Goal: Task Accomplishment & Management: Manage account settings

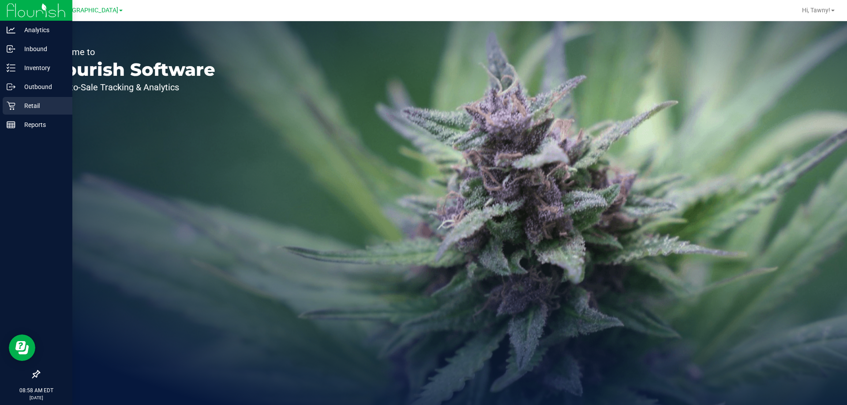
click at [7, 105] on icon at bounding box center [11, 105] width 9 height 9
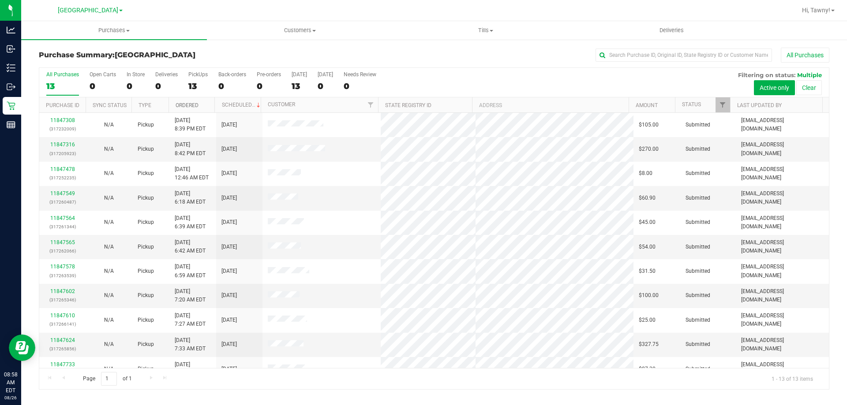
click at [191, 103] on link "Ordered" at bounding box center [187, 105] width 23 height 6
click at [57, 142] on link "11847316" at bounding box center [62, 145] width 25 height 6
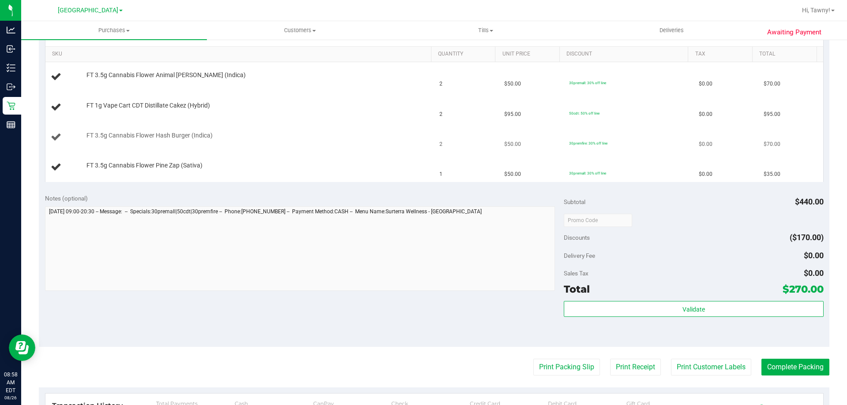
scroll to position [132, 0]
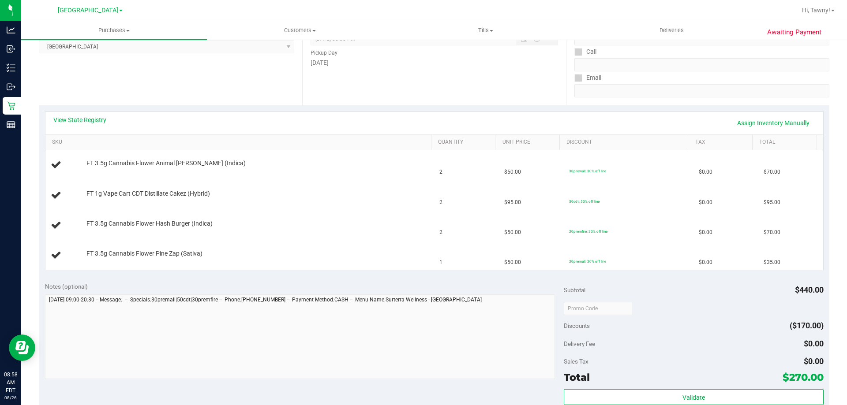
click at [89, 116] on link "View State Registry" at bounding box center [79, 120] width 53 height 9
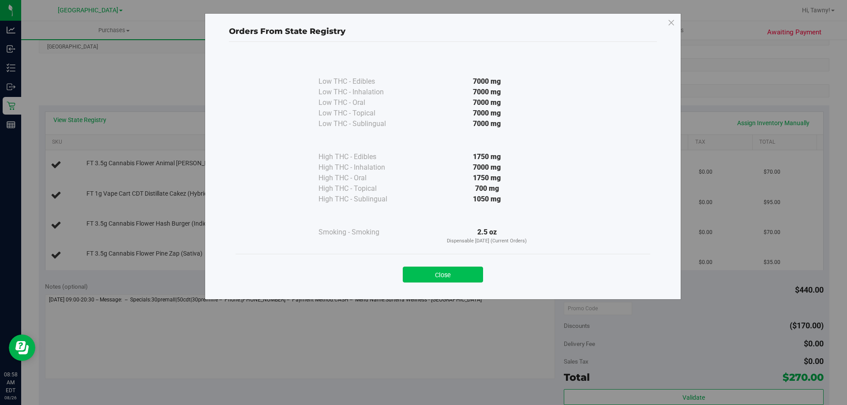
click at [463, 275] on button "Close" at bounding box center [443, 275] width 80 height 16
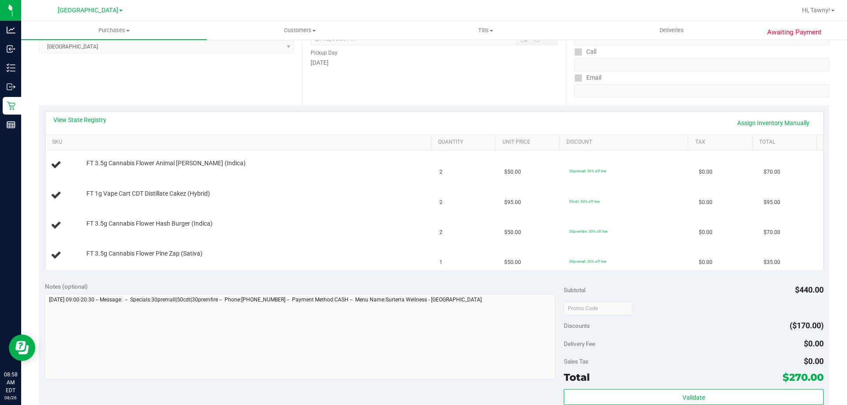
click at [219, 102] on div "Location Pickup Store [GEOGRAPHIC_DATA] WC Select Store [PERSON_NAME][GEOGRAPHI…" at bounding box center [170, 51] width 263 height 108
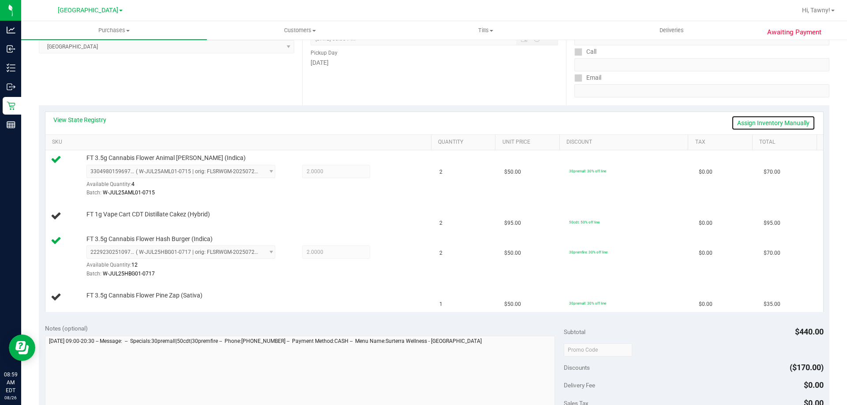
click at [757, 122] on link "Assign Inventory Manually" at bounding box center [773, 123] width 84 height 15
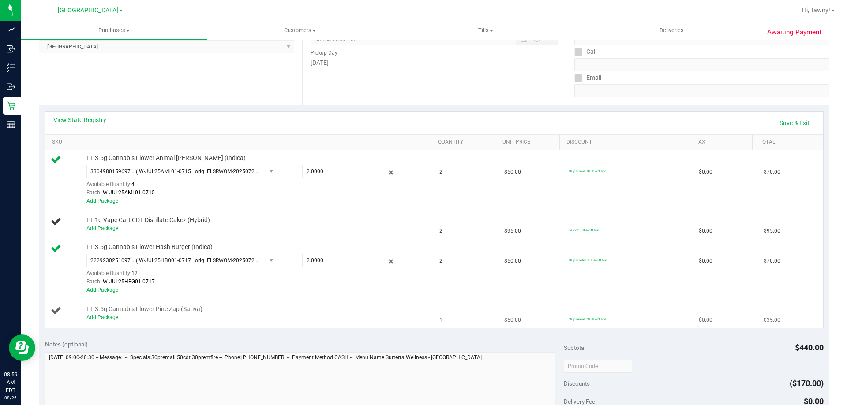
click at [105, 322] on td "FT 3.5g Cannabis Flower Pine Zap (Sativa) Add Package" at bounding box center [239, 314] width 389 height 30
click at [109, 319] on link "Add Package" at bounding box center [102, 318] width 32 height 6
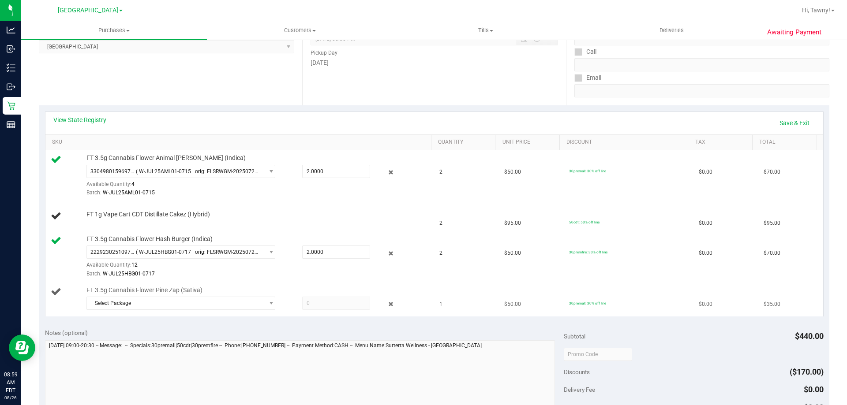
drag, startPoint x: 209, startPoint y: 289, endPoint x: 214, endPoint y: 295, distance: 7.2
click at [210, 292] on div "FT 3.5g Cannabis Flower Pine Zap (Sativa) Select Package 5052910139432729" at bounding box center [254, 299] width 345 height 27
click at [216, 303] on span "Select Package" at bounding box center [175, 303] width 177 height 12
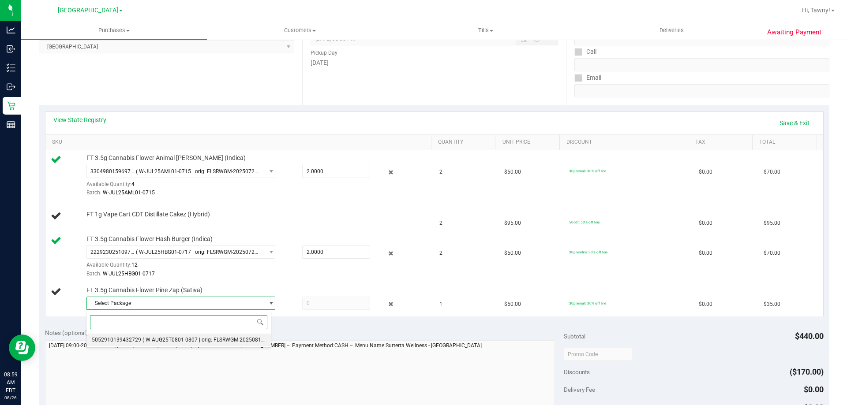
click at [206, 334] on li "5052910139432729 ( W-AUG25T0801-0807 | orig: FLSRWGM-20250813-362 )" at bounding box center [178, 340] width 184 height 12
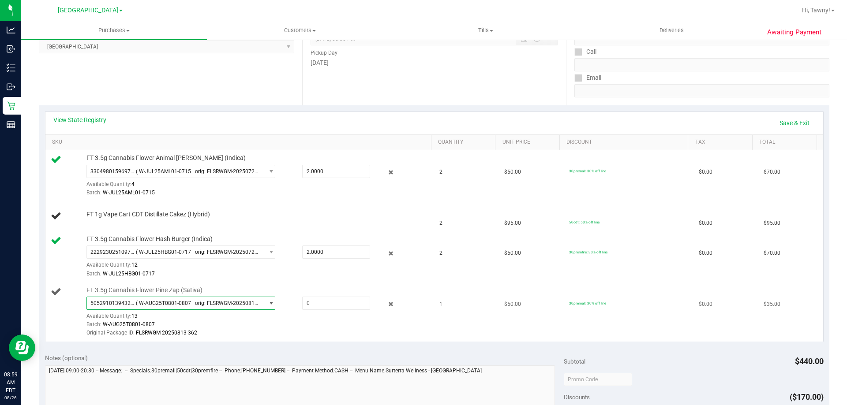
click at [319, 317] on div "5052910139432729 ( W-AUG25T0801-0807 | orig: FLSRWGM-20250813-362 ) 50529101394…" at bounding box center [256, 317] width 341 height 41
click at [326, 308] on span at bounding box center [336, 303] width 68 height 13
type input "1"
type input "1.0000"
click at [537, 274] on td "$50.00" at bounding box center [531, 257] width 65 height 51
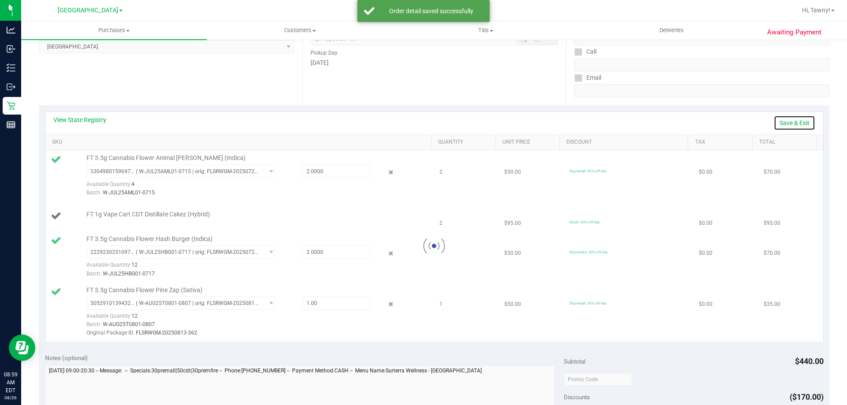
click at [783, 119] on link "Save & Exit" at bounding box center [794, 123] width 41 height 15
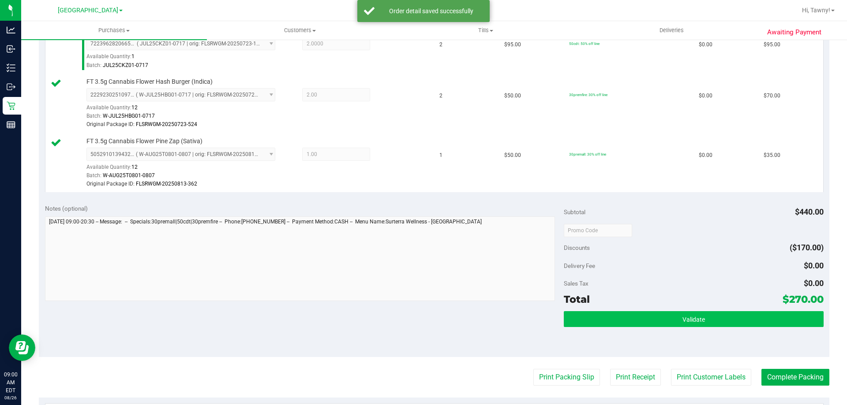
scroll to position [397, 0]
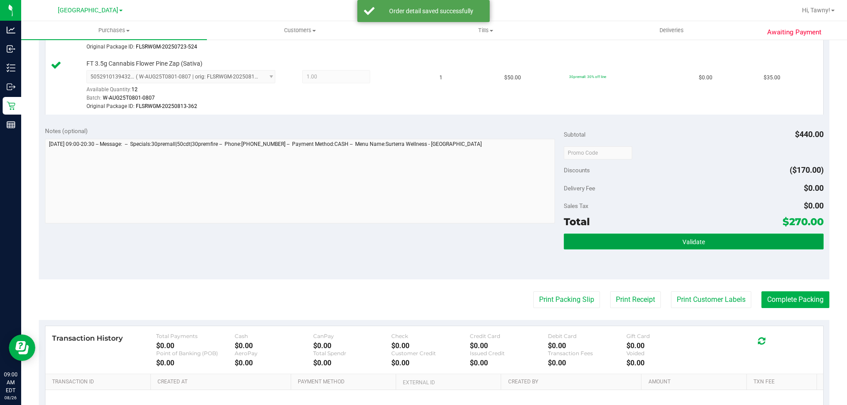
click at [656, 248] on button "Validate" at bounding box center [693, 242] width 259 height 16
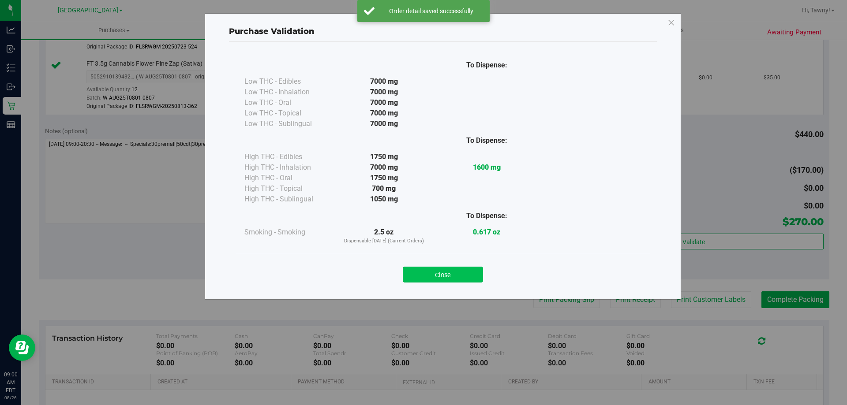
click at [465, 271] on button "Close" at bounding box center [443, 275] width 80 height 16
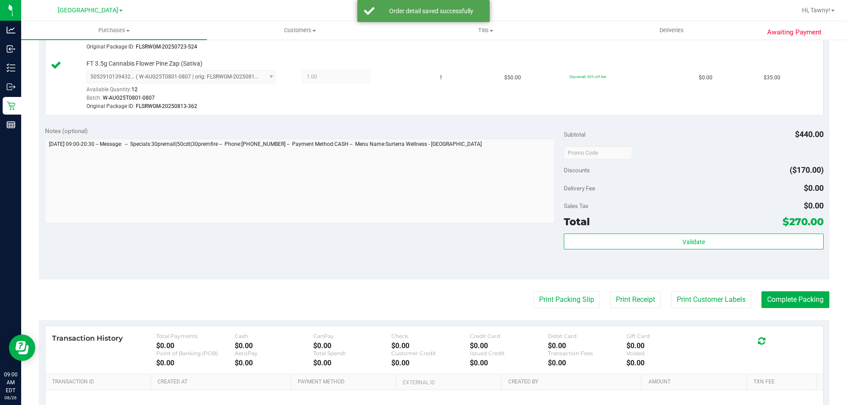
click at [559, 289] on purchase-details "Back Edit Purchase Cancel Purchase View Profile # 11847316 BioTrack ID: - Submi…" at bounding box center [434, 68] width 791 height 835
click at [559, 293] on button "Print Packing Slip" at bounding box center [566, 300] width 67 height 17
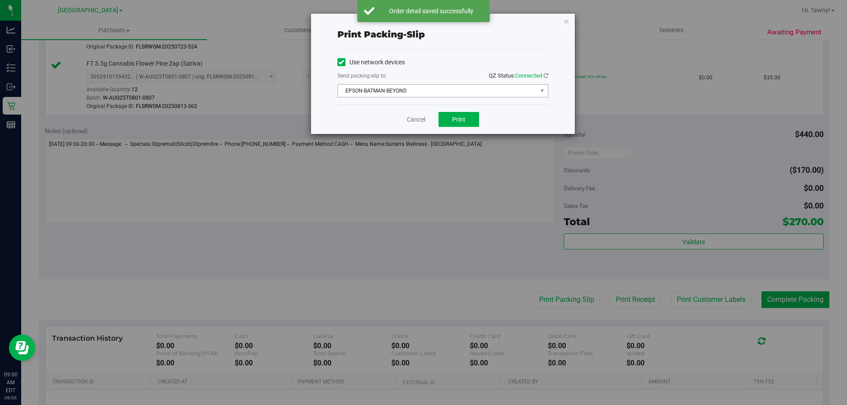
click at [465, 90] on span "EPSON-BATMAN-BEYOND" at bounding box center [437, 91] width 199 height 12
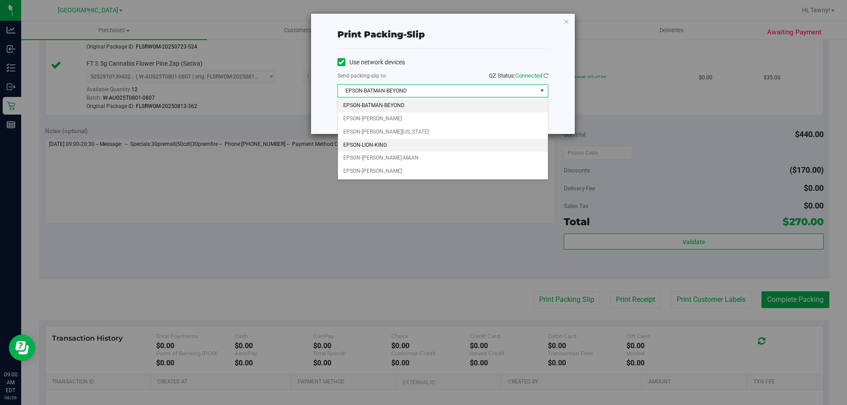
click at [371, 146] on li "EPSON-LION-KING" at bounding box center [443, 145] width 210 height 13
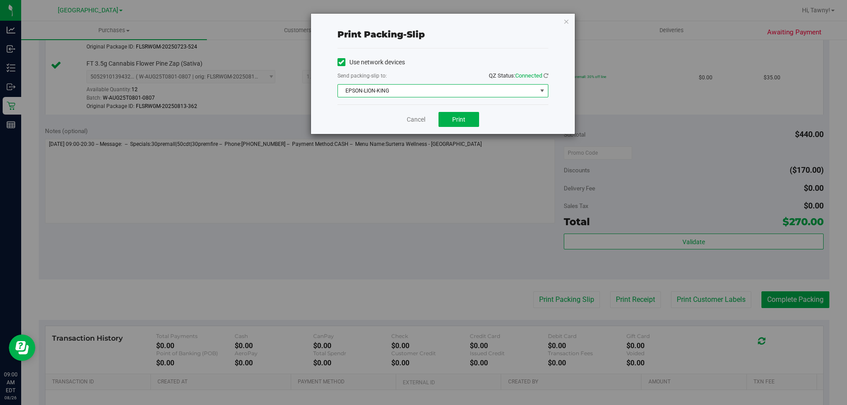
click at [456, 127] on div "Cancel Print" at bounding box center [442, 120] width 211 height 30
click at [464, 124] on button "Print" at bounding box center [459, 119] width 41 height 15
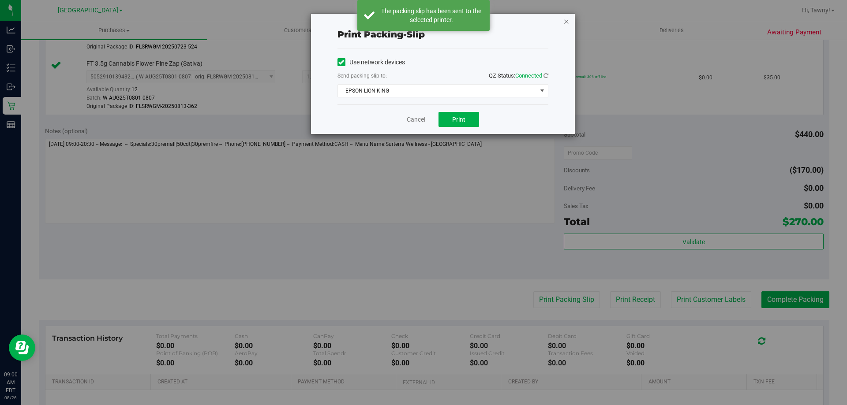
click at [569, 20] on icon "button" at bounding box center [566, 21] width 6 height 11
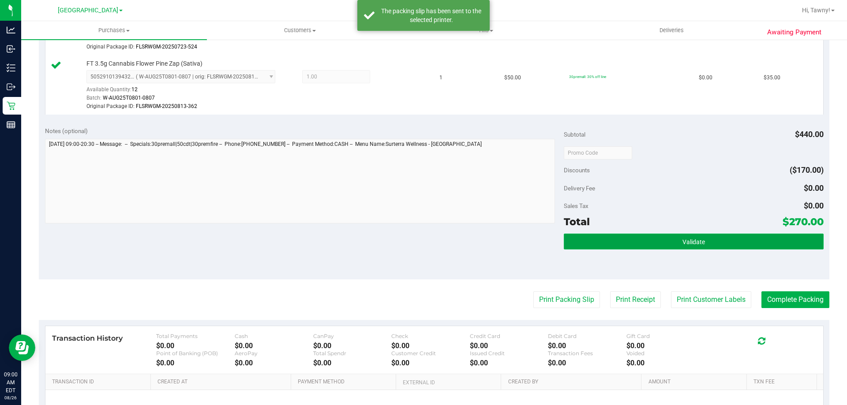
click at [719, 238] on button "Validate" at bounding box center [693, 242] width 259 height 16
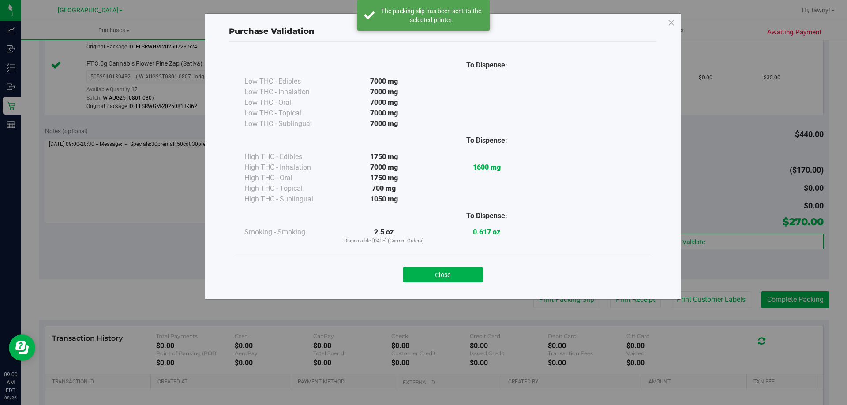
drag, startPoint x: 463, startPoint y: 278, endPoint x: 530, endPoint y: 271, distance: 67.9
click at [462, 279] on button "Close" at bounding box center [443, 275] width 80 height 16
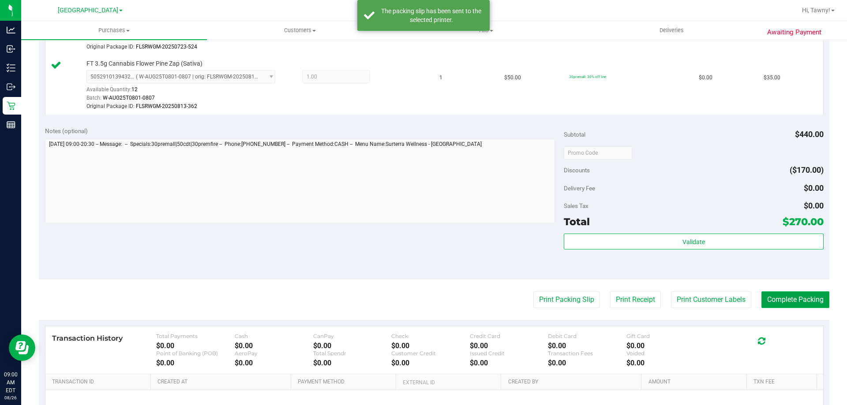
click at [767, 298] on button "Complete Packing" at bounding box center [795, 300] width 68 height 17
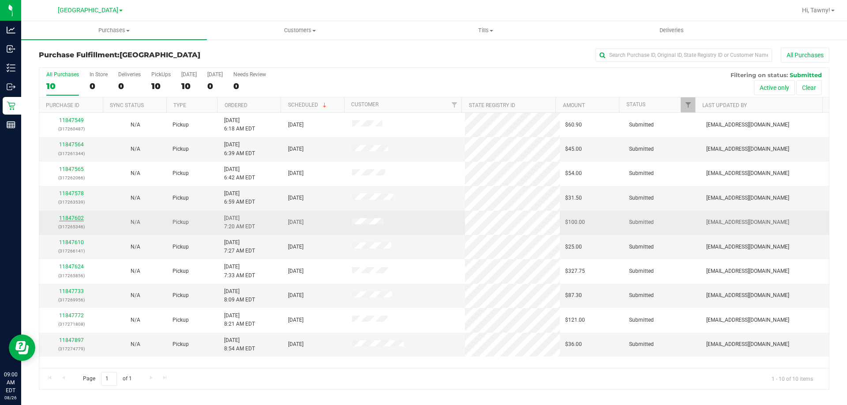
click at [67, 220] on link "11847602" at bounding box center [71, 218] width 25 height 6
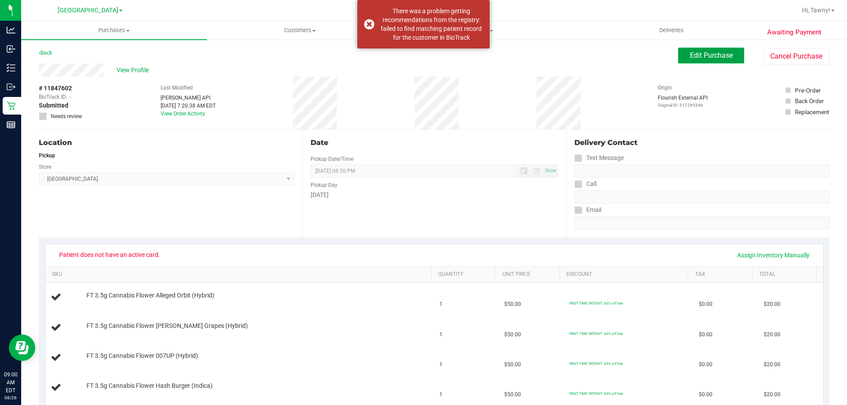
click at [710, 58] on span "Edit Purchase" at bounding box center [711, 55] width 43 height 8
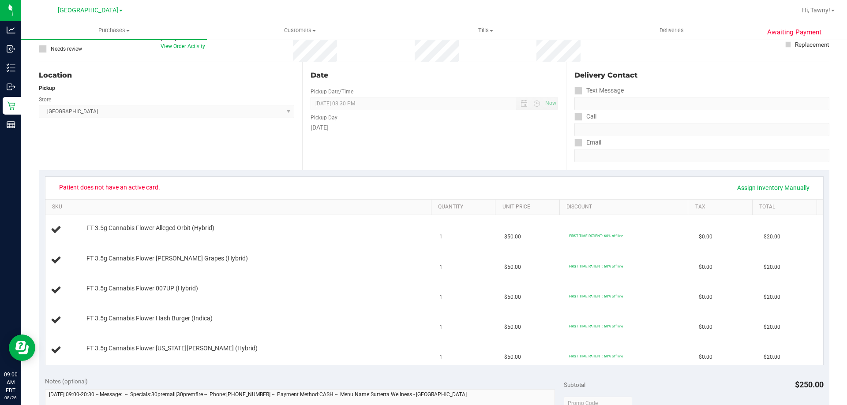
scroll to position [132, 0]
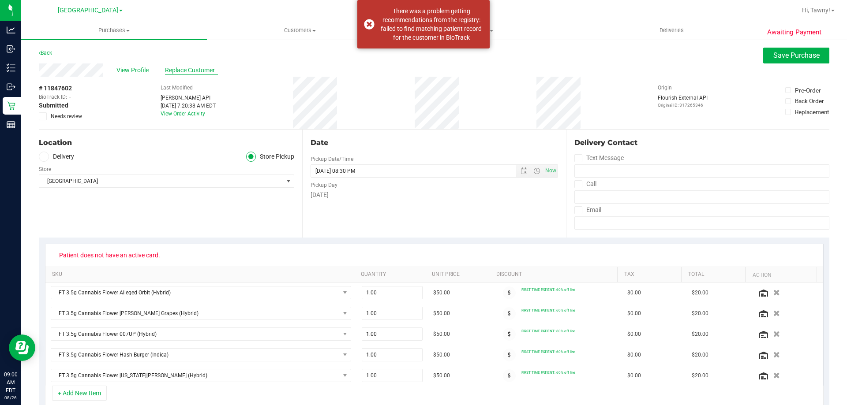
drag, startPoint x: 153, startPoint y: 71, endPoint x: 180, endPoint y: 71, distance: 27.4
click at [155, 71] on div "View Profile Replace Customer" at bounding box center [434, 70] width 791 height 13
click at [180, 71] on span "Replace Customer" at bounding box center [191, 70] width 53 height 9
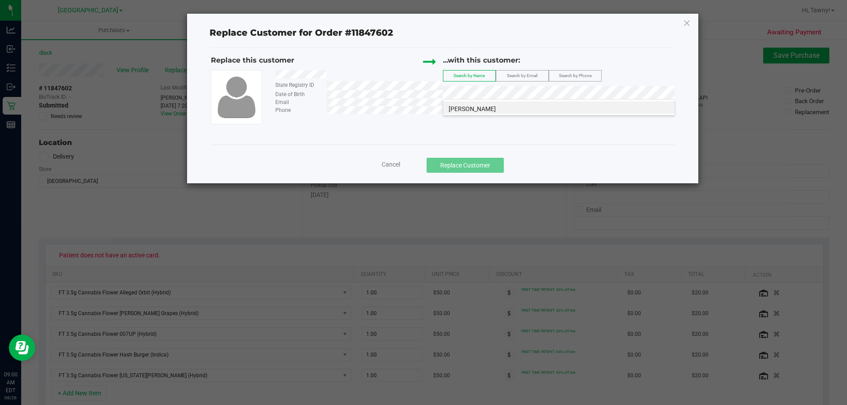
click at [504, 106] on li "[PERSON_NAME]" at bounding box center [558, 107] width 231 height 12
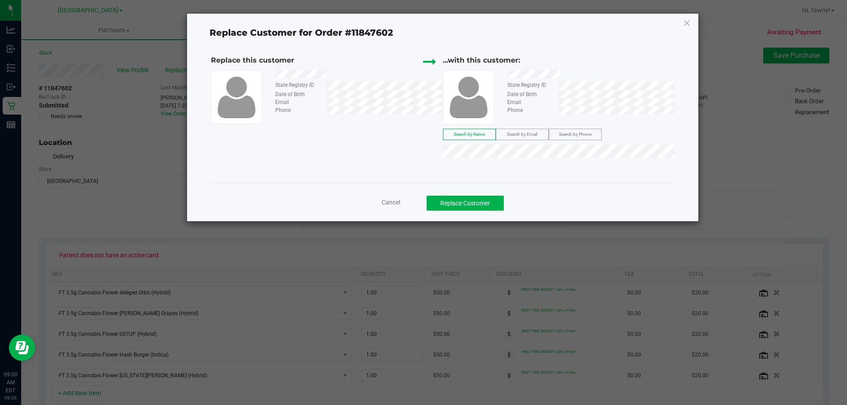
click at [576, 176] on div "Replace this customer State Registry ID Date of Birth Email Phone ...with this …" at bounding box center [443, 115] width 464 height 135
click at [484, 201] on button "Replace Customer" at bounding box center [465, 203] width 77 height 15
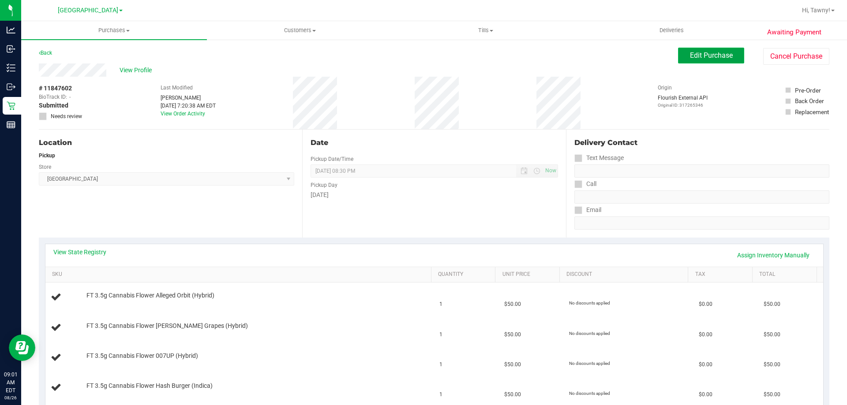
click at [708, 59] on span "Edit Purchase" at bounding box center [711, 55] width 43 height 8
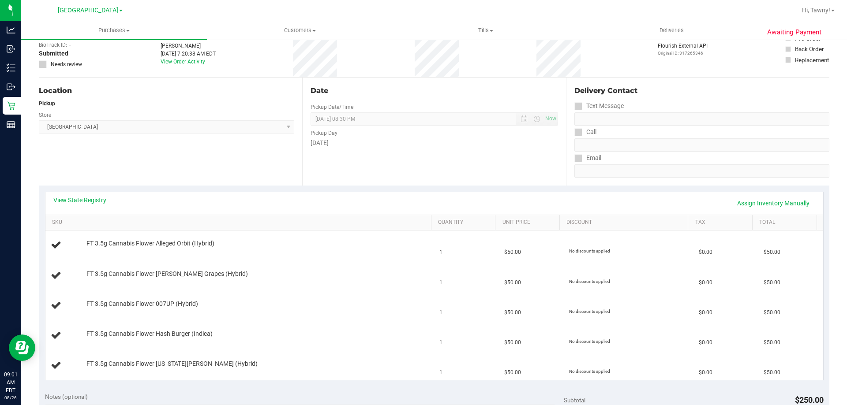
scroll to position [132, 0]
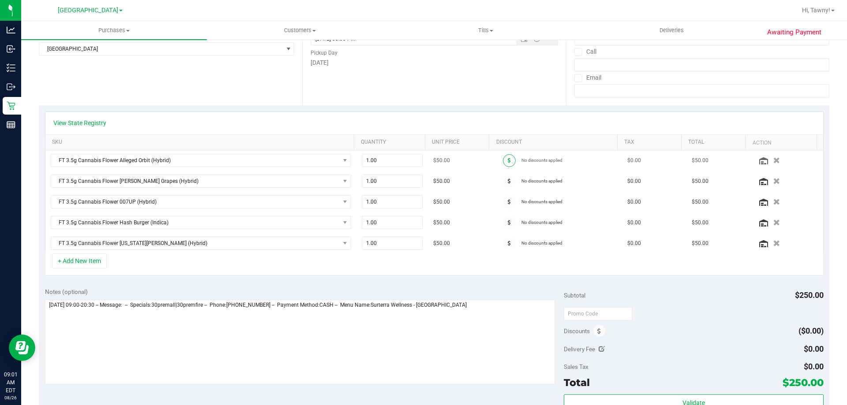
click at [508, 162] on icon at bounding box center [509, 160] width 3 height 5
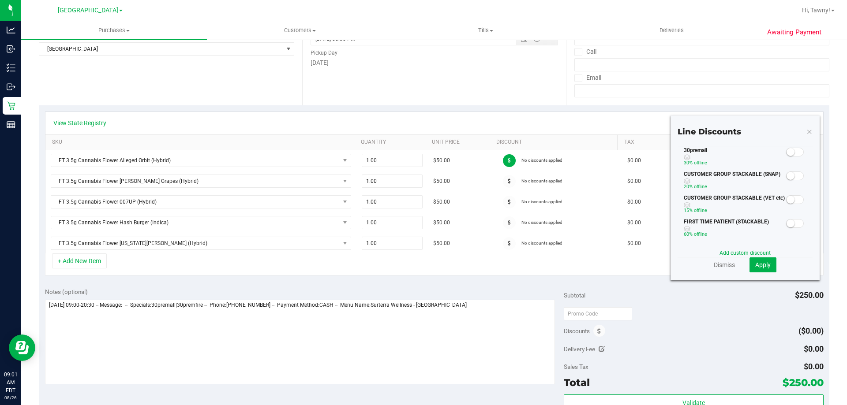
click at [793, 157] on div "30premall 30% off line" at bounding box center [745, 158] width 135 height 24
click at [791, 153] on span at bounding box center [795, 152] width 18 height 9
click at [760, 264] on span "Apply" at bounding box center [762, 265] width 15 height 7
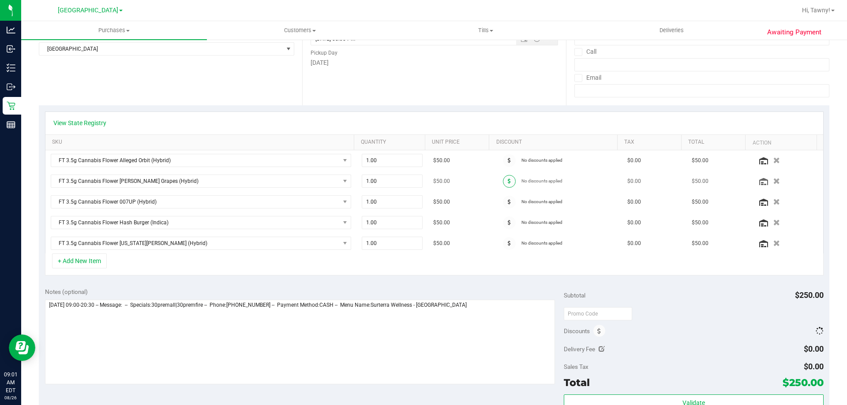
click at [505, 180] on span at bounding box center [509, 181] width 13 height 13
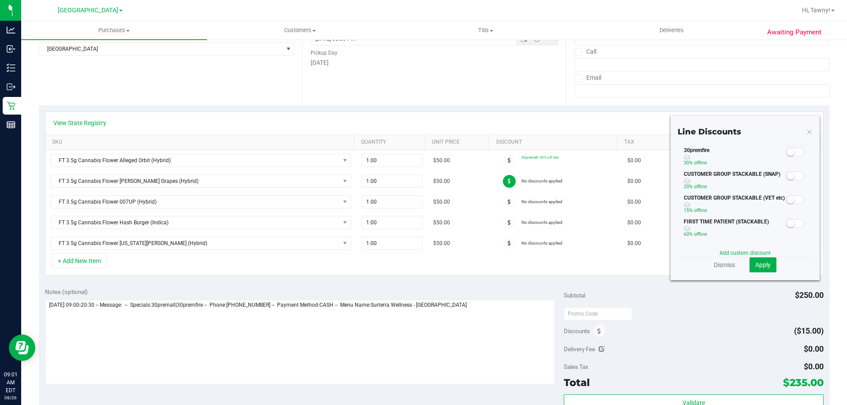
click at [787, 154] on small at bounding box center [791, 152] width 8 height 8
click at [766, 259] on button "Apply" at bounding box center [763, 265] width 27 height 15
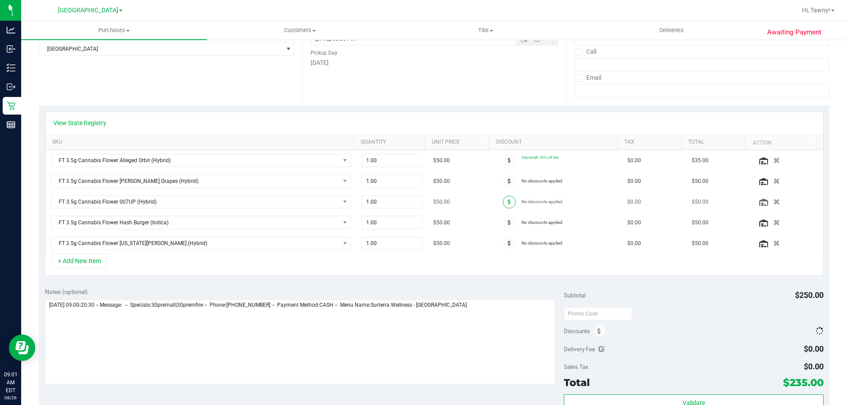
click at [503, 202] on span at bounding box center [509, 202] width 13 height 13
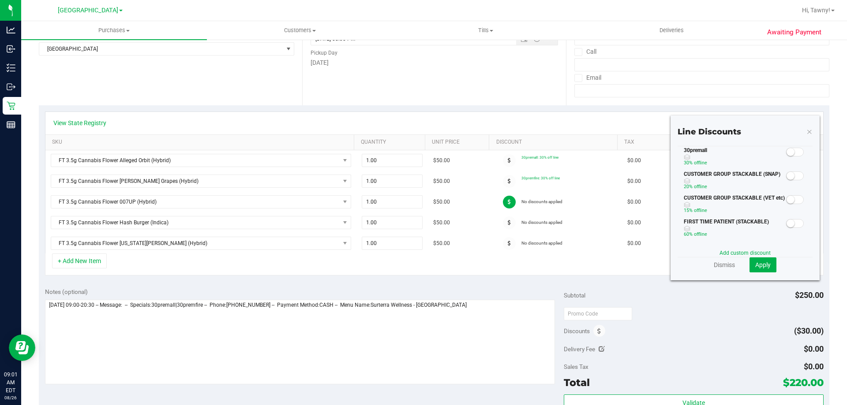
click at [787, 153] on small at bounding box center [791, 152] width 8 height 8
click at [755, 266] on span "Apply" at bounding box center [762, 265] width 15 height 7
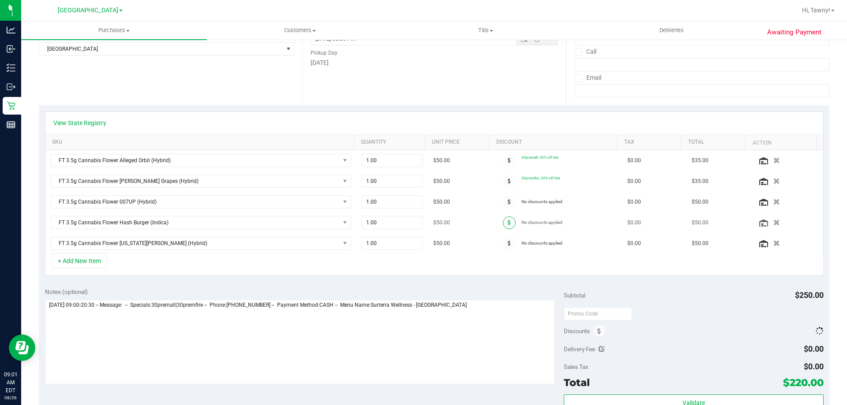
click at [503, 224] on span at bounding box center [509, 223] width 13 height 13
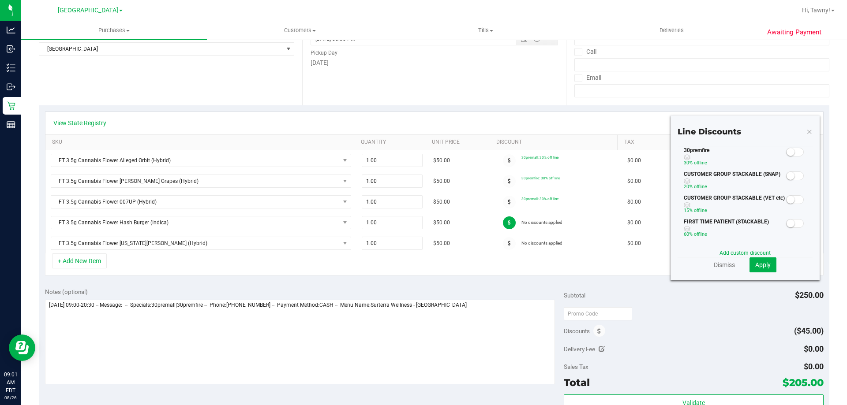
click at [789, 151] on span at bounding box center [795, 152] width 18 height 9
click at [757, 267] on span "Apply" at bounding box center [762, 265] width 15 height 7
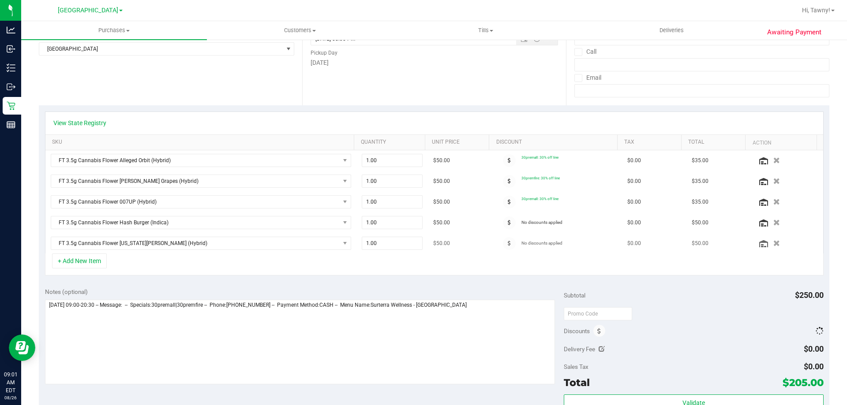
click at [508, 244] on icon at bounding box center [509, 243] width 3 height 5
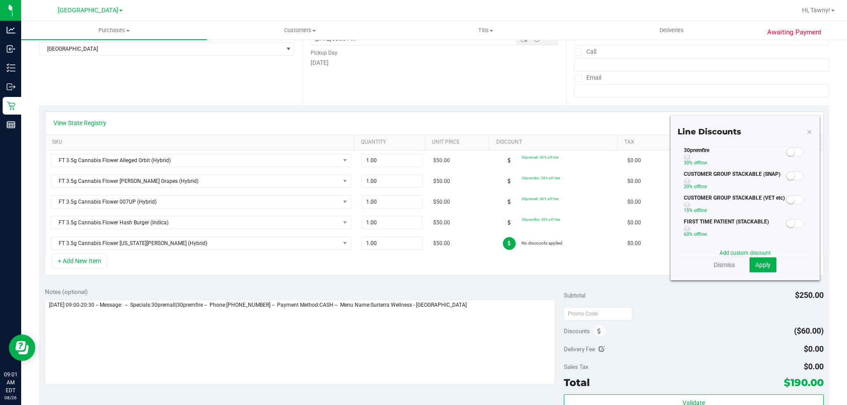
click at [787, 154] on small at bounding box center [791, 152] width 8 height 8
click at [755, 262] on span "Apply" at bounding box center [762, 265] width 15 height 7
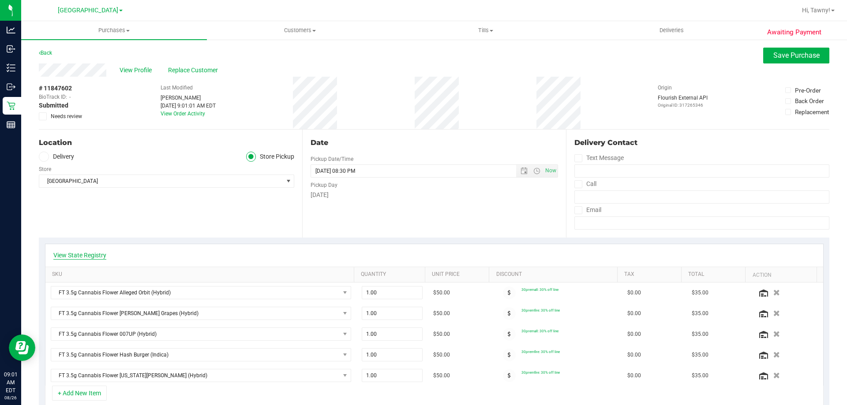
click at [96, 252] on link "View State Registry" at bounding box center [79, 255] width 53 height 9
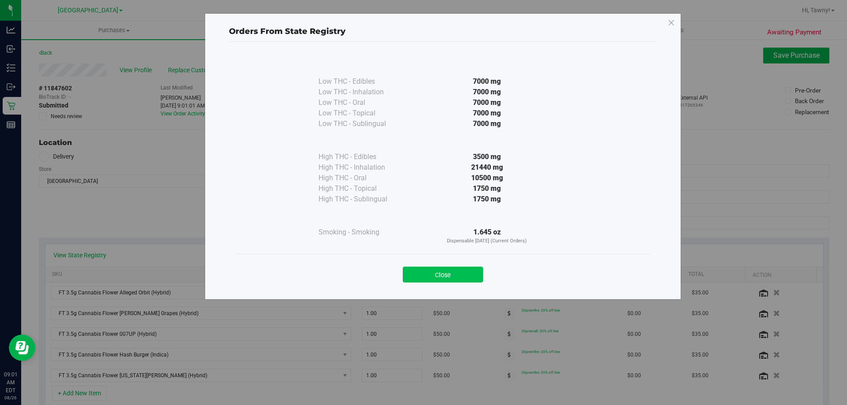
click at [462, 274] on button "Close" at bounding box center [443, 275] width 80 height 16
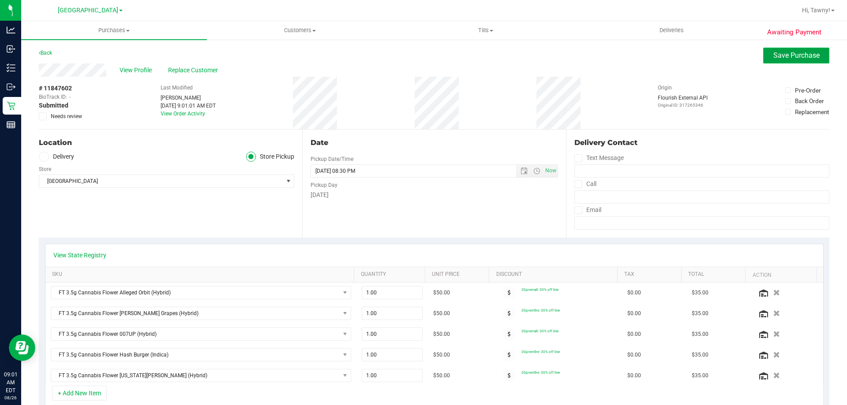
click at [806, 52] on span "Save Purchase" at bounding box center [796, 55] width 46 height 8
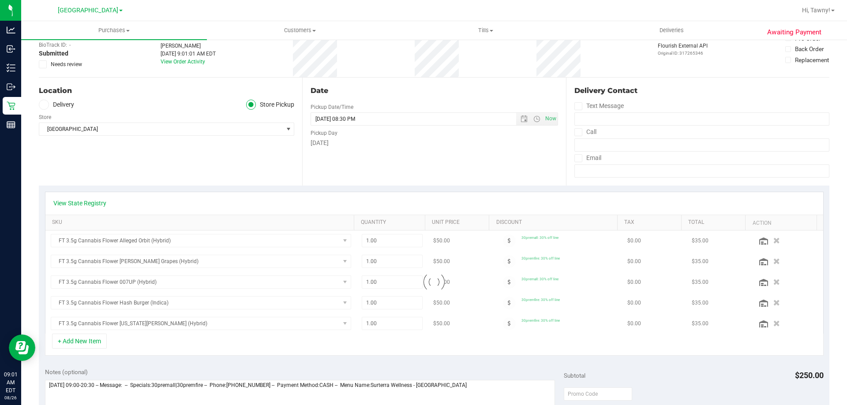
scroll to position [88, 0]
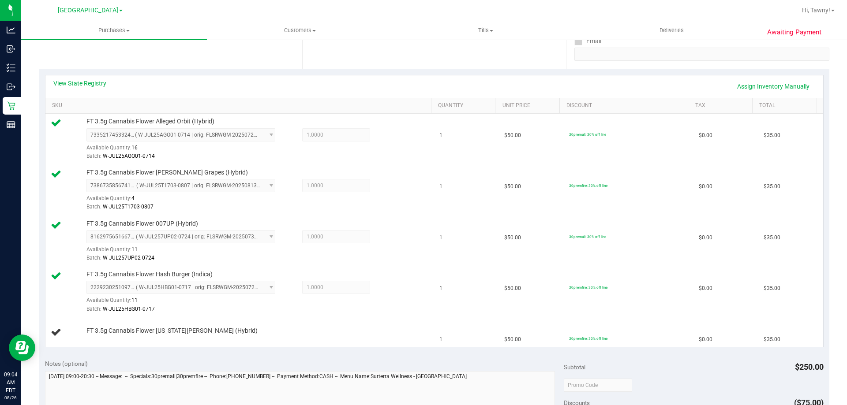
scroll to position [265, 0]
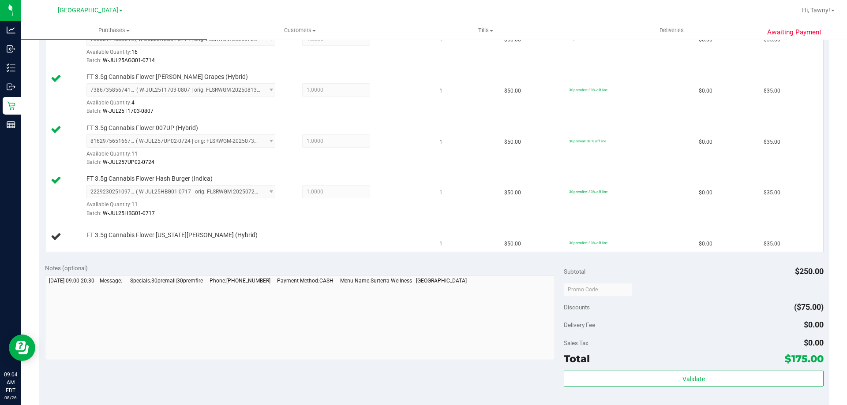
click at [269, 255] on div "View State Registry Assign Inventory Manually SKU Quantity Unit Price Discount …" at bounding box center [434, 115] width 791 height 285
click at [350, 242] on div "FT 3.5g Cannabis Flower [US_STATE][PERSON_NAME] (Hybrid)" at bounding box center [240, 237] width 379 height 12
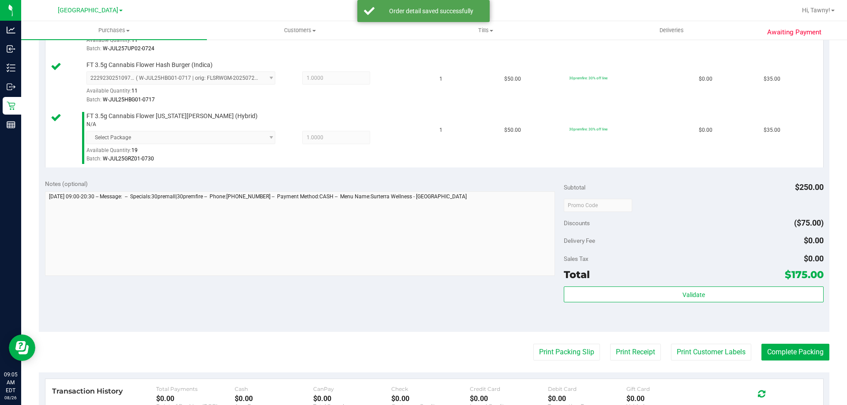
scroll to position [441, 0]
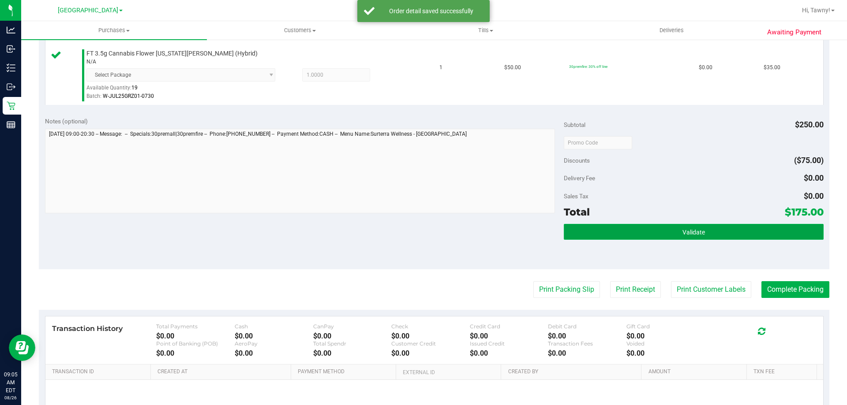
click at [660, 230] on button "Validate" at bounding box center [693, 232] width 259 height 16
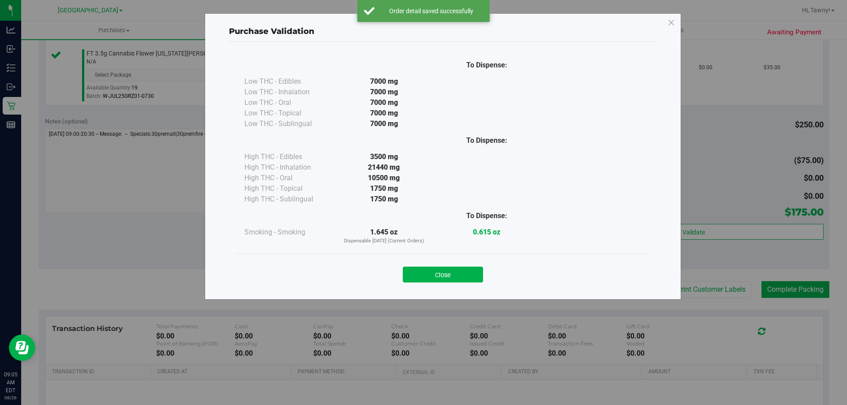
click at [465, 277] on button "Close" at bounding box center [443, 275] width 80 height 16
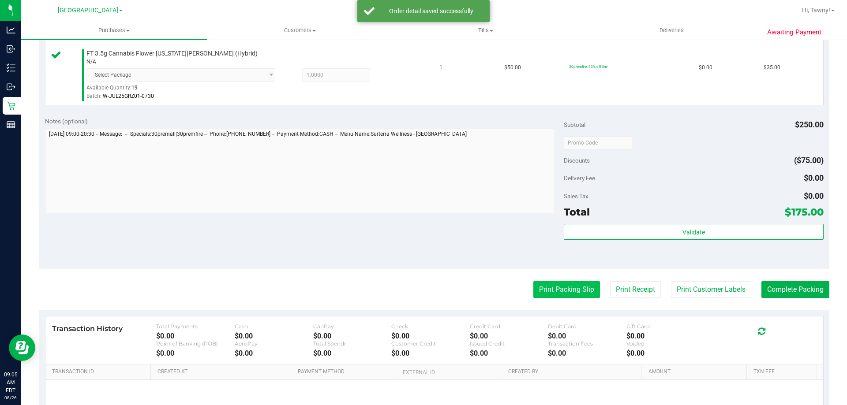
click at [573, 284] on button "Print Packing Slip" at bounding box center [566, 289] width 67 height 17
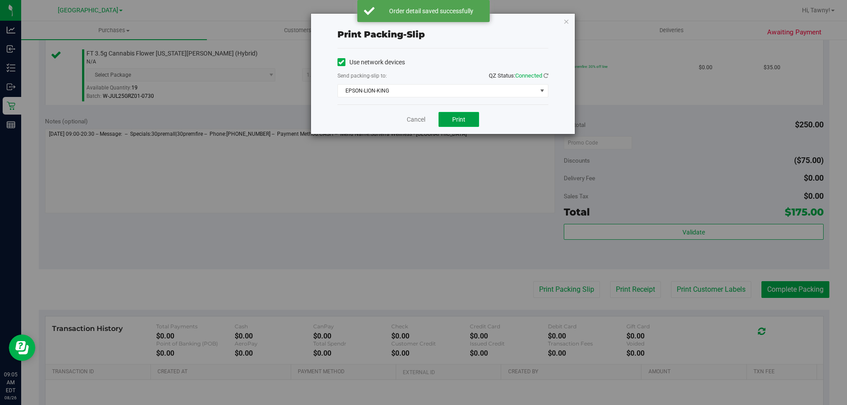
click at [456, 122] on span "Print" at bounding box center [458, 119] width 13 height 7
click at [417, 97] on span "EPSON-LION-KING" at bounding box center [442, 90] width 211 height 13
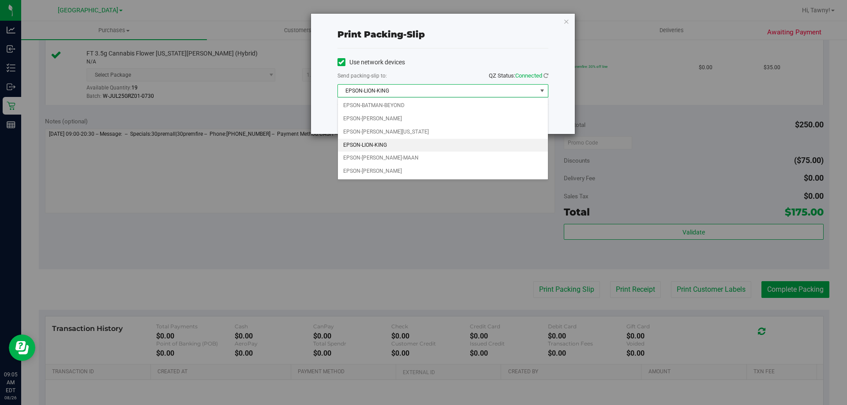
click at [455, 52] on div "Use network devices Send packing-slip to: QZ Status: Connected EPSON-LION-KING …" at bounding box center [442, 77] width 211 height 56
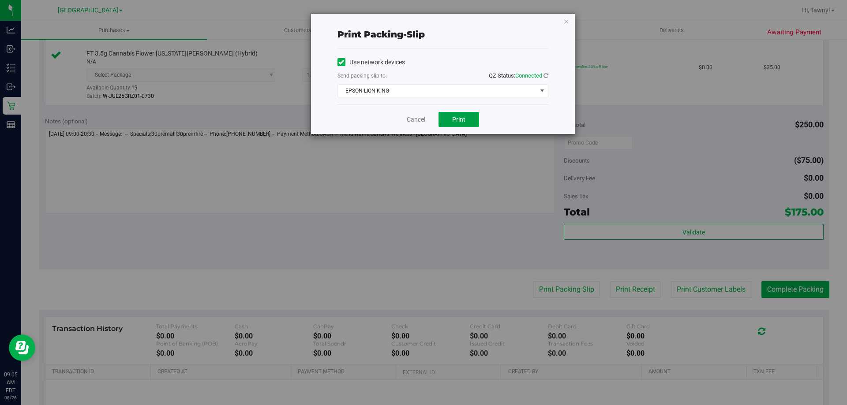
click at [440, 122] on button "Print" at bounding box center [459, 119] width 41 height 15
click at [414, 119] on link "Cancel" at bounding box center [412, 119] width 19 height 9
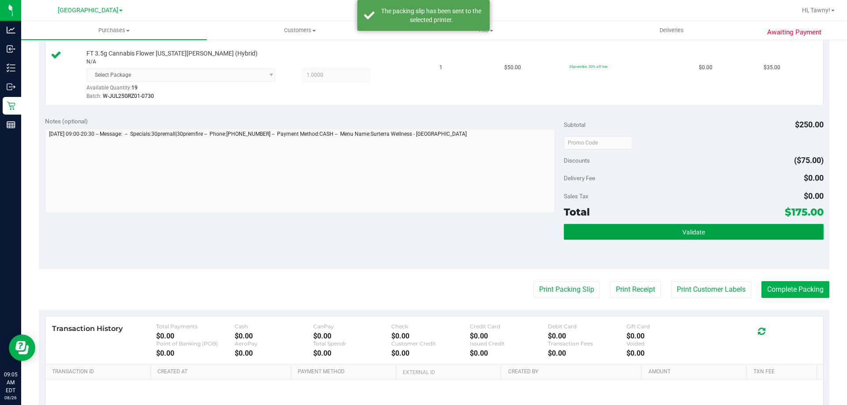
click at [669, 239] on button "Validate" at bounding box center [693, 232] width 259 height 16
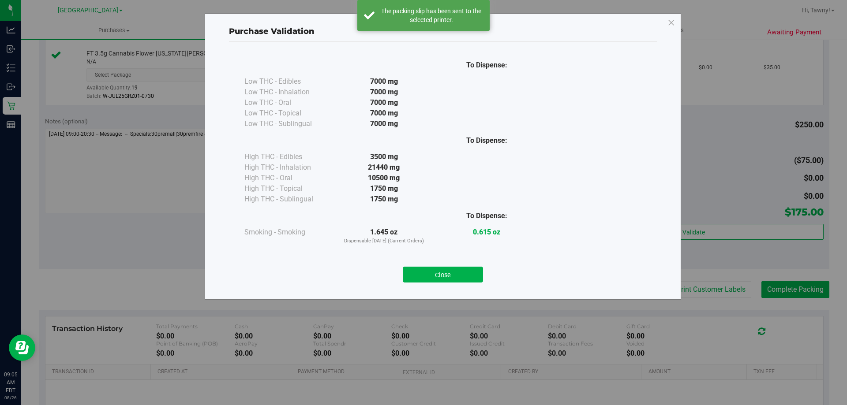
click at [776, 292] on div "Purchase Validation To Dispense: Low THC - Edibles 7000 mg" at bounding box center [427, 202] width 854 height 405
click at [461, 274] on button "Close" at bounding box center [443, 275] width 80 height 16
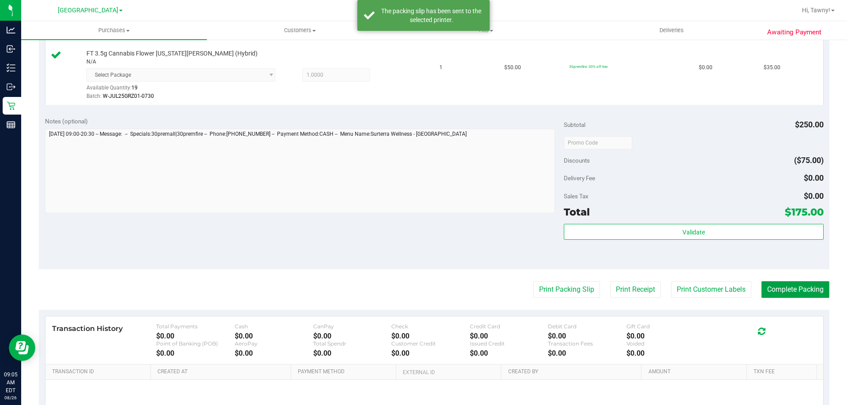
click at [764, 285] on button "Complete Packing" at bounding box center [795, 289] width 68 height 17
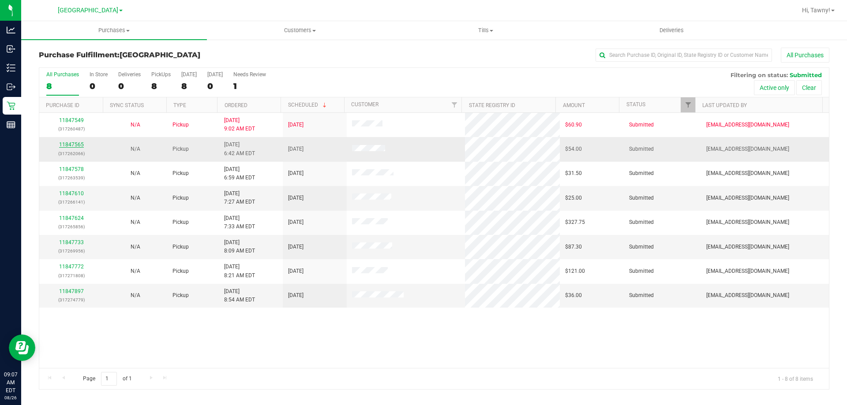
click at [72, 142] on link "11847565" at bounding box center [71, 145] width 25 height 6
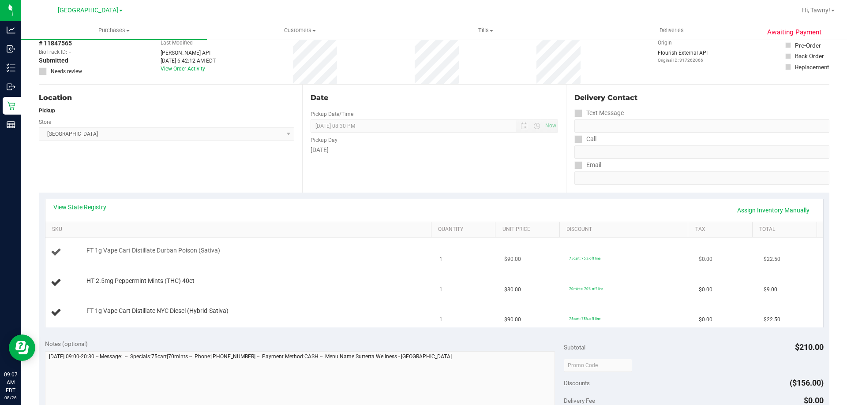
scroll to position [88, 0]
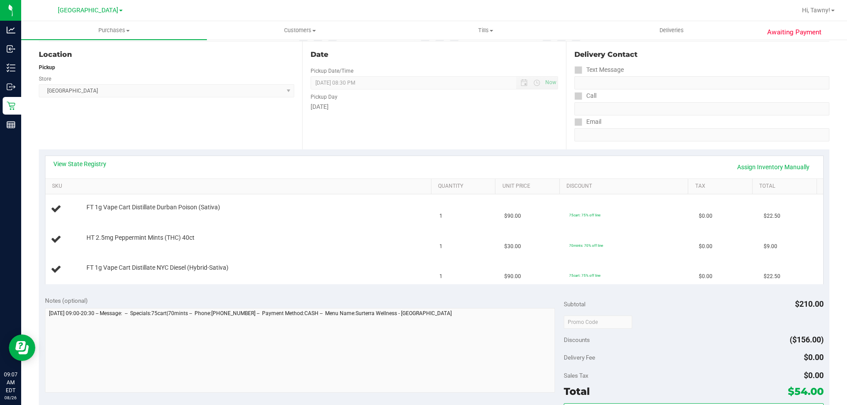
click at [90, 153] on div "View State Registry Assign Inventory Manually SKU Quantity Unit Price Discount …" at bounding box center [434, 220] width 791 height 141
click at [78, 164] on link "View State Registry" at bounding box center [79, 164] width 53 height 9
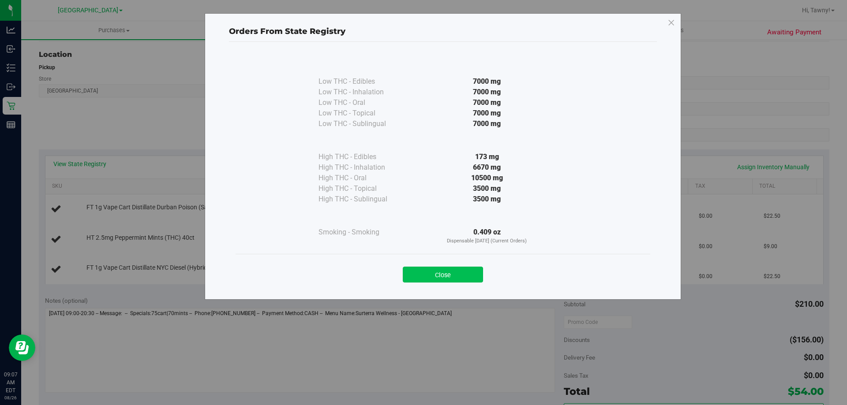
click at [439, 278] on button "Close" at bounding box center [443, 275] width 80 height 16
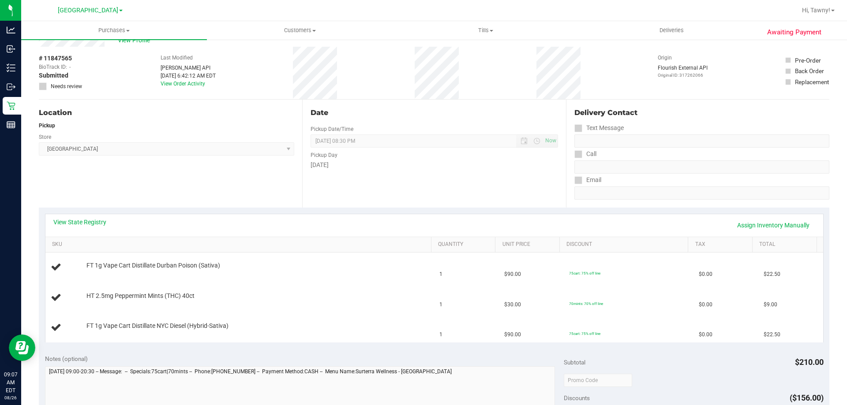
scroll to position [0, 0]
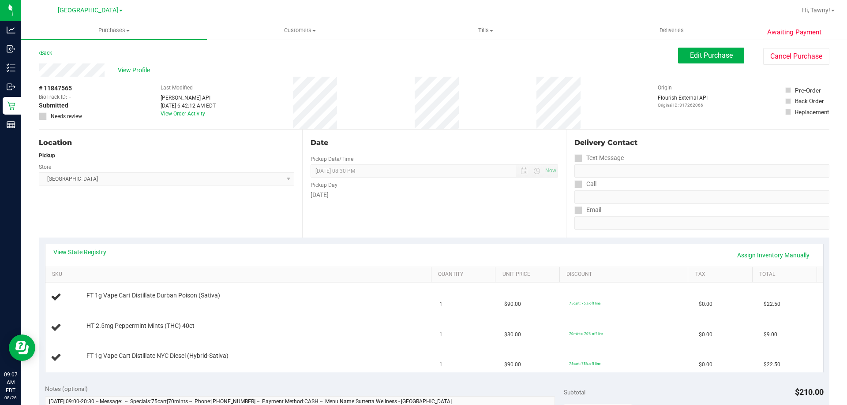
click at [254, 237] on purchase-details "Back Edit Purchase Cancel Purchase View Profile # 11847565 BioTrack ID: - Submi…" at bounding box center [434, 395] width 791 height 695
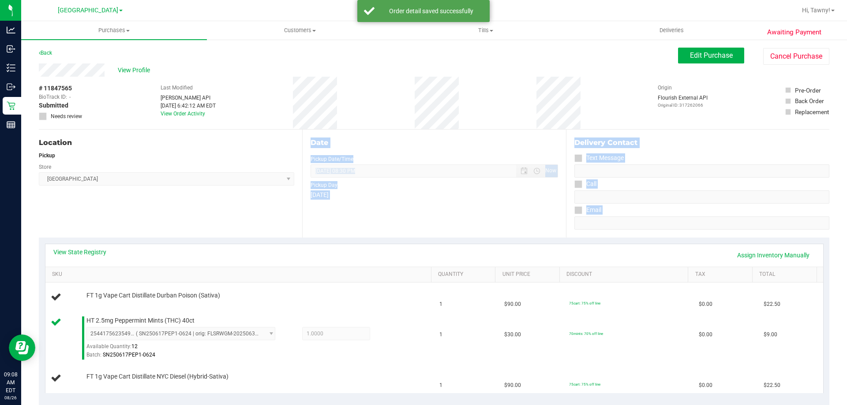
click at [209, 206] on div "Location Pickup Store [GEOGRAPHIC_DATA] WC Select Store [PERSON_NAME][GEOGRAPHI…" at bounding box center [170, 184] width 263 height 108
click at [149, 214] on div "Location Pickup Store [GEOGRAPHIC_DATA] WC Select Store [PERSON_NAME][GEOGRAPHI…" at bounding box center [170, 184] width 263 height 108
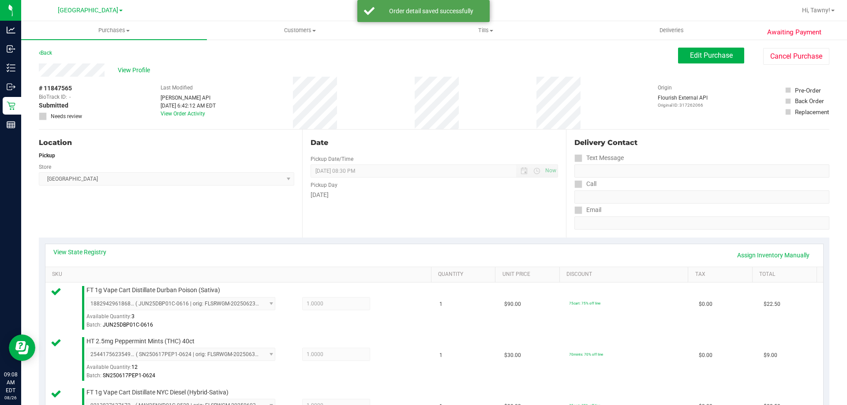
scroll to position [221, 0]
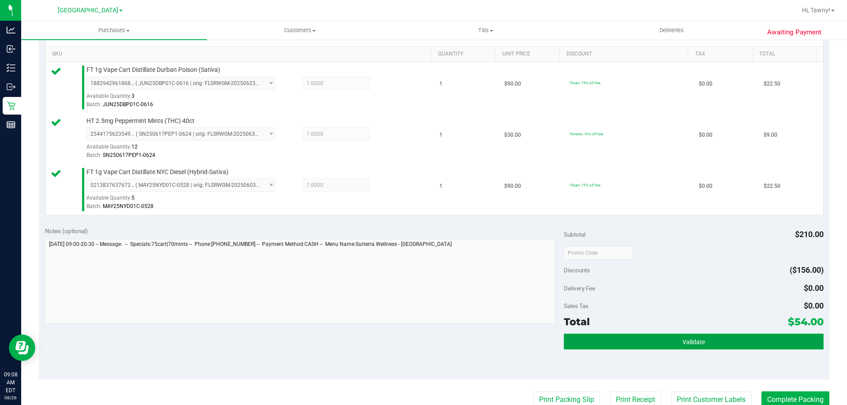
click at [614, 336] on button "Validate" at bounding box center [693, 342] width 259 height 16
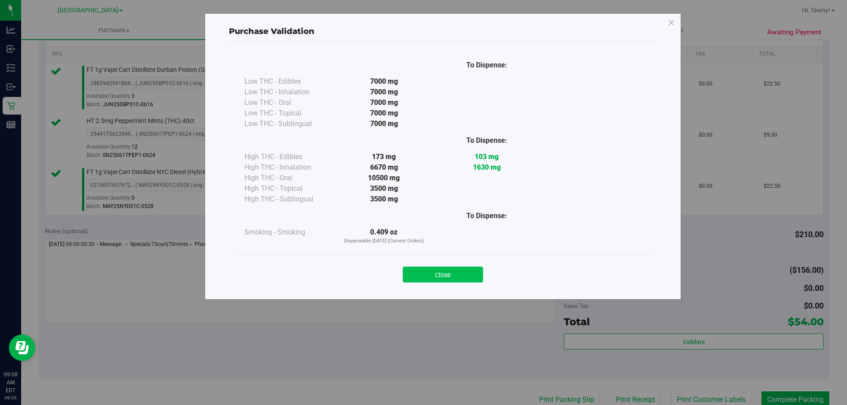
click at [441, 276] on button "Close" at bounding box center [443, 275] width 80 height 16
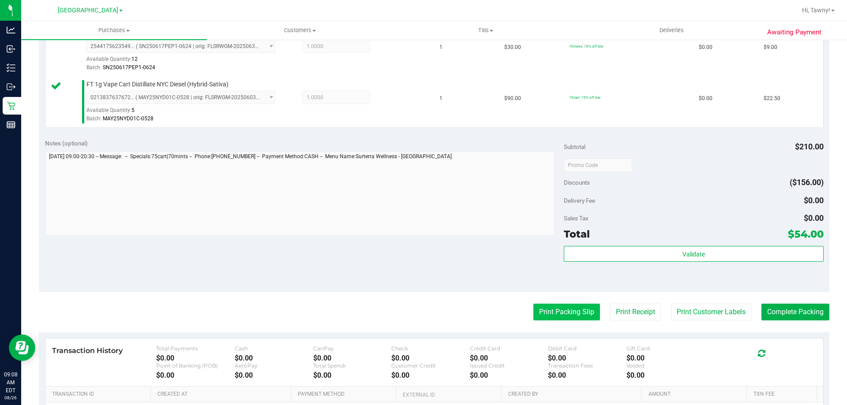
scroll to position [309, 0]
click at [575, 303] on purchase-details "Back Edit Purchase Cancel Purchase View Profile # 11847565 BioTrack ID: - Submi…" at bounding box center [434, 118] width 791 height 758
click at [574, 304] on button "Print Packing Slip" at bounding box center [566, 312] width 67 height 17
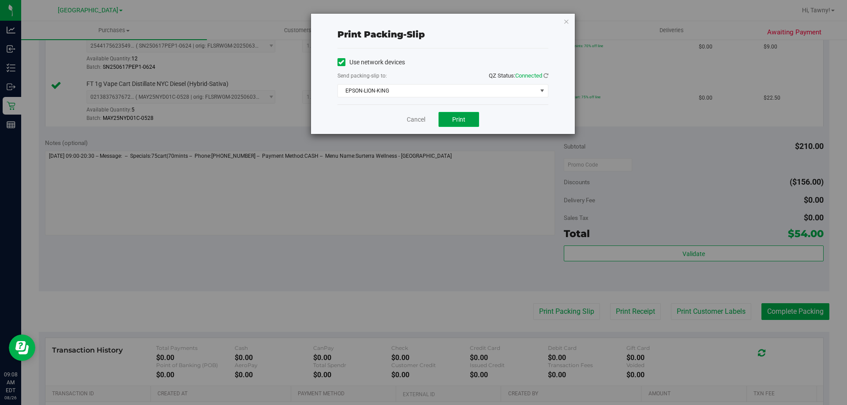
click at [465, 121] on button "Print" at bounding box center [459, 119] width 41 height 15
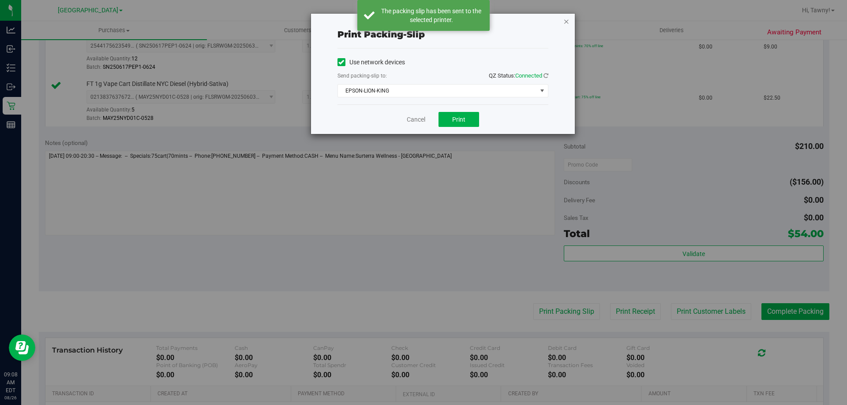
click at [566, 18] on icon "button" at bounding box center [566, 21] width 6 height 11
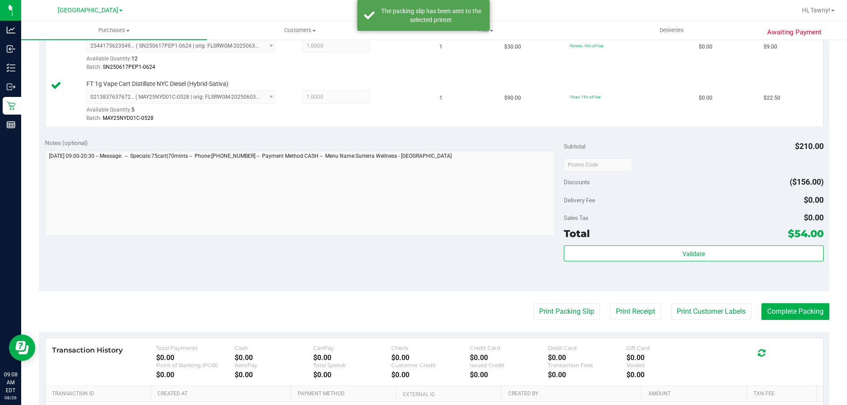
click at [779, 268] on div "Validate" at bounding box center [693, 266] width 259 height 40
click at [780, 263] on div "Validate" at bounding box center [693, 266] width 259 height 40
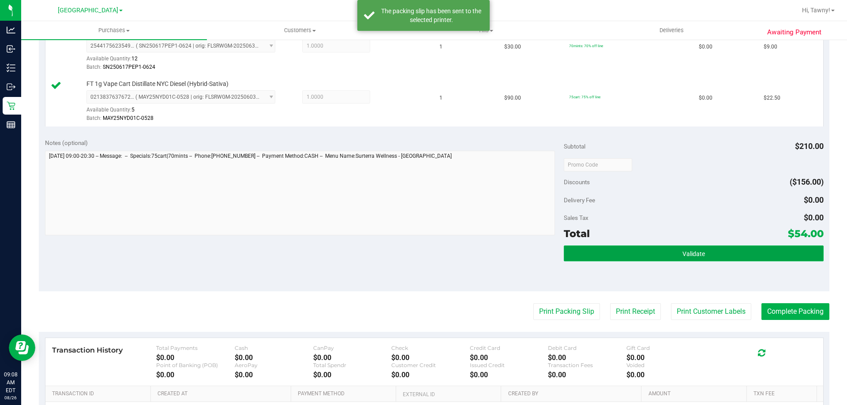
click at [783, 254] on button "Validate" at bounding box center [693, 254] width 259 height 16
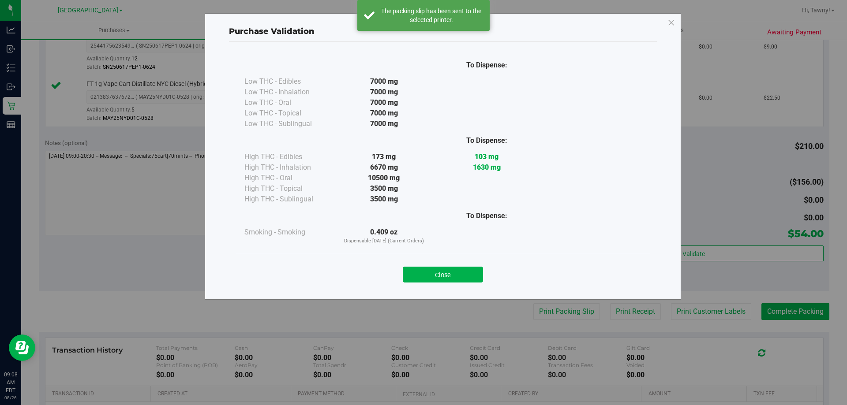
click at [459, 275] on button "Close" at bounding box center [443, 275] width 80 height 16
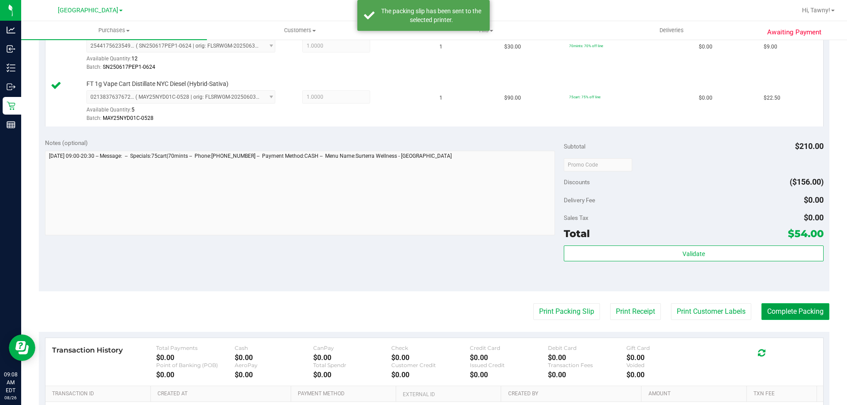
click at [781, 311] on button "Complete Packing" at bounding box center [795, 312] width 68 height 17
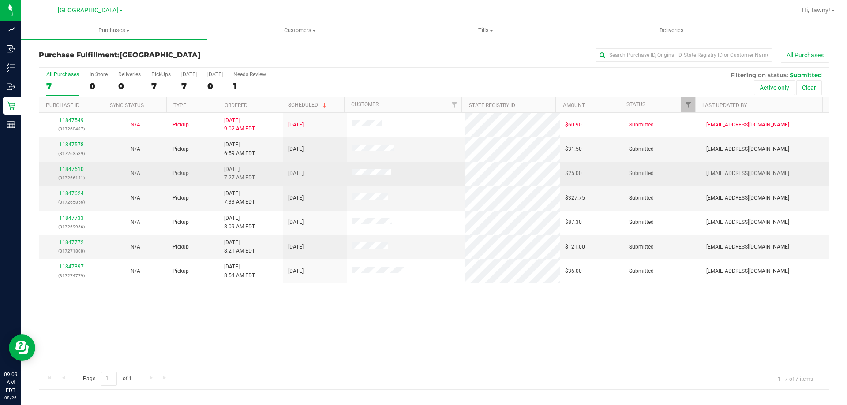
click at [78, 171] on link "11847610" at bounding box center [71, 169] width 25 height 6
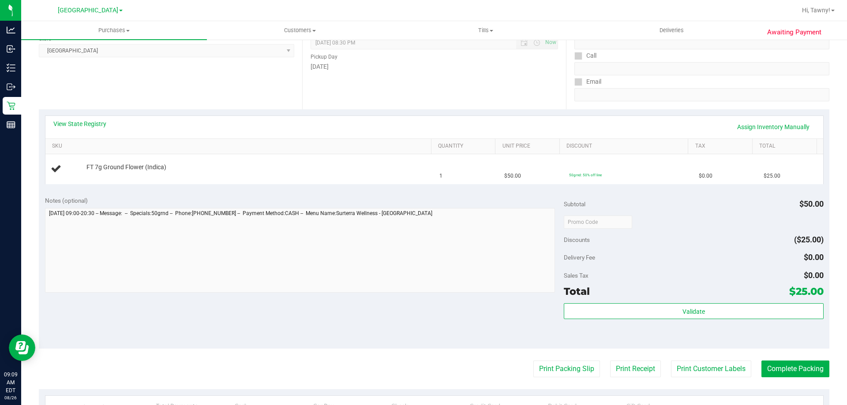
scroll to position [88, 0]
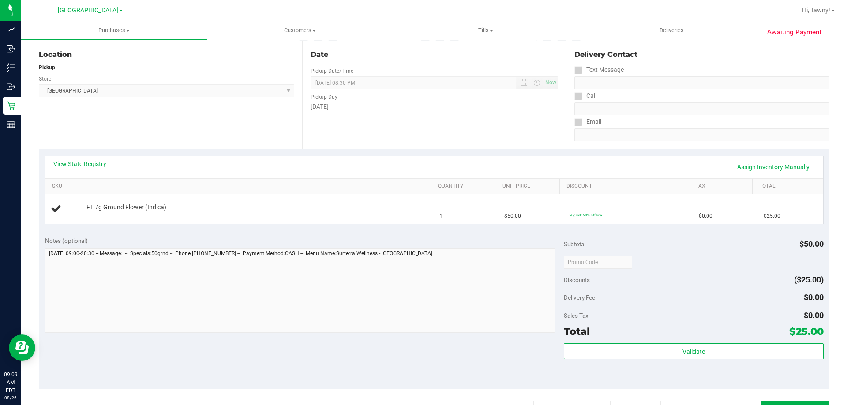
click at [166, 116] on div "Location Pickup Store [GEOGRAPHIC_DATA] WC Select Store [PERSON_NAME][GEOGRAPHI…" at bounding box center [170, 95] width 263 height 108
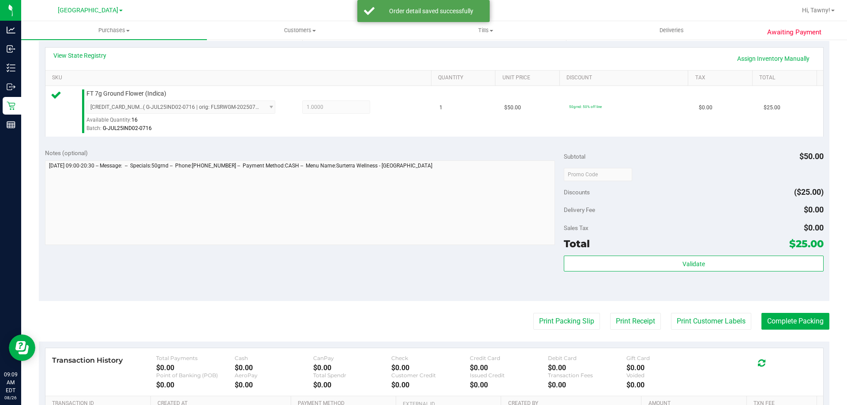
scroll to position [265, 0]
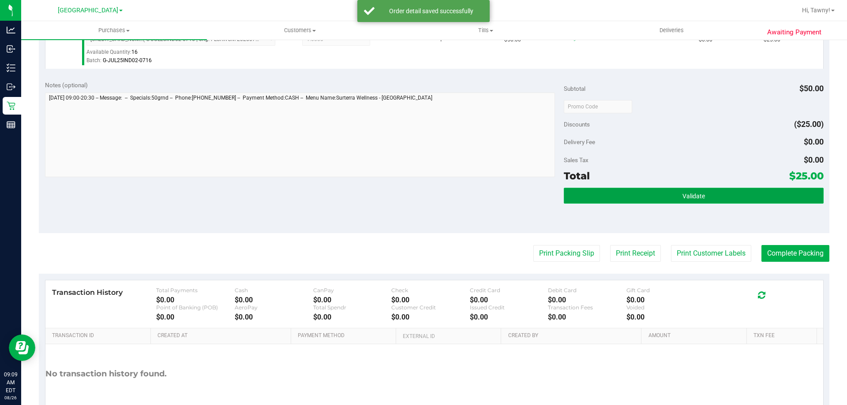
click at [646, 197] on button "Validate" at bounding box center [693, 196] width 259 height 16
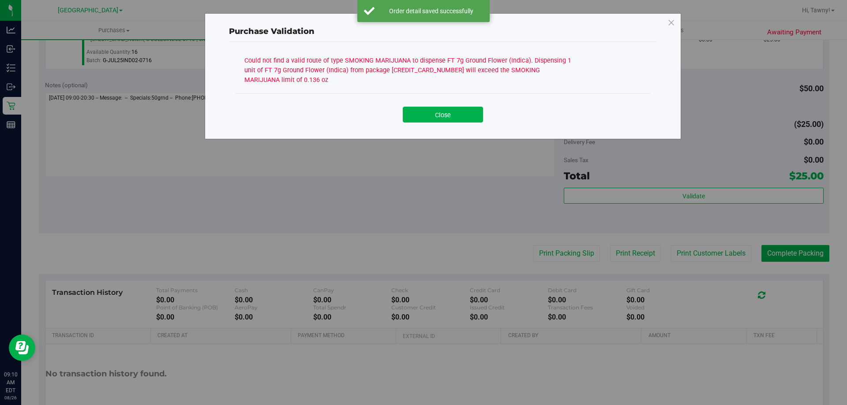
click at [457, 118] on button "Close" at bounding box center [443, 115] width 80 height 16
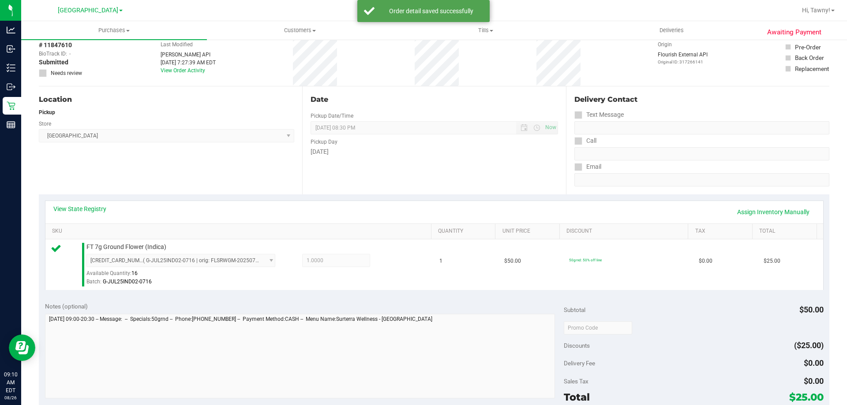
scroll to position [0, 0]
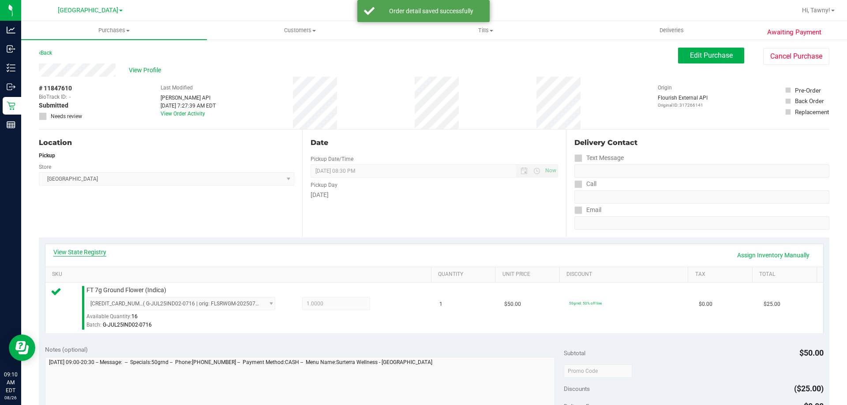
click at [91, 253] on link "View State Registry" at bounding box center [79, 252] width 53 height 9
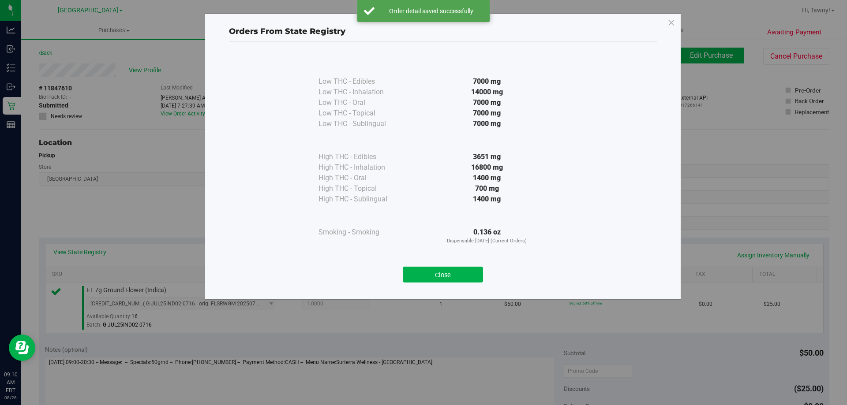
click at [438, 271] on button "Close" at bounding box center [443, 275] width 80 height 16
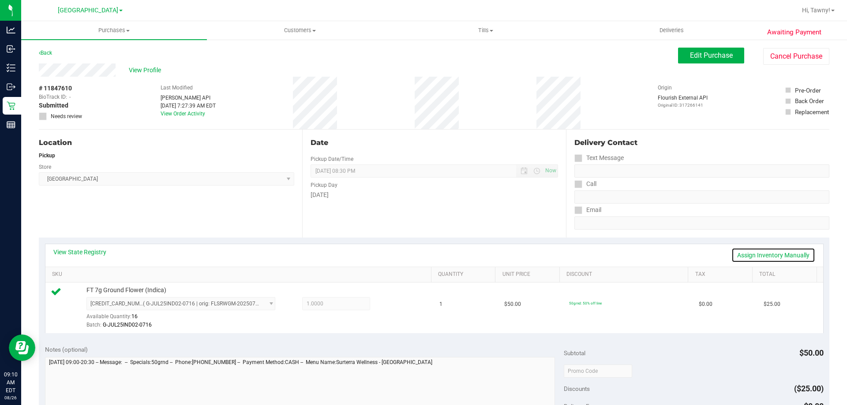
click at [761, 255] on link "Assign Inventory Manually" at bounding box center [773, 255] width 84 height 15
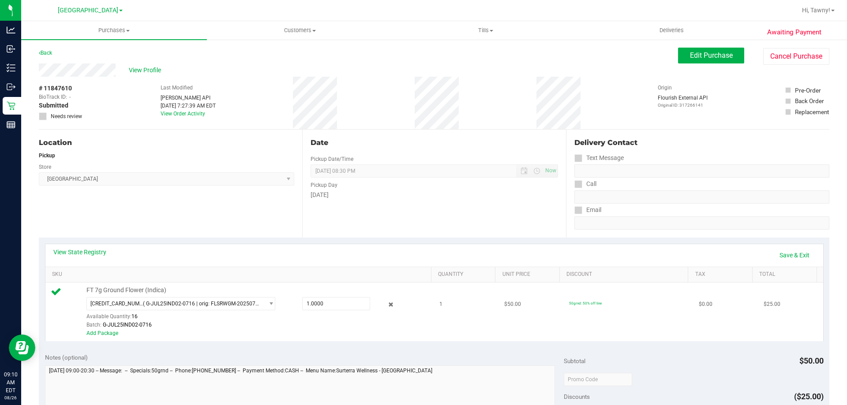
click at [388, 311] on div "[CREDIT_CARD_NUMBER] ( G-JUL25IND02-0716 | orig: FLSRWGM-20250722-937 ) [CREDIT…" at bounding box center [256, 313] width 341 height 32
click at [386, 305] on icon at bounding box center [390, 305] width 9 height 10
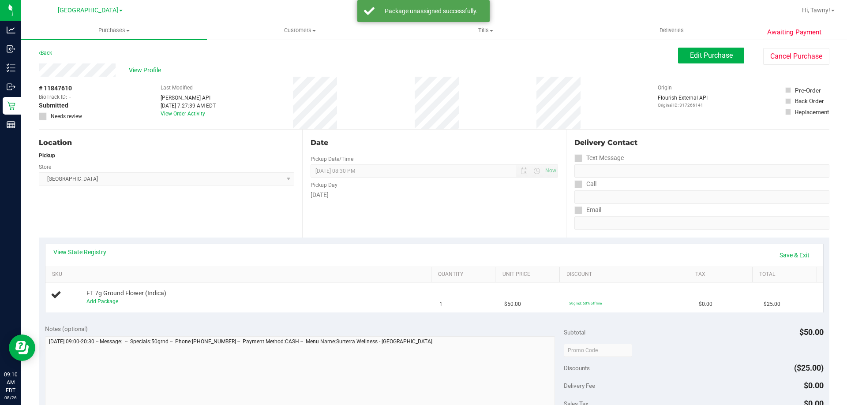
click at [460, 252] on div "View State Registry Save & Exit" at bounding box center [434, 255] width 762 height 15
click at [99, 254] on link "View State Registry" at bounding box center [79, 252] width 53 height 9
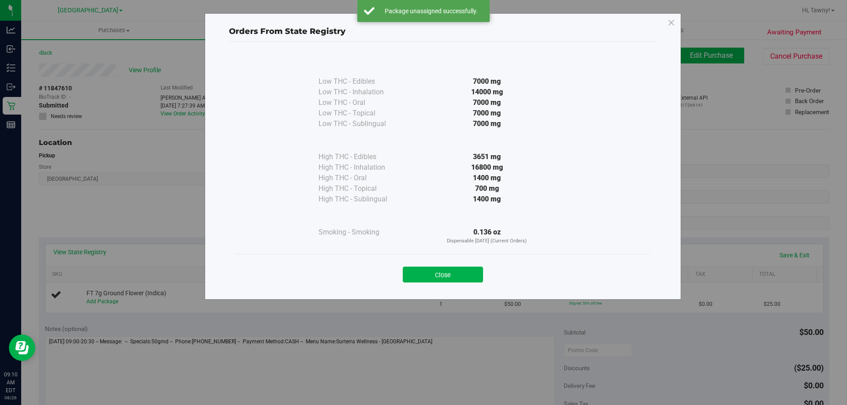
click at [452, 274] on button "Close" at bounding box center [443, 275] width 80 height 16
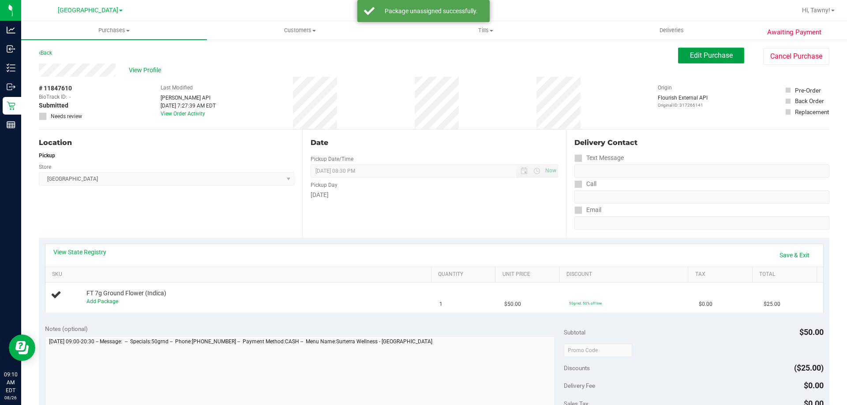
click at [698, 54] on span "Edit Purchase" at bounding box center [711, 55] width 43 height 8
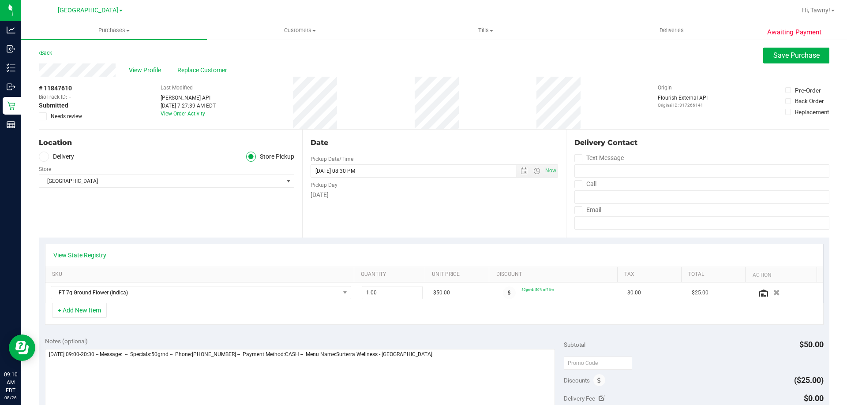
click at [42, 116] on icon at bounding box center [43, 116] width 6 height 0
click at [0, 0] on input "Needs review" at bounding box center [0, 0] width 0 height 0
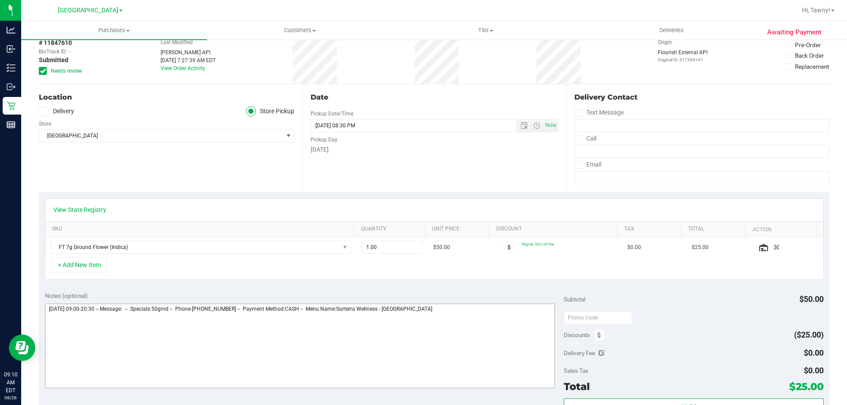
scroll to position [88, 0]
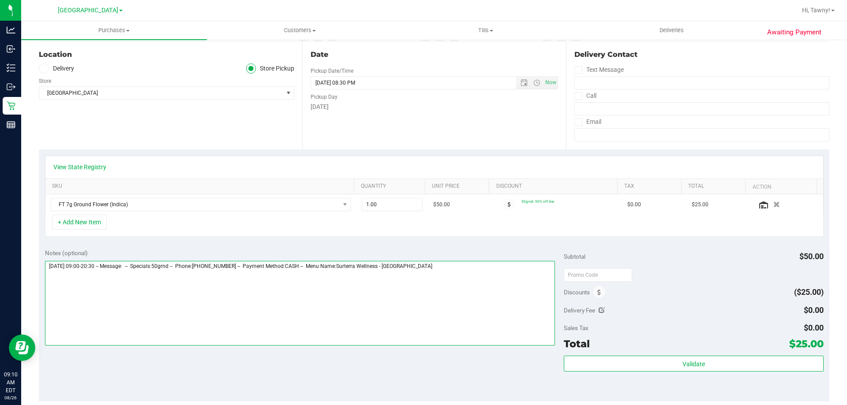
click at [489, 268] on textarea at bounding box center [300, 303] width 510 height 85
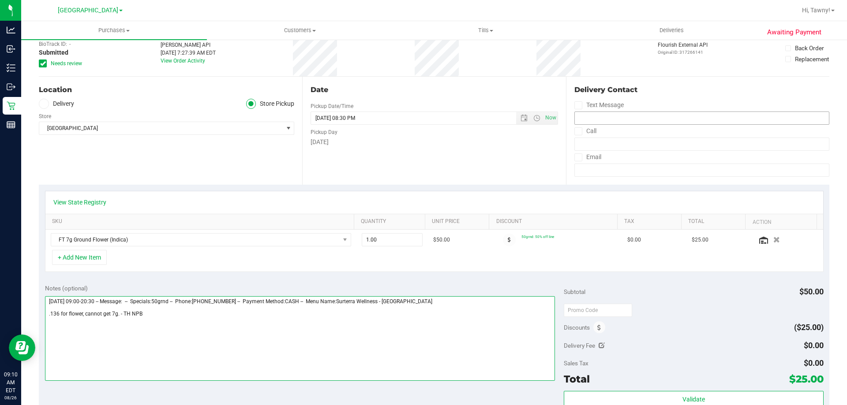
scroll to position [0, 0]
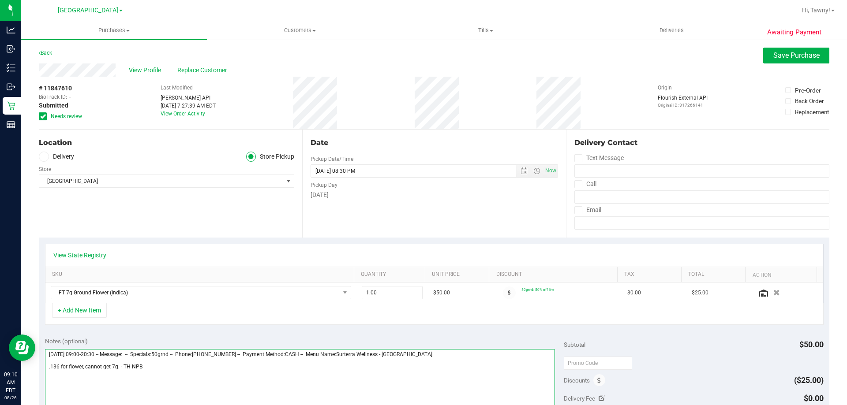
type textarea "[DATE] 09:00-20:30 -- Message: -- Specials:50grnd -- Phone:[PHONE_NUMBER] -- Pa…"
click at [783, 44] on div "Awaiting Payment Back Save Purchase View Profile Replace Customer # 11847610 Bi…" at bounding box center [434, 376] width 826 height 675
click at [778, 51] on span "Save Purchase" at bounding box center [796, 55] width 46 height 8
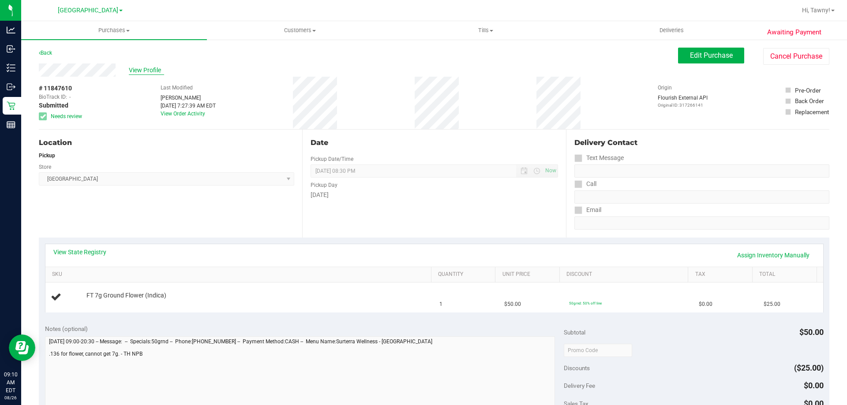
click at [145, 70] on span "View Profile" at bounding box center [146, 70] width 35 height 9
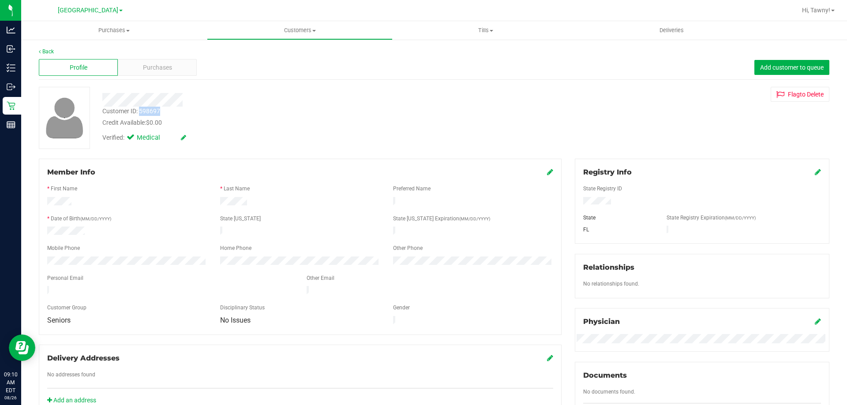
drag, startPoint x: 164, startPoint y: 109, endPoint x: 139, endPoint y: 112, distance: 24.5
click at [139, 112] on div "Customer ID: 598697 Credit Available: $0.00" at bounding box center [297, 117] width 402 height 21
copy div "598697"
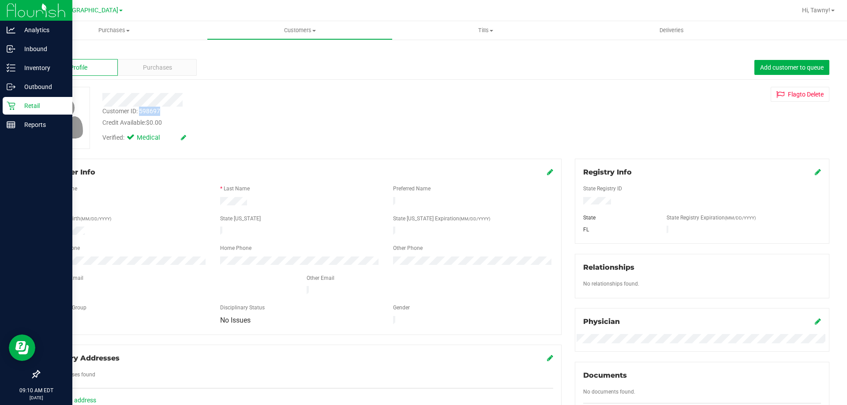
click at [48, 115] on link "Retail" at bounding box center [36, 106] width 72 height 19
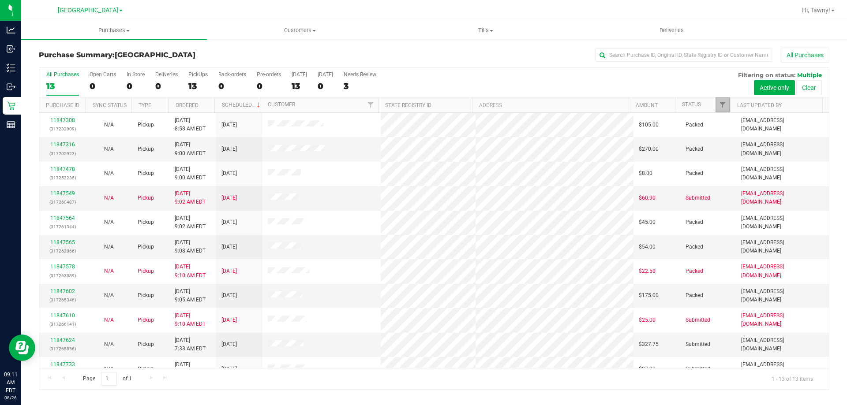
click at [723, 105] on span "Filter" at bounding box center [722, 104] width 7 height 7
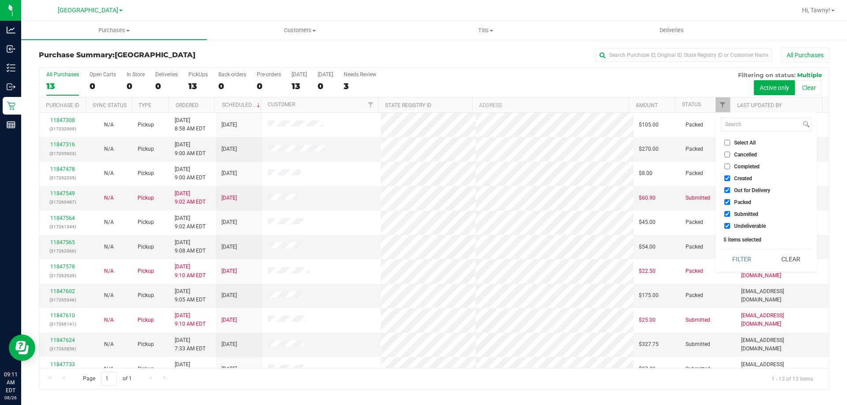
click at [743, 177] on span "Created" at bounding box center [743, 178] width 18 height 5
click at [730, 177] on input "Created" at bounding box center [727, 179] width 6 height 6
checkbox input "false"
click at [747, 195] on ul "Select All Cancelled Completed Created Out for Delivery Packed Submitted Undeli…" at bounding box center [766, 184] width 91 height 93
click at [749, 191] on span "Out for Delivery" at bounding box center [752, 190] width 36 height 5
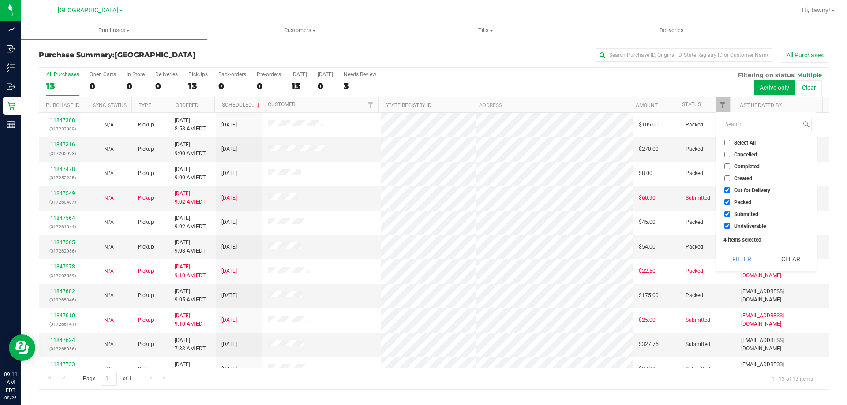
click at [730, 191] on input "Out for Delivery" at bounding box center [727, 190] width 6 height 6
checkbox input "false"
click at [740, 201] on span "Packed" at bounding box center [742, 202] width 17 height 5
click at [730, 201] on input "Packed" at bounding box center [727, 202] width 6 height 6
checkbox input "false"
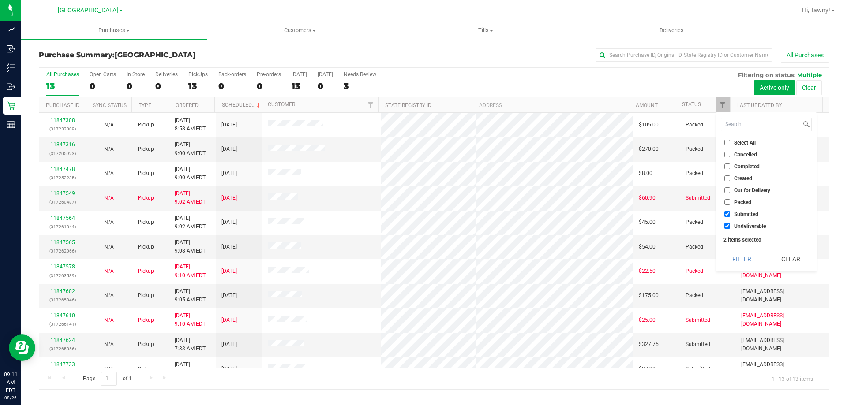
click at [742, 227] on span "Undeliverable" at bounding box center [750, 226] width 32 height 5
click at [730, 227] on input "Undeliverable" at bounding box center [727, 226] width 6 height 6
checkbox input "false"
click at [737, 258] on button "Filter" at bounding box center [742, 259] width 42 height 19
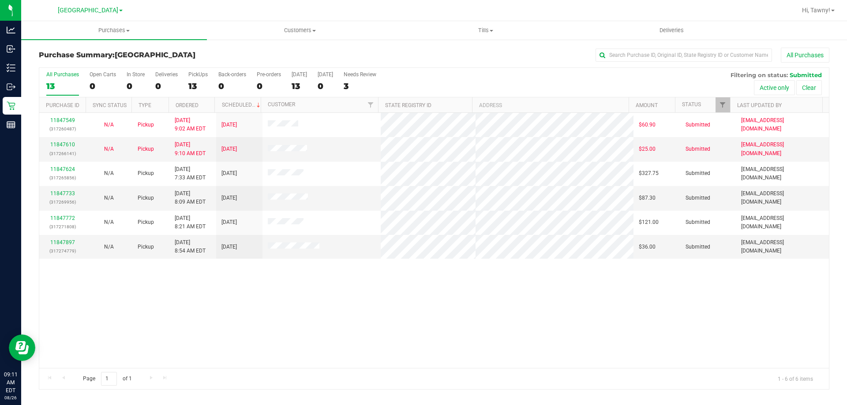
click at [348, 310] on div "11847549 (317260487) N/A Pickup [DATE] 9:02 AM EDT 8/26/2025 $60.90 Submitted […" at bounding box center [434, 240] width 790 height 255
click at [348, 300] on div "11847549 (317260487) N/A Pickup [DATE] 9:02 AM EDT 8/26/2025 $60.90 Submitted […" at bounding box center [434, 240] width 790 height 255
click at [209, 300] on div "11847549 (317260487) N/A Pickup [DATE] 9:02 AM EDT 8/26/2025 $60.90 Submitted […" at bounding box center [434, 240] width 790 height 255
click at [465, 326] on div "11847549 (317260487) N/A Pickup [DATE] 9:02 AM EDT 8/26/2025 $60.90 Submitted […" at bounding box center [434, 240] width 790 height 255
click at [205, 324] on div "11847549 (317260487) N/A Pickup [DATE] 9:02 AM EDT 8/26/2025 $60.90 Submitted […" at bounding box center [434, 240] width 790 height 255
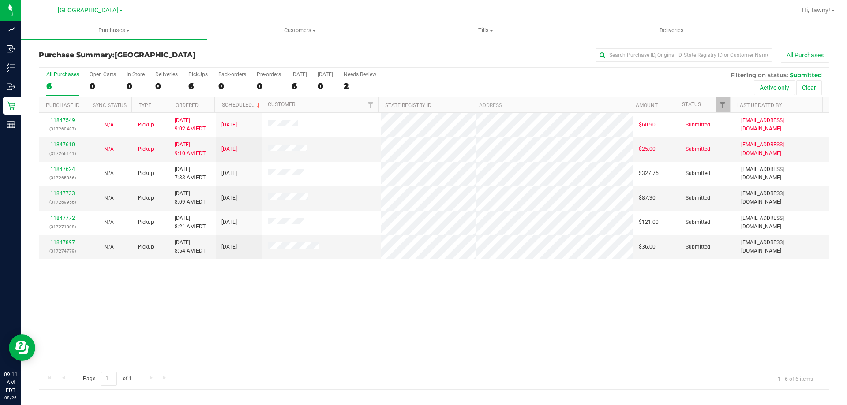
click at [193, 322] on div "11847549 (317260487) N/A Pickup [DATE] 9:02 AM EDT 8/26/2025 $60.90 Submitted […" at bounding box center [434, 240] width 790 height 255
drag, startPoint x: 461, startPoint y: 369, endPoint x: 466, endPoint y: 377, distance: 9.3
click at [462, 369] on div "Page 1 of 1 1 - 6 of 6 items" at bounding box center [434, 378] width 790 height 21
click at [66, 191] on link "11847733" at bounding box center [62, 194] width 25 height 6
click at [63, 192] on link "11847733" at bounding box center [62, 194] width 25 height 6
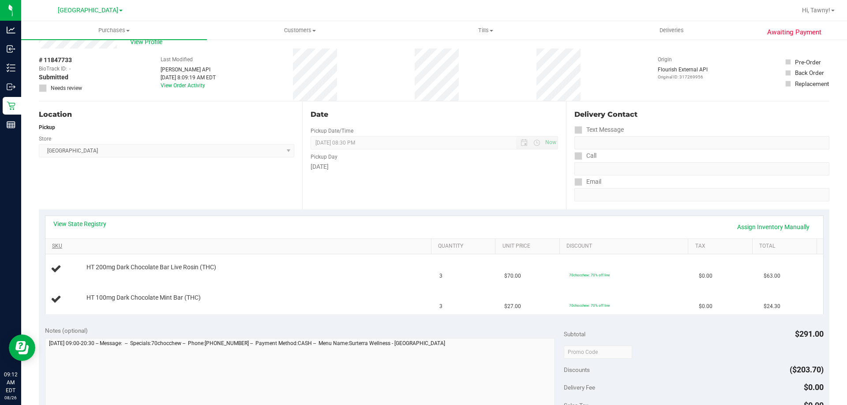
scroll to position [44, 0]
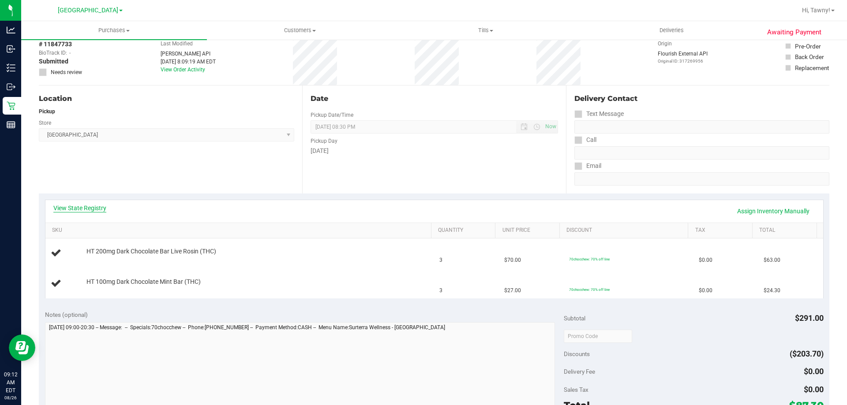
click at [90, 207] on link "View State Registry" at bounding box center [79, 208] width 53 height 9
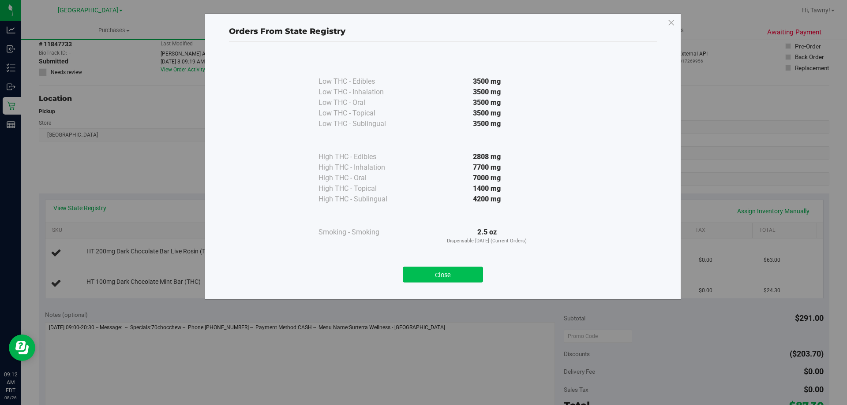
click at [475, 277] on button "Close" at bounding box center [443, 275] width 80 height 16
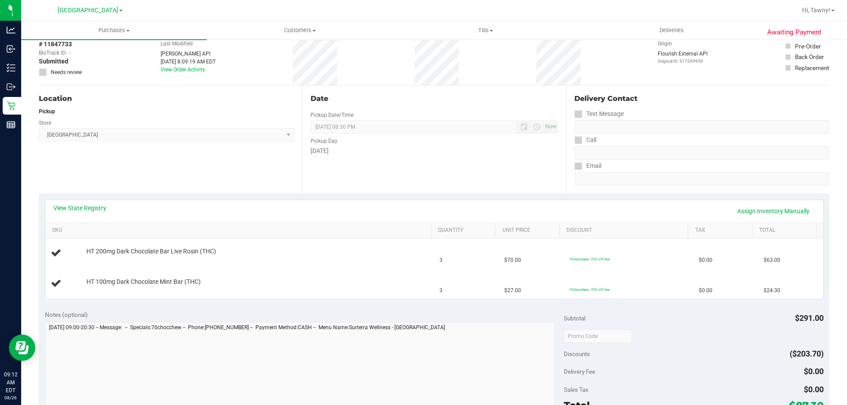
click at [253, 167] on div "Location Pickup Store [GEOGRAPHIC_DATA] WC Select Store [PERSON_NAME][GEOGRAPHI…" at bounding box center [170, 140] width 263 height 108
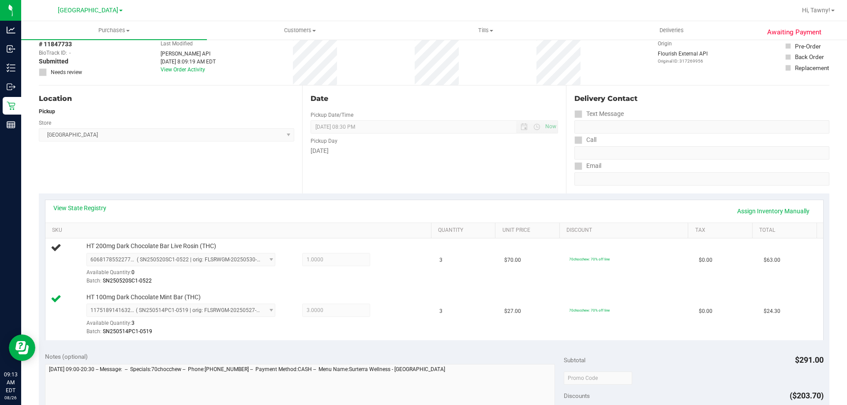
click at [476, 181] on div "Date Pickup Date/Time [DATE] Now [DATE] 08:30 PM Now Pickup Day [DATE]" at bounding box center [433, 140] width 263 height 108
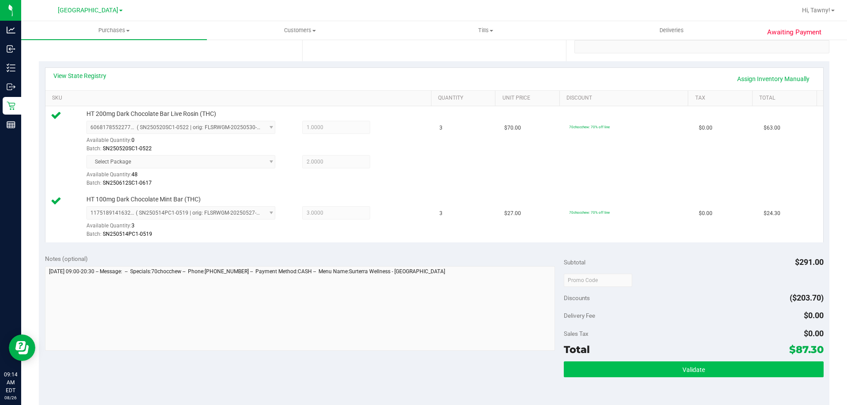
scroll to position [309, 0]
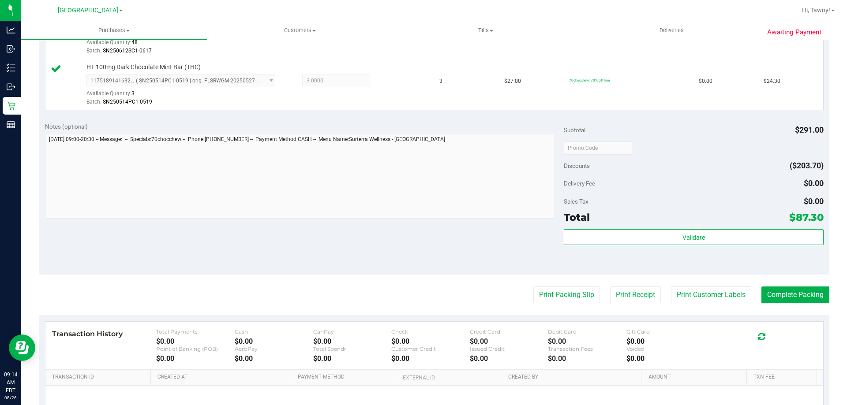
click at [660, 246] on div "Validate" at bounding box center [693, 249] width 259 height 40
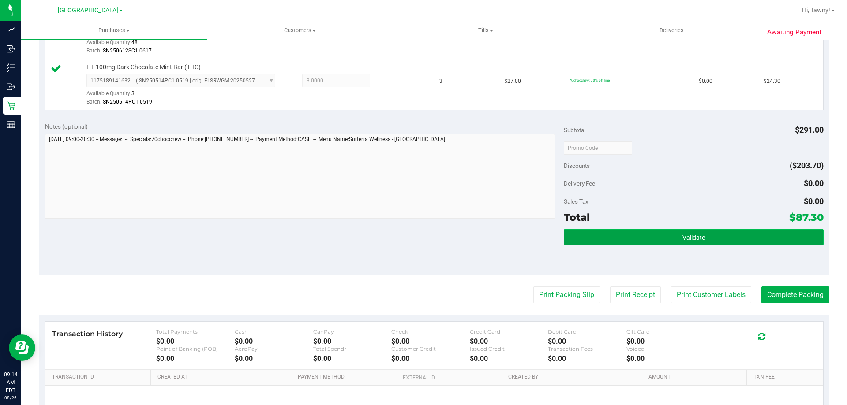
click at [664, 243] on button "Validate" at bounding box center [693, 237] width 259 height 16
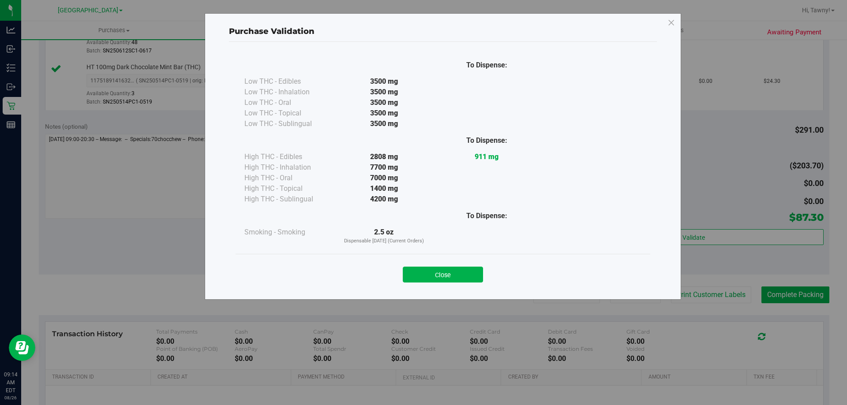
click at [444, 272] on button "Close" at bounding box center [443, 275] width 80 height 16
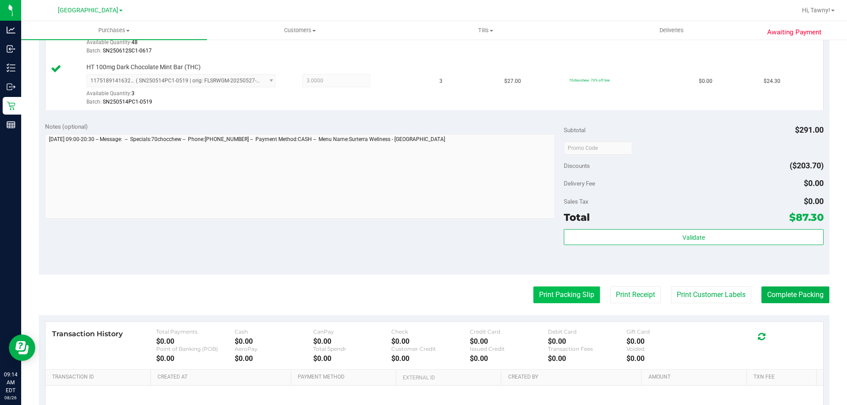
click at [573, 295] on button "Print Packing Slip" at bounding box center [566, 295] width 67 height 17
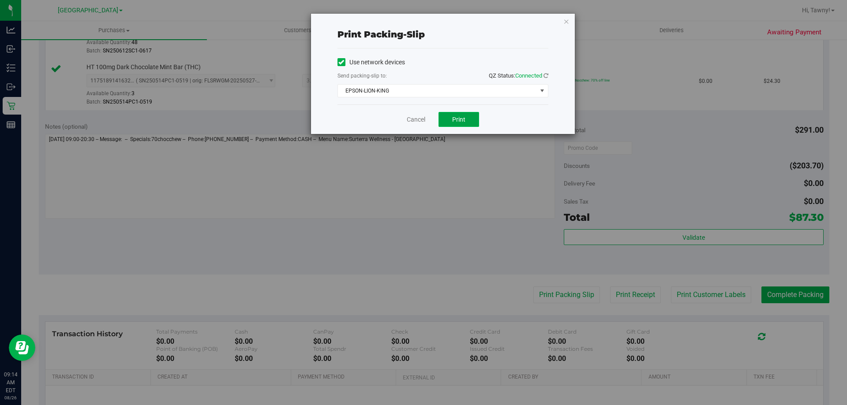
click at [468, 124] on button "Print" at bounding box center [459, 119] width 41 height 15
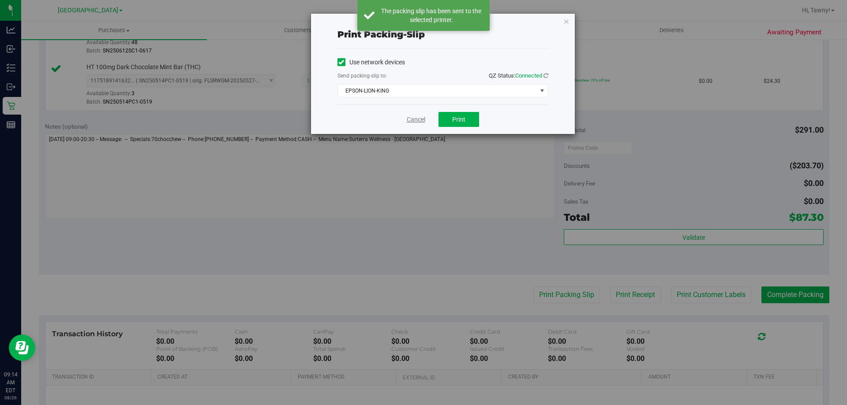
click at [425, 119] on div "Cancel Print" at bounding box center [442, 120] width 211 height 30
click at [423, 120] on link "Cancel" at bounding box center [416, 119] width 19 height 9
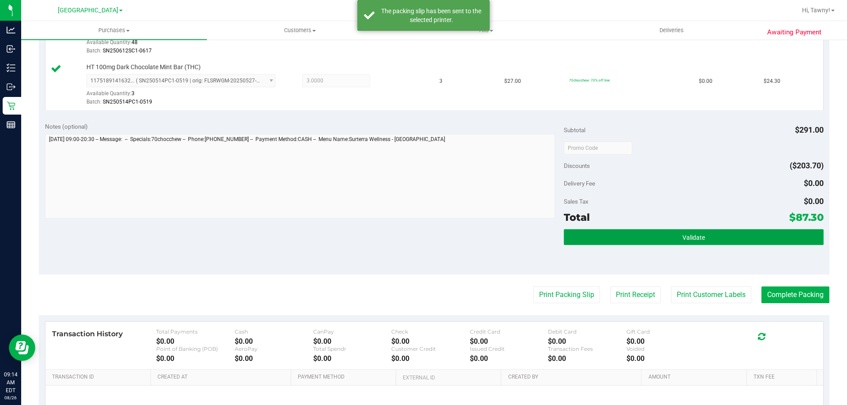
click at [745, 237] on button "Validate" at bounding box center [693, 237] width 259 height 16
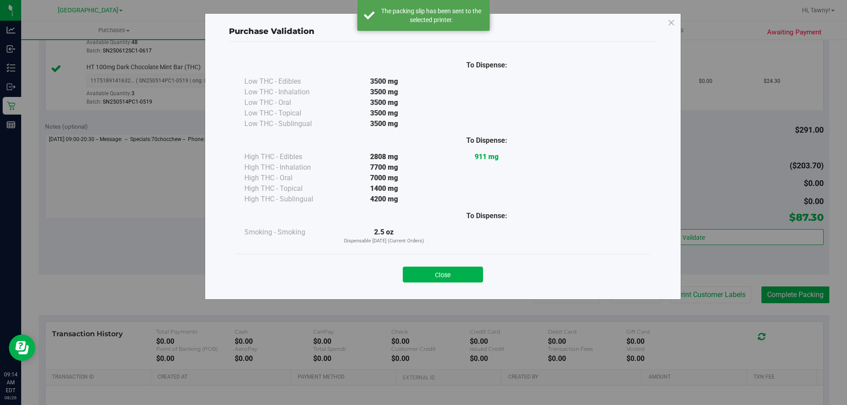
click at [446, 277] on button "Close" at bounding box center [443, 275] width 80 height 16
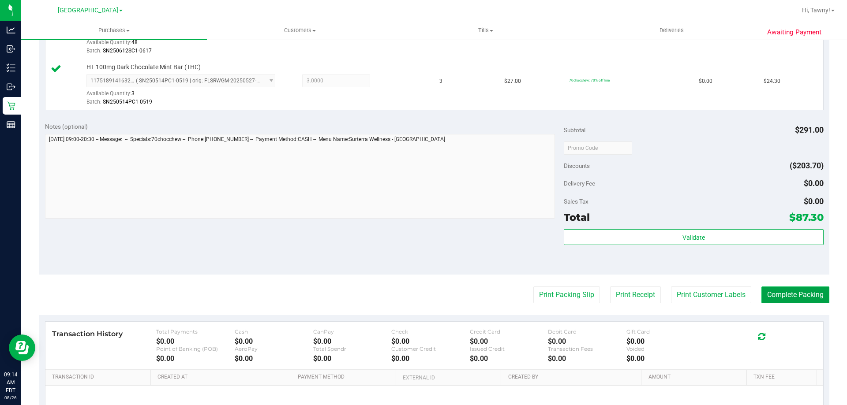
click at [781, 293] on button "Complete Packing" at bounding box center [795, 295] width 68 height 17
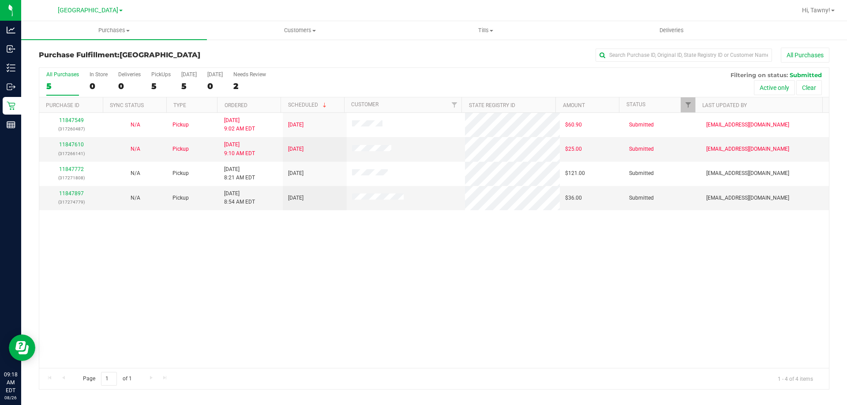
click at [293, 265] on div "11847549 (317260487) N/A Pickup [DATE] 9:02 AM EDT 8/26/2025 $60.90 Submitted […" at bounding box center [434, 240] width 790 height 255
click at [160, 86] on div "5" at bounding box center [160, 86] width 19 height 10
click at [0, 0] on input "PickUps 5" at bounding box center [0, 0] width 0 height 0
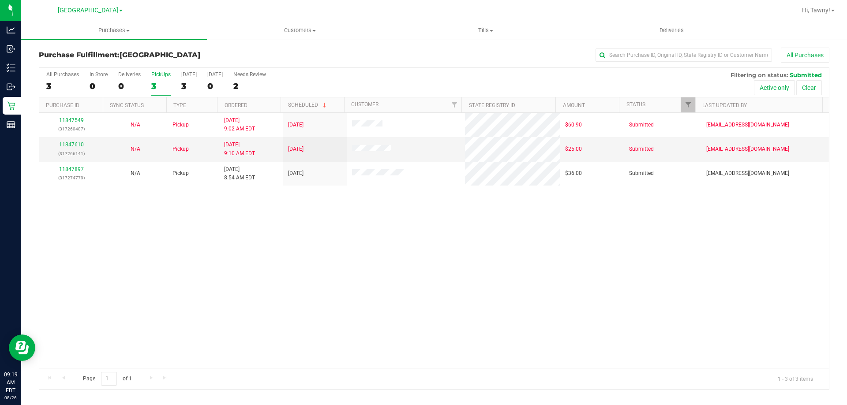
drag, startPoint x: 379, startPoint y: 282, endPoint x: 341, endPoint y: 258, distance: 44.7
click at [372, 282] on div "11847549 (317260487) N/A Pickup [DATE] 9:02 AM EDT 8/26/2025 $60.90 Submitted […" at bounding box center [434, 240] width 790 height 255
click at [151, 78] on label "PickUps 3" at bounding box center [160, 83] width 19 height 24
click at [0, 0] on input "PickUps 3" at bounding box center [0, 0] width 0 height 0
click at [445, 294] on div "11847549 (317260487) N/A Pickup [DATE] 9:02 AM EDT 8/26/2025 $60.90 Submitted […" at bounding box center [434, 240] width 790 height 255
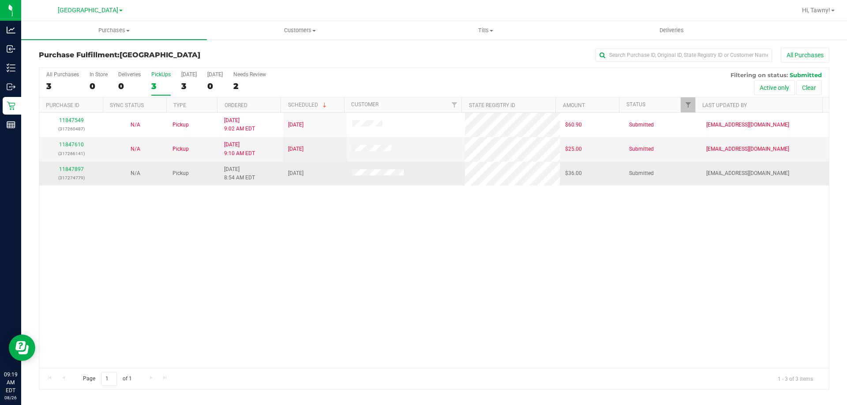
click at [68, 166] on div "11847897 (317274779)" at bounding box center [71, 173] width 53 height 17
click at [68, 168] on link "11847897" at bounding box center [71, 169] width 25 height 6
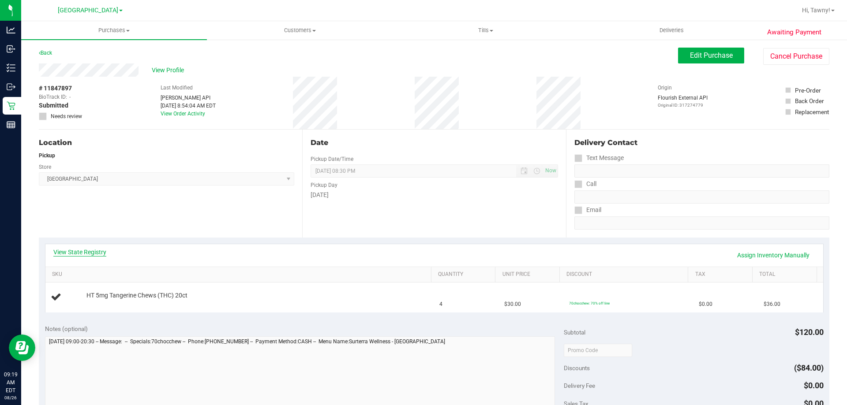
click at [73, 255] on link "View State Registry" at bounding box center [79, 252] width 53 height 9
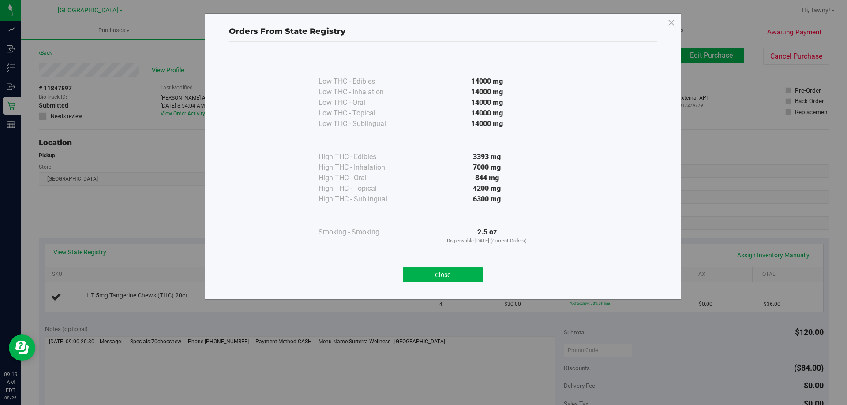
drag, startPoint x: 469, startPoint y: 275, endPoint x: 529, endPoint y: 249, distance: 65.2
click at [471, 275] on button "Close" at bounding box center [443, 275] width 80 height 16
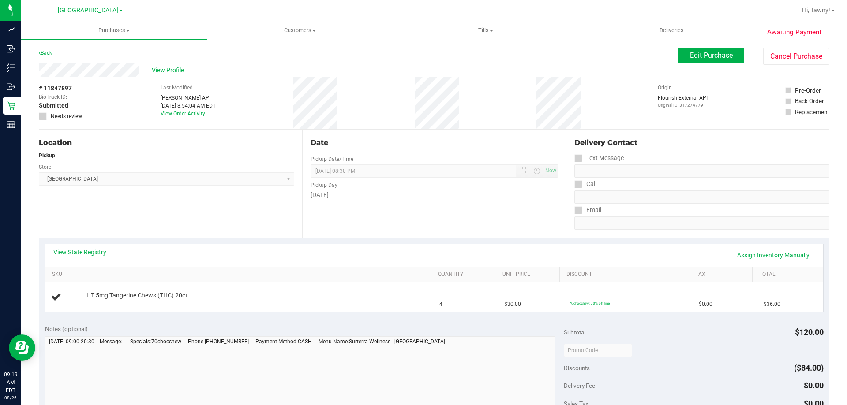
click at [537, 232] on div "Date Pickup Date/Time [DATE] Now [DATE] 08:30 PM Now Pickup Day [DATE]" at bounding box center [433, 184] width 263 height 108
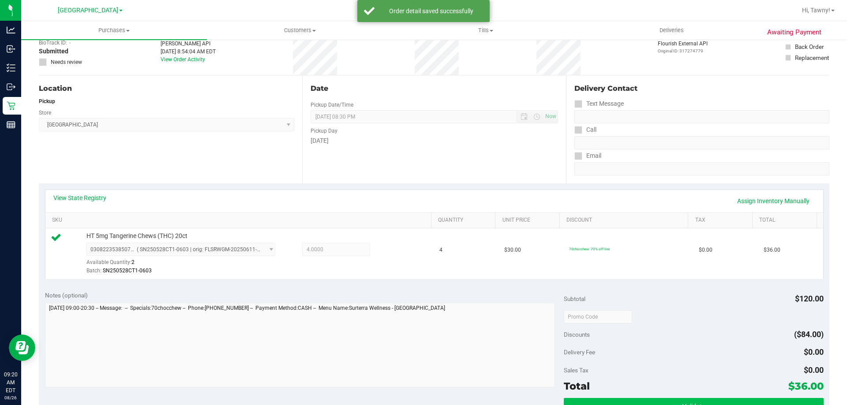
scroll to position [176, 0]
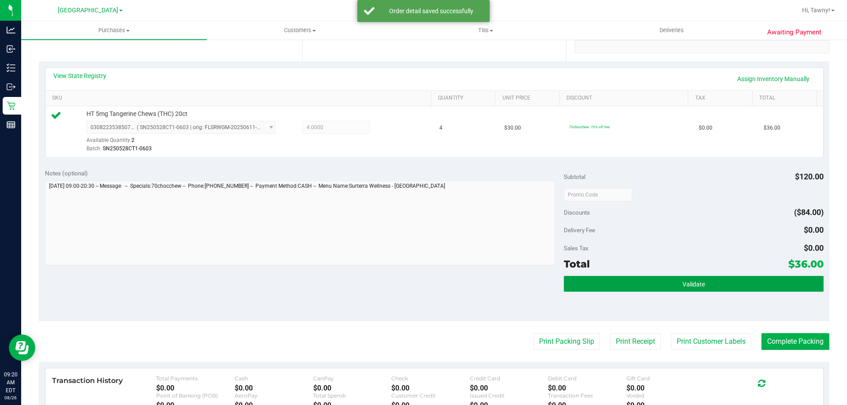
click at [684, 282] on span "Validate" at bounding box center [693, 284] width 22 height 7
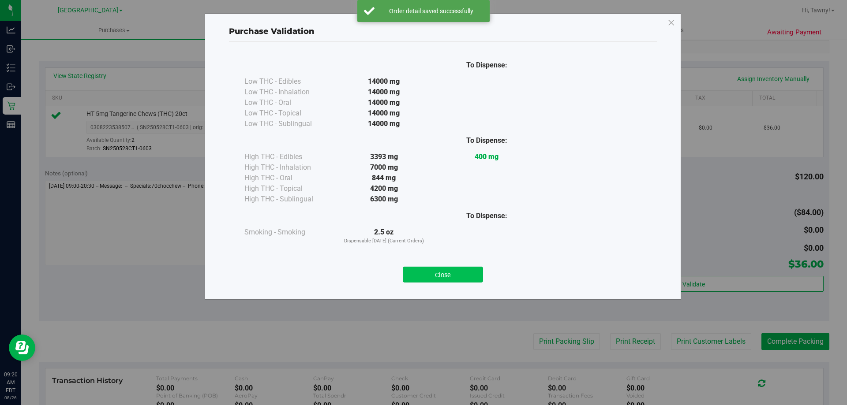
click at [461, 272] on button "Close" at bounding box center [443, 275] width 80 height 16
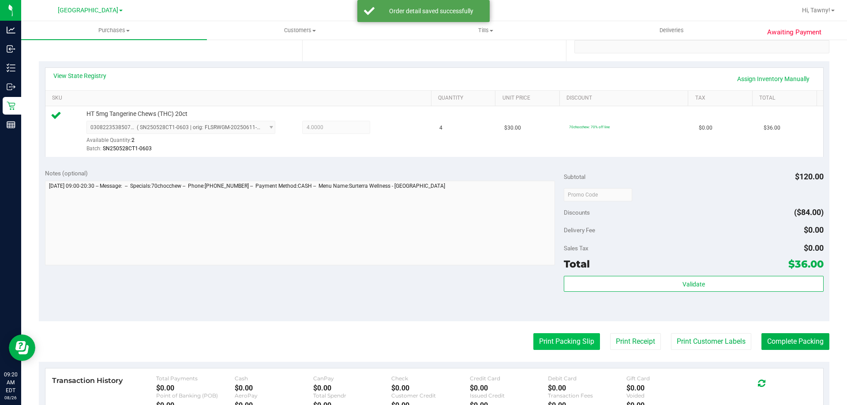
click at [576, 344] on button "Print Packing Slip" at bounding box center [566, 342] width 67 height 17
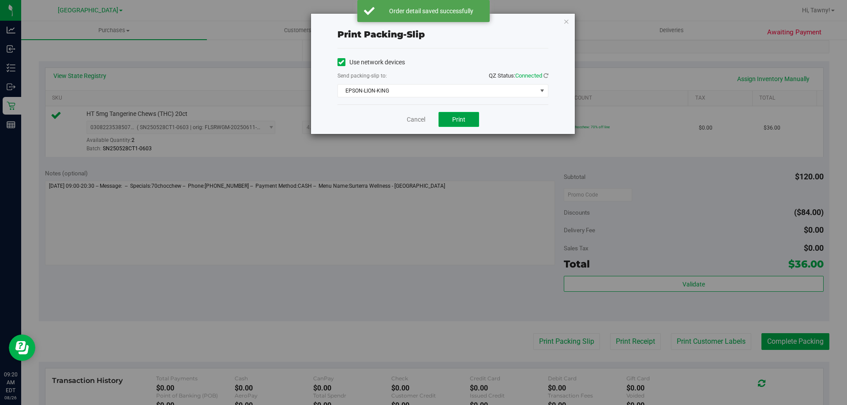
click at [478, 123] on button "Print" at bounding box center [459, 119] width 41 height 15
click at [421, 122] on link "Cancel" at bounding box center [416, 119] width 19 height 9
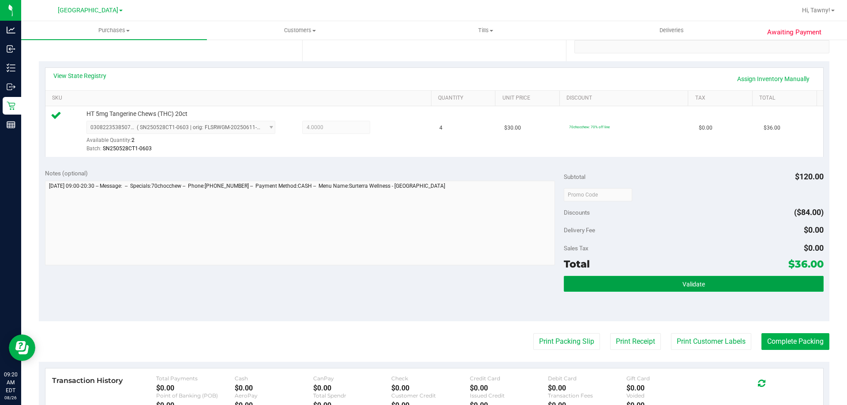
drag, startPoint x: 698, startPoint y: 285, endPoint x: 741, endPoint y: 306, distance: 47.2
click at [699, 285] on span "Validate" at bounding box center [693, 284] width 22 height 7
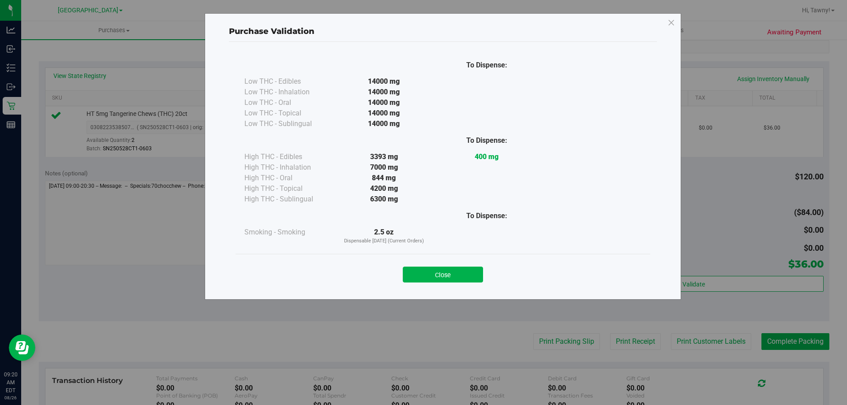
click at [771, 337] on div "Purchase Validation To Dispense: Low THC - Edibles 14000 mg" at bounding box center [427, 202] width 854 height 405
click at [464, 279] on button "Close" at bounding box center [443, 275] width 80 height 16
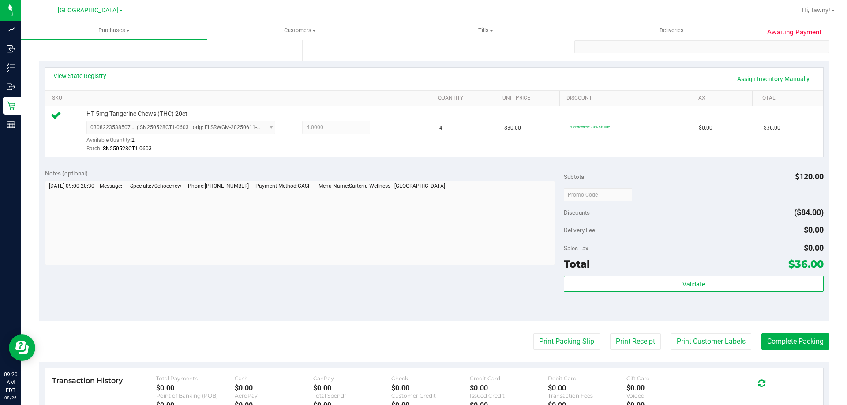
click at [786, 352] on purchase-details "Back Edit Purchase Cancel Purchase View Profile # 11847897 BioTrack ID: - Submi…" at bounding box center [434, 199] width 791 height 656
click at [782, 344] on button "Complete Packing" at bounding box center [795, 342] width 68 height 17
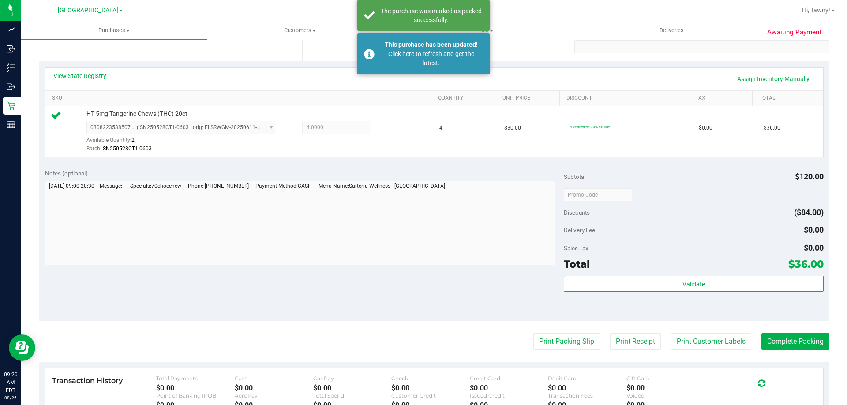
click at [529, 167] on div "Notes (optional) Subtotal $120.00 Discounts ($84.00) Delivery Fee $0.00 Sales T…" at bounding box center [434, 242] width 791 height 159
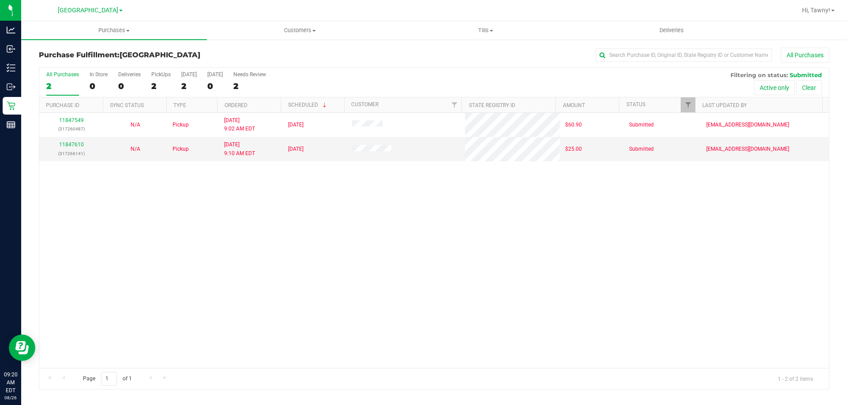
click at [390, 236] on div "11847549 (317260487) N/A Pickup [DATE] 9:02 AM EDT 8/26/2025 $60.90 Submitted […" at bounding box center [434, 240] width 790 height 255
click at [66, 232] on div "11847549 (317260487) N/A Pickup [DATE] 9:02 AM EDT 8/26/2025 $60.90 Submitted […" at bounding box center [434, 240] width 790 height 255
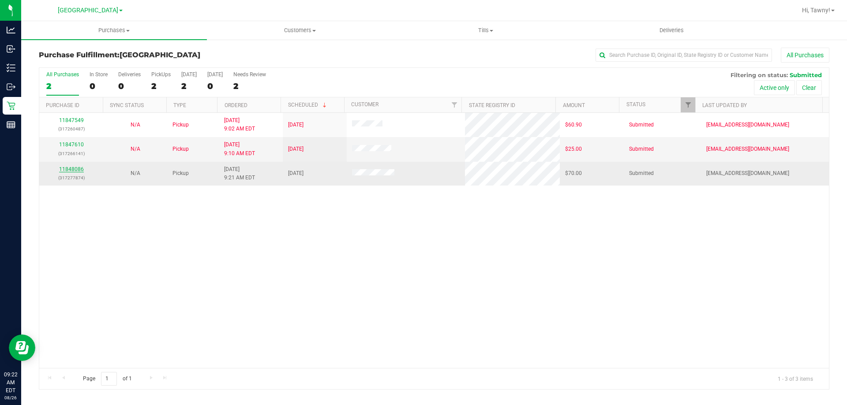
click at [79, 168] on link "11848086" at bounding box center [71, 169] width 25 height 6
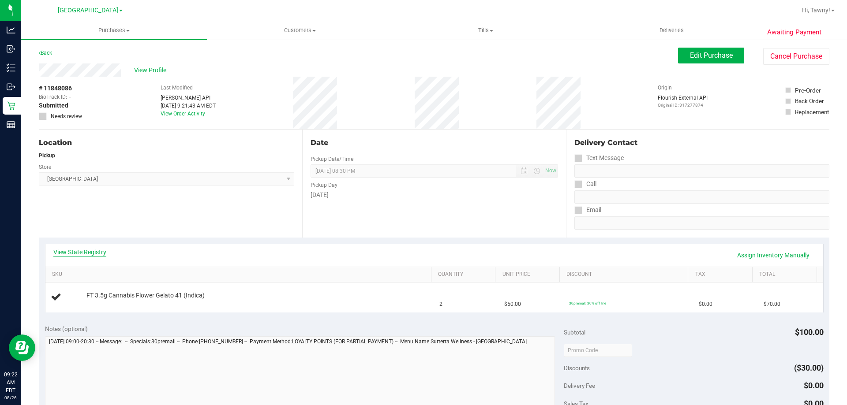
click at [97, 255] on link "View State Registry" at bounding box center [79, 252] width 53 height 9
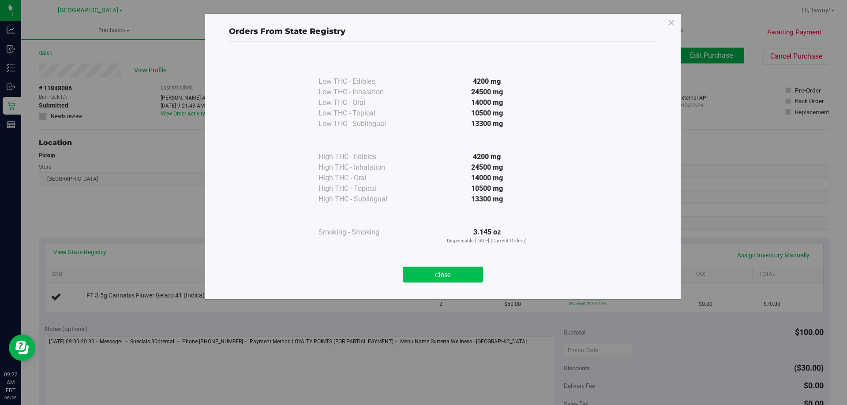
click at [441, 280] on button "Close" at bounding box center [443, 275] width 80 height 16
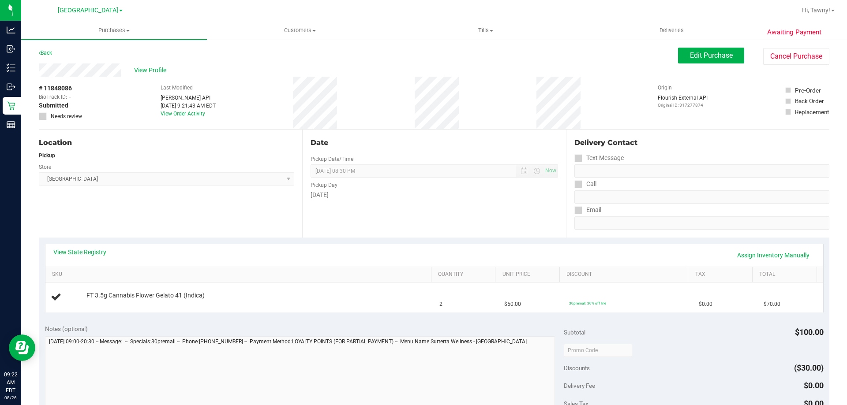
click at [445, 231] on div "Date Pickup Date/Time [DATE] Now [DATE] 08:30 PM Now Pickup Day [DATE]" at bounding box center [433, 184] width 263 height 108
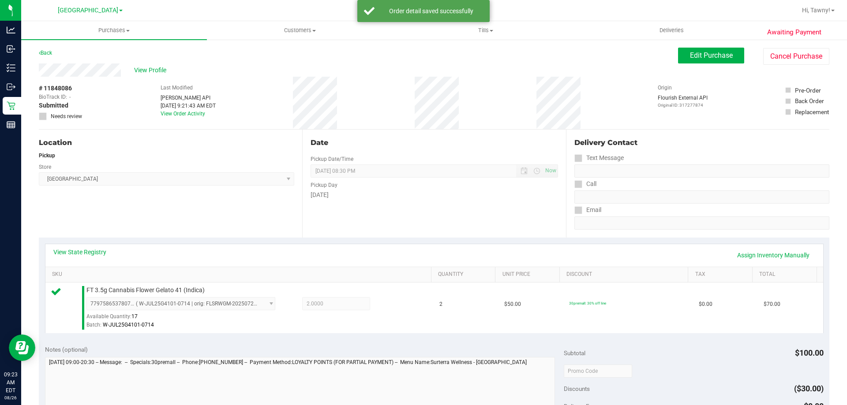
scroll to position [176, 0]
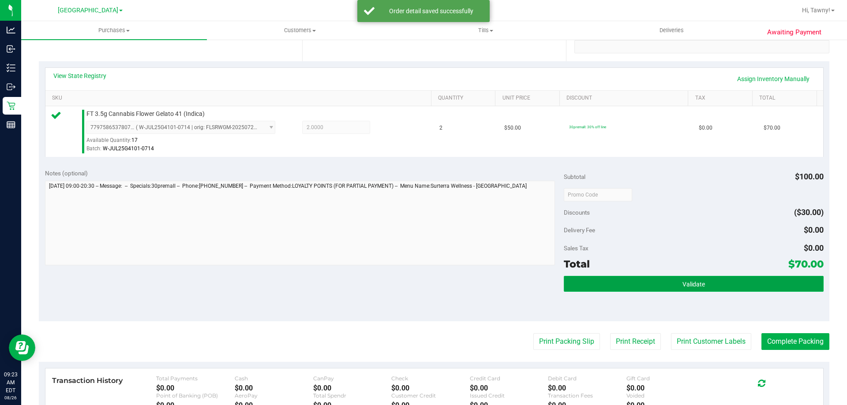
click at [622, 285] on button "Validate" at bounding box center [693, 284] width 259 height 16
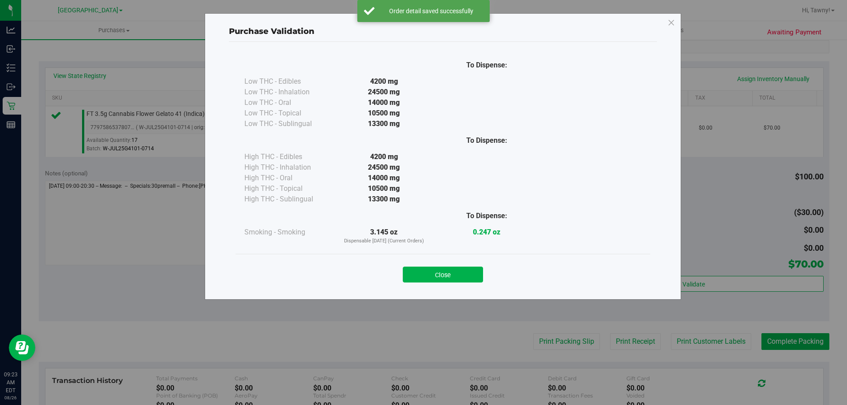
click at [470, 276] on button "Close" at bounding box center [443, 275] width 80 height 16
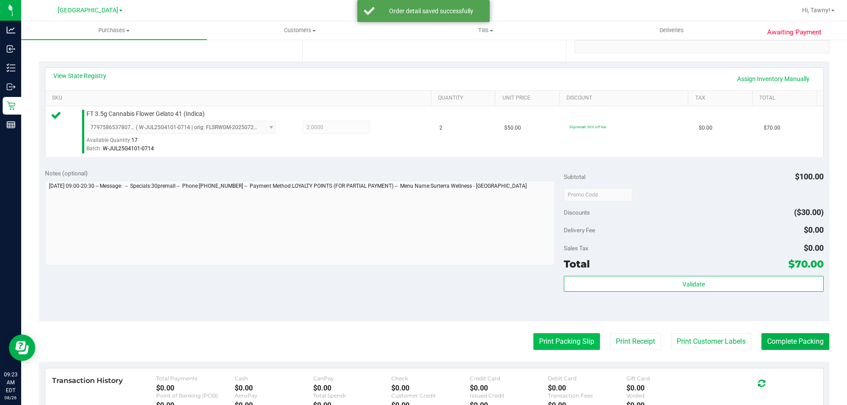
click at [544, 337] on button "Print Packing Slip" at bounding box center [566, 342] width 67 height 17
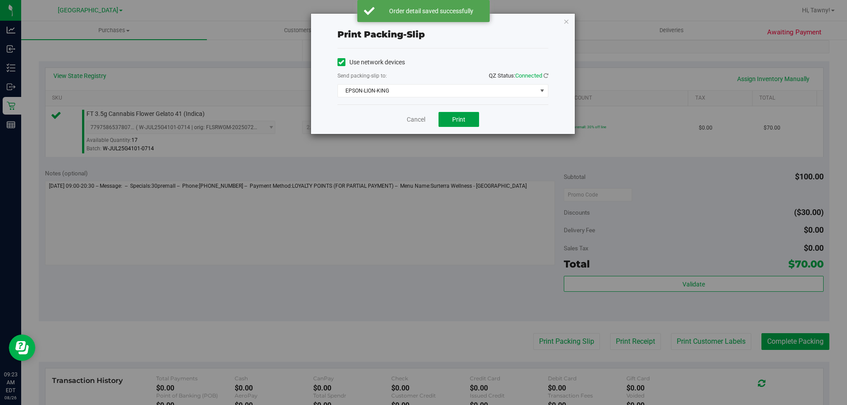
click at [452, 124] on button "Print" at bounding box center [459, 119] width 41 height 15
click at [568, 21] on icon "button" at bounding box center [566, 21] width 6 height 11
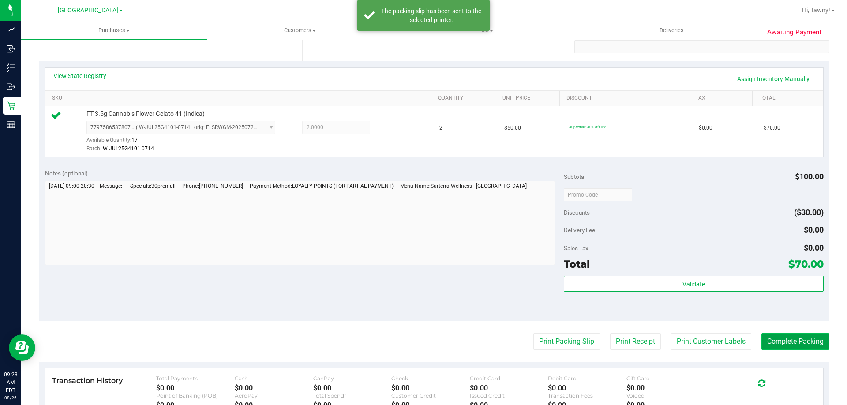
click at [784, 342] on button "Complete Packing" at bounding box center [795, 342] width 68 height 17
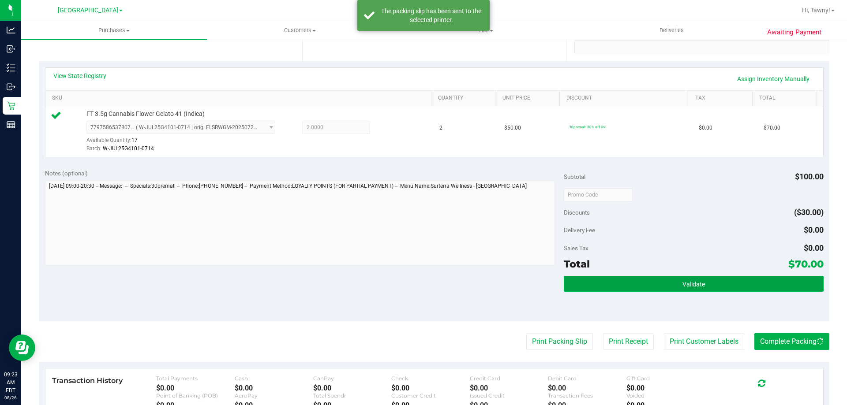
click at [773, 289] on button "Validate" at bounding box center [693, 284] width 259 height 16
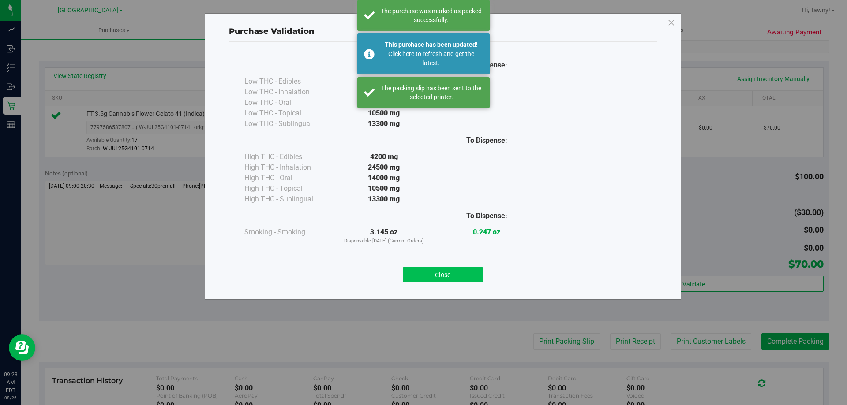
click at [443, 280] on button "Close" at bounding box center [443, 275] width 80 height 16
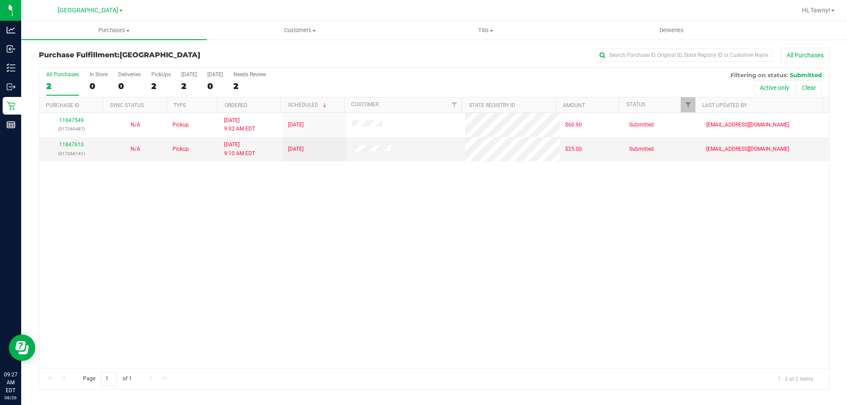
click at [322, 235] on div "11847549 (317260487) N/A Pickup [DATE] 9:02 AM EDT 8/26/2025 $60.90 Submitted […" at bounding box center [434, 240] width 790 height 255
click at [442, 229] on div "11847549 (317260487) N/A Pickup [DATE] 9:02 AM EDT 8/26/2025 $60.90 Submitted […" at bounding box center [434, 240] width 790 height 255
click at [310, 225] on div "11847549 (317260487) N/A Pickup [DATE] 9:02 AM EDT 8/26/2025 $60.90 Submitted […" at bounding box center [434, 240] width 790 height 255
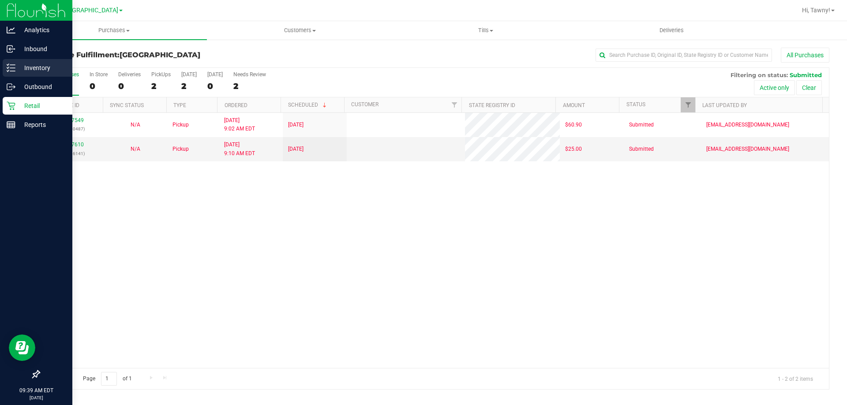
click at [19, 75] on div "Inventory" at bounding box center [38, 68] width 70 height 18
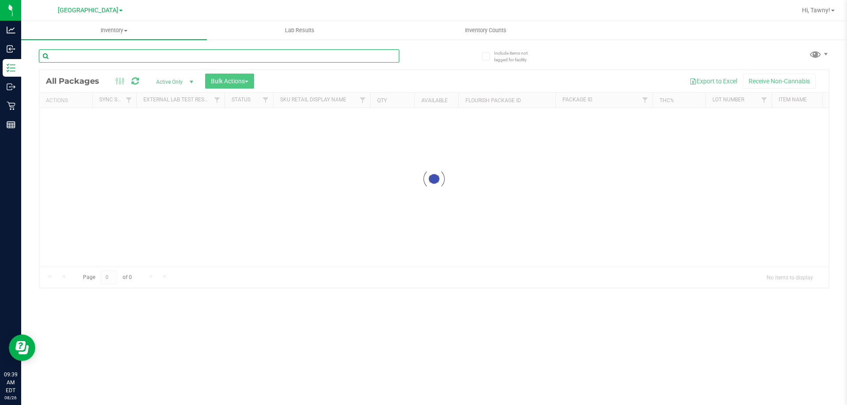
click at [216, 58] on input "text" at bounding box center [219, 55] width 360 height 13
paste input "W-AUG25GRZ01-0809"
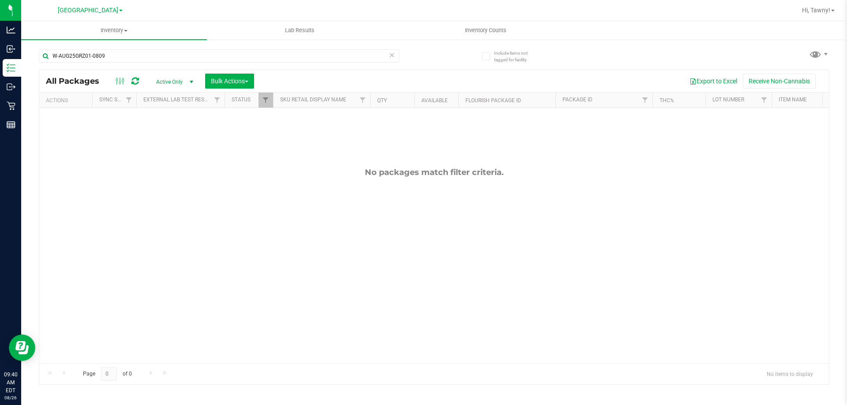
click at [234, 47] on div "W-AUG25GRZ01-0809" at bounding box center [236, 55] width 395 height 28
click at [232, 56] on input "W-AUG25GRZ01-0809" at bounding box center [219, 55] width 360 height 13
paste input "JUN25DDF02-0702"
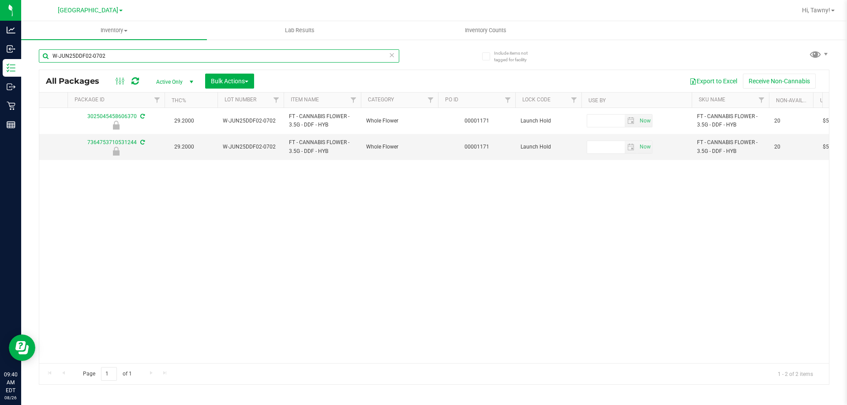
scroll to position [0, 507]
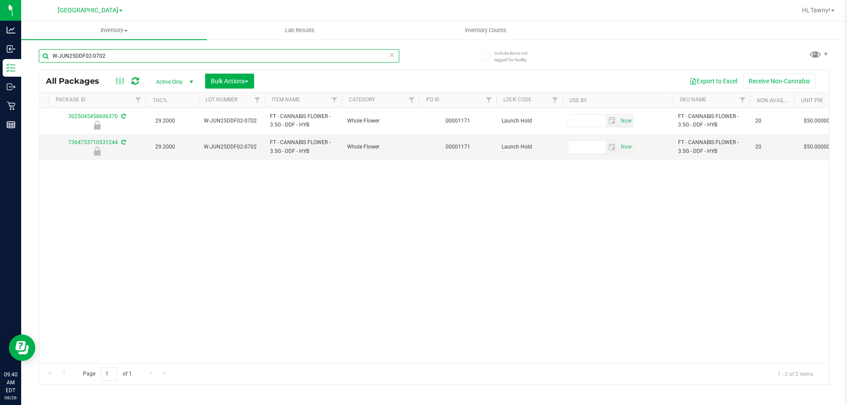
click at [275, 55] on input "W-JUN25DDF02-0702" at bounding box center [219, 55] width 360 height 13
click at [276, 55] on input "W-JUN25DDF02-0702" at bounding box center [219, 55] width 360 height 13
paste input "APR25FIC02-0514"
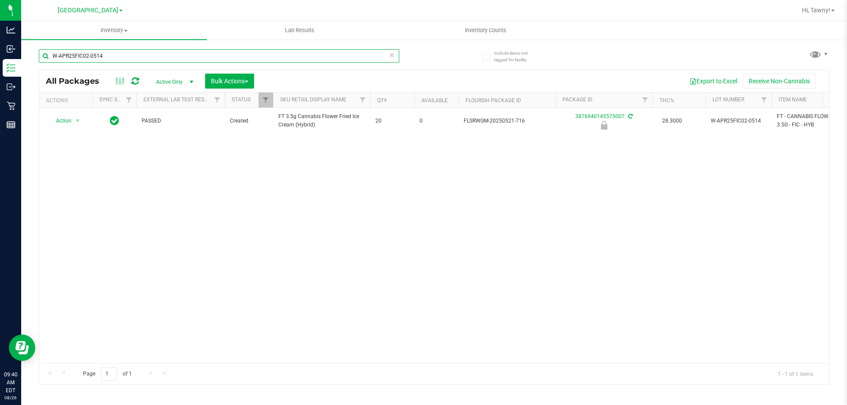
scroll to position [0, 507]
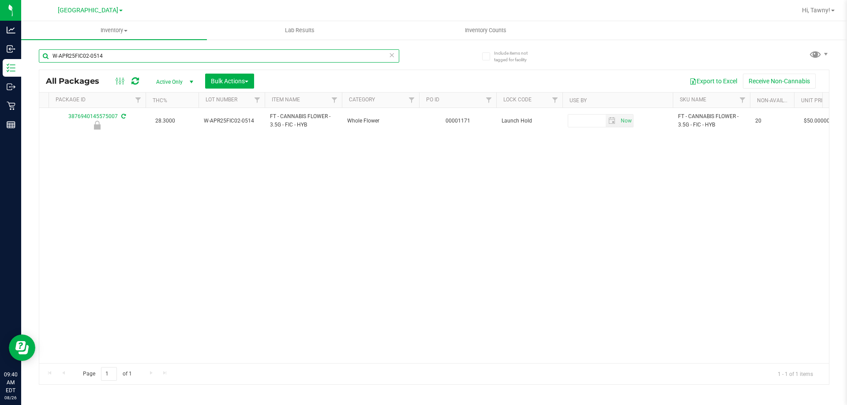
click at [188, 52] on input "W-APR25FIC02-0514" at bounding box center [219, 55] width 360 height 13
click at [189, 52] on input "W-APR25FIC02-0514" at bounding box center [219, 55] width 360 height 13
paste input "JUL25ARZ03-0723"
type input "W-JUL25ARZ03-0723"
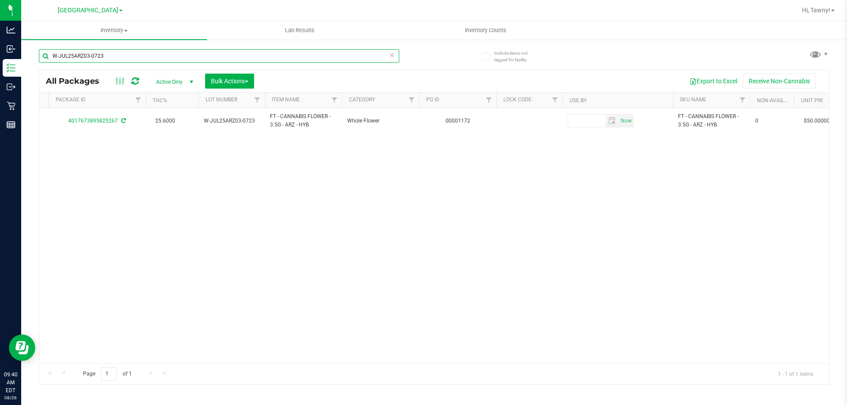
click at [216, 50] on input "W-JUL25ARZ03-0723" at bounding box center [219, 55] width 360 height 13
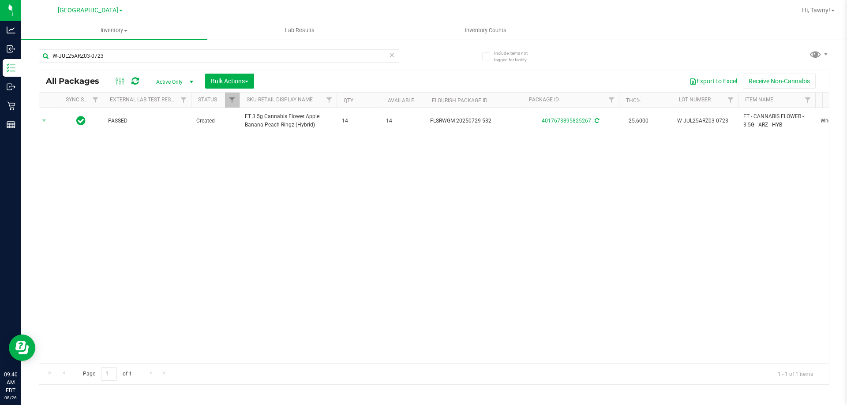
click at [385, 277] on div "Action Action Adjust qty Create package Edit attributes Global inventory Locate…" at bounding box center [434, 235] width 790 height 255
click at [201, 57] on input "W-JUL25ARZ03-0723" at bounding box center [219, 55] width 360 height 13
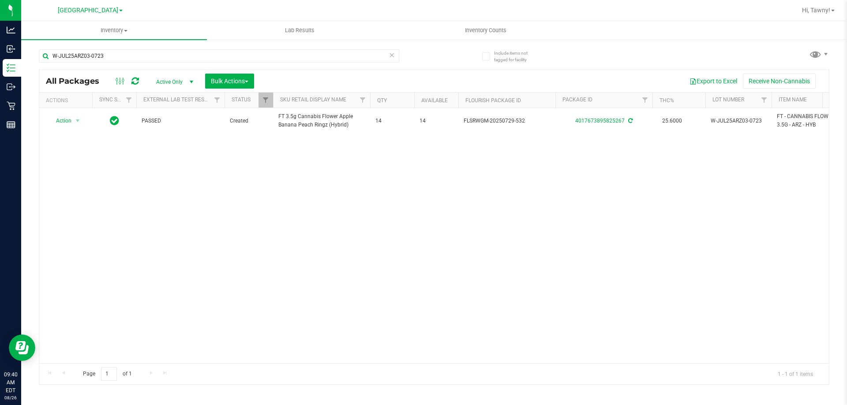
click at [332, 228] on div "Action Action Adjust qty Create package Edit attributes Global inventory Locate…" at bounding box center [434, 235] width 790 height 255
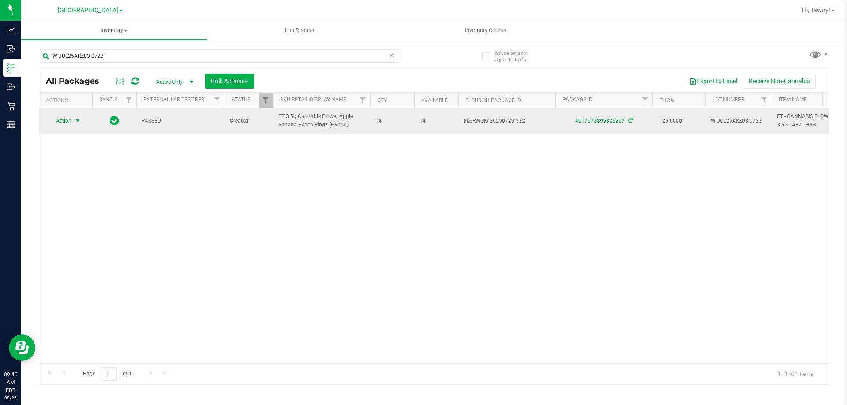
click at [65, 119] on span "Action" at bounding box center [60, 121] width 24 height 12
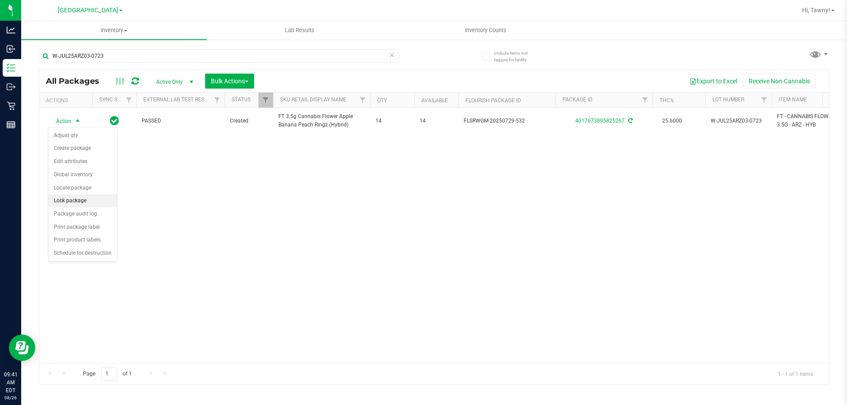
click at [79, 199] on li "Lock package" at bounding box center [83, 201] width 68 height 13
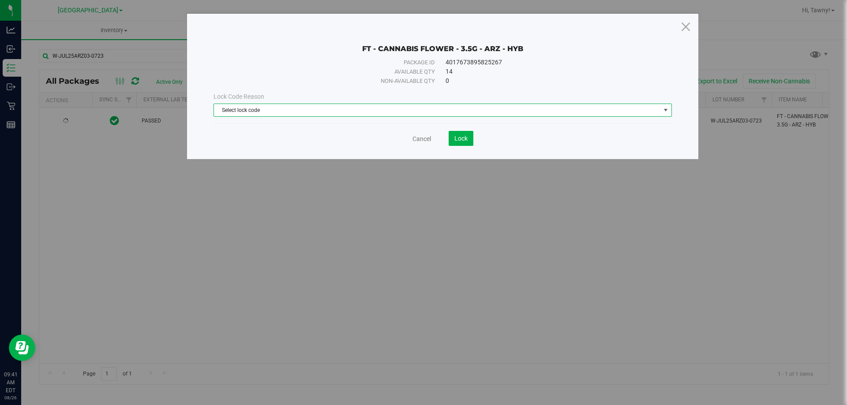
click at [332, 106] on span "Select lock code" at bounding box center [437, 110] width 446 height 12
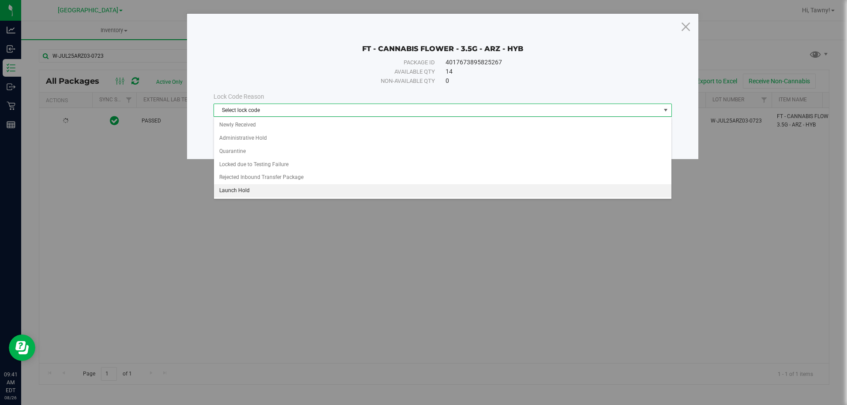
click at [247, 190] on li "Launch Hold" at bounding box center [442, 190] width 457 height 13
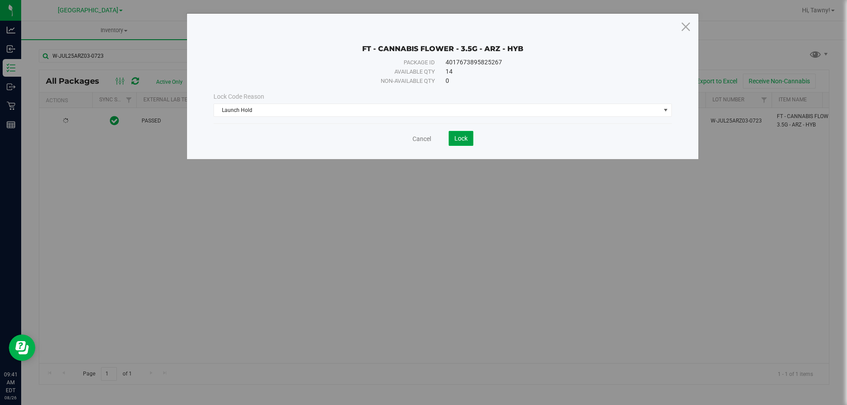
drag, startPoint x: 457, startPoint y: 135, endPoint x: 449, endPoint y: 136, distance: 8.5
click at [458, 135] on span "Lock" at bounding box center [460, 138] width 13 height 7
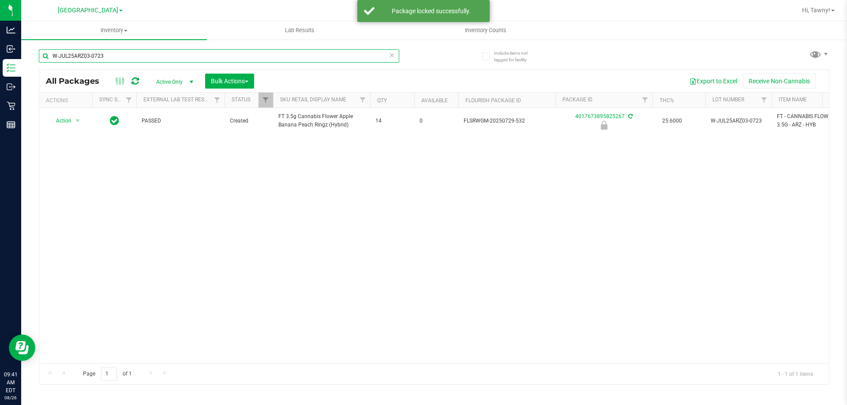
click at [157, 55] on input "W-JUL25ARZ03-0723" at bounding box center [219, 55] width 360 height 13
paste input "N25PBS02-0616"
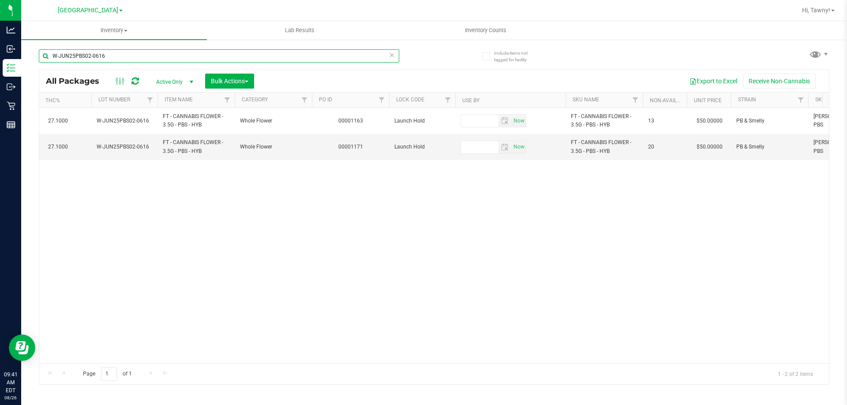
click at [184, 57] on input "W-JUN25PBS02-0616" at bounding box center [219, 55] width 360 height 13
paste input "FFP01-0701"
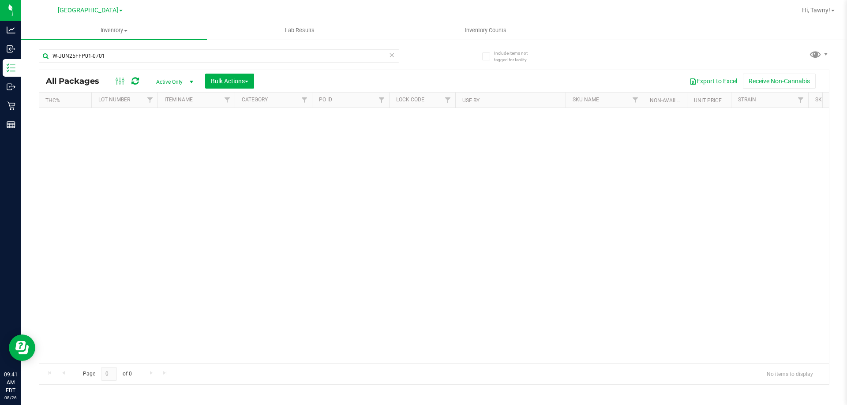
click at [352, 268] on div "No packages match filter criteria." at bounding box center [434, 235] width 790 height 255
click at [128, 47] on div "W-JUN25FFP01-0701" at bounding box center [236, 55] width 395 height 28
click at [120, 51] on input "W-JUN25FFP01-0701" at bounding box center [219, 55] width 360 height 13
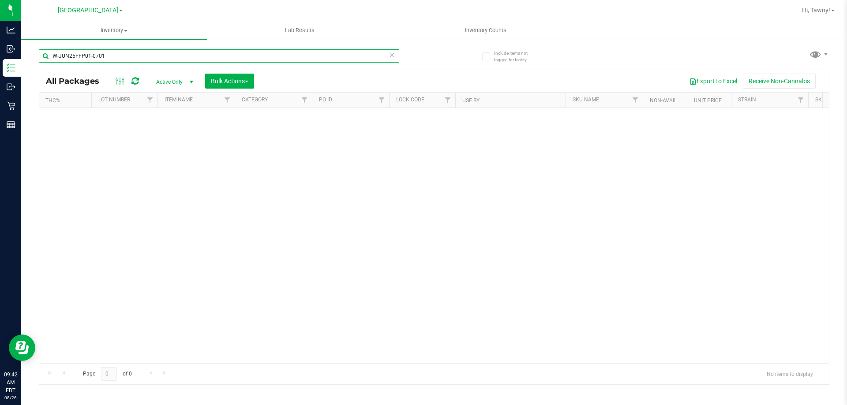
paste input "L25ARZ03-0723"
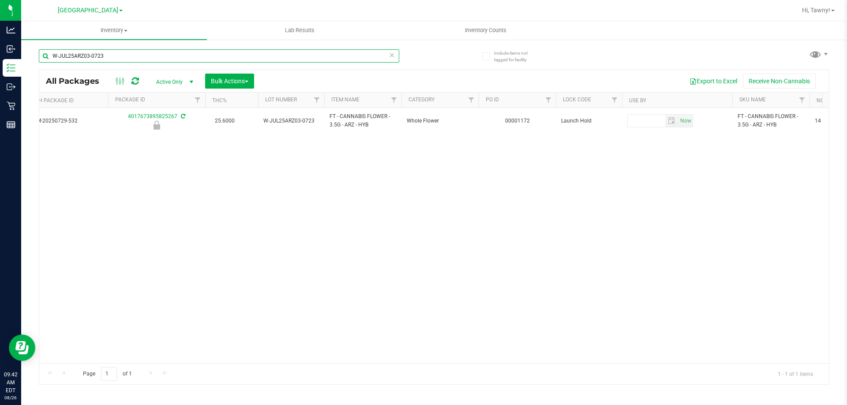
scroll to position [0, 390]
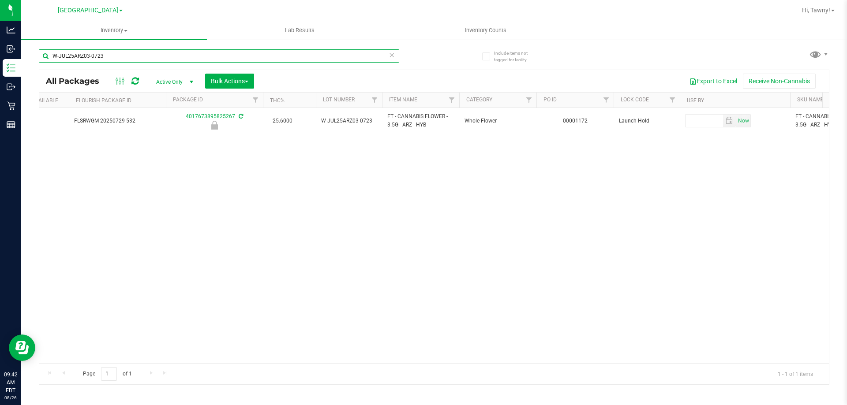
click at [197, 56] on input "W-JUL25ARZ03-0723" at bounding box center [219, 55] width 360 height 13
click at [104, 57] on input "arz" at bounding box center [219, 55] width 360 height 13
click at [102, 57] on input "arz" at bounding box center [219, 55] width 360 height 13
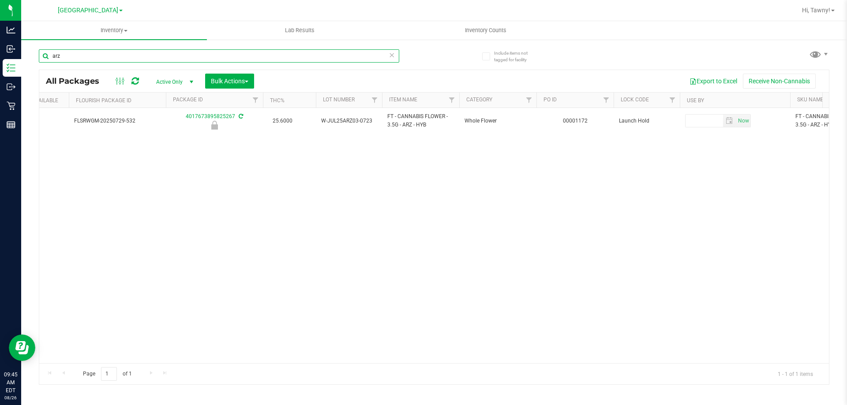
click at [102, 54] on input "arz" at bounding box center [219, 55] width 360 height 13
type input "0688409519301566"
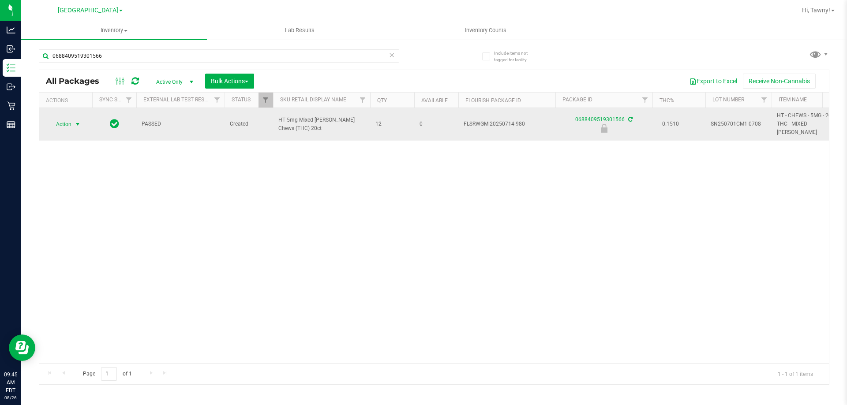
click at [77, 121] on span "select" at bounding box center [77, 124] width 7 height 7
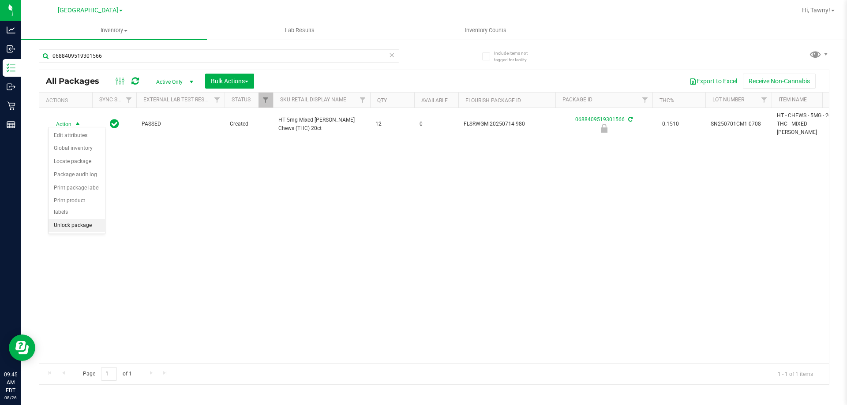
click at [85, 219] on li "Unlock package" at bounding box center [77, 225] width 56 height 13
click at [276, 222] on div "Action Action Adjust qty Create package Edit attributes Global inventory Locate…" at bounding box center [434, 235] width 790 height 255
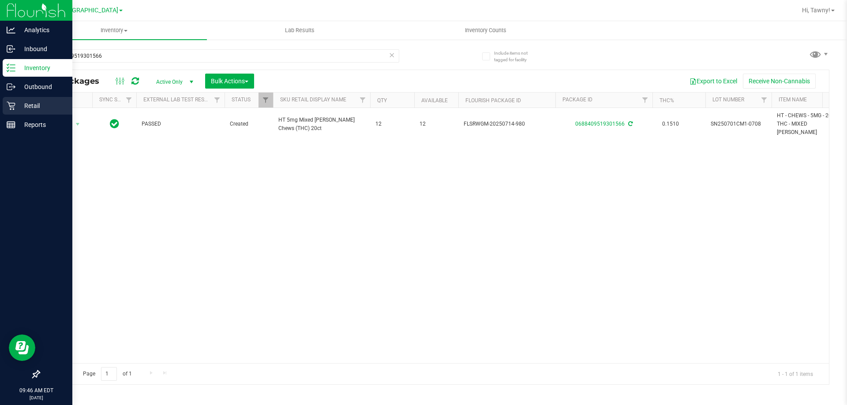
click at [16, 106] on p "Retail" at bounding box center [41, 106] width 53 height 11
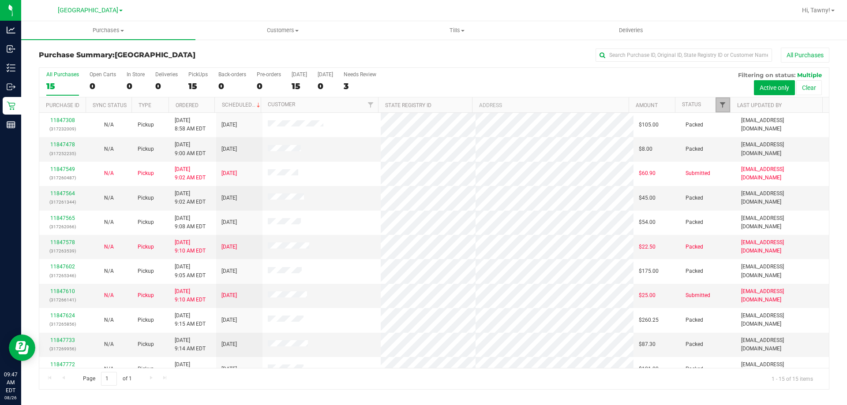
click at [722, 101] on span "Filter" at bounding box center [722, 104] width 7 height 7
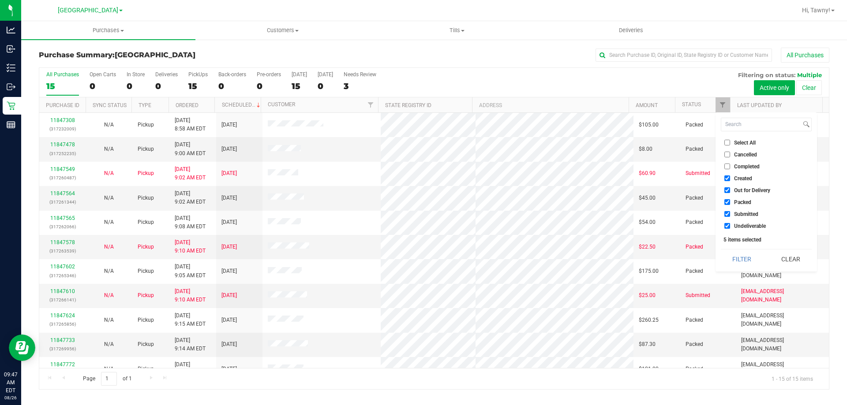
click at [741, 182] on li "Created" at bounding box center [766, 178] width 91 height 9
click at [740, 188] on span "Out for Delivery" at bounding box center [752, 190] width 36 height 5
click at [730, 187] on input "Out for Delivery" at bounding box center [727, 190] width 6 height 6
checkbox input "false"
click at [745, 178] on span "Created" at bounding box center [743, 178] width 18 height 5
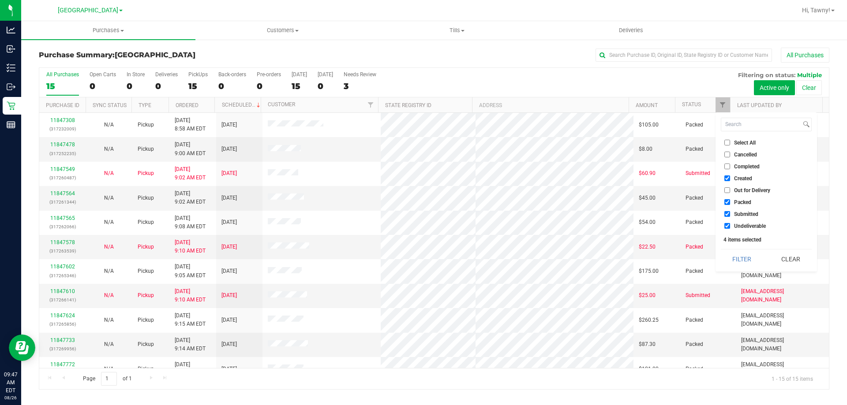
click at [730, 178] on input "Created" at bounding box center [727, 179] width 6 height 6
checkbox input "false"
click at [744, 202] on span "Packed" at bounding box center [742, 202] width 17 height 5
click at [730, 202] on input "Packed" at bounding box center [727, 202] width 6 height 6
checkbox input "false"
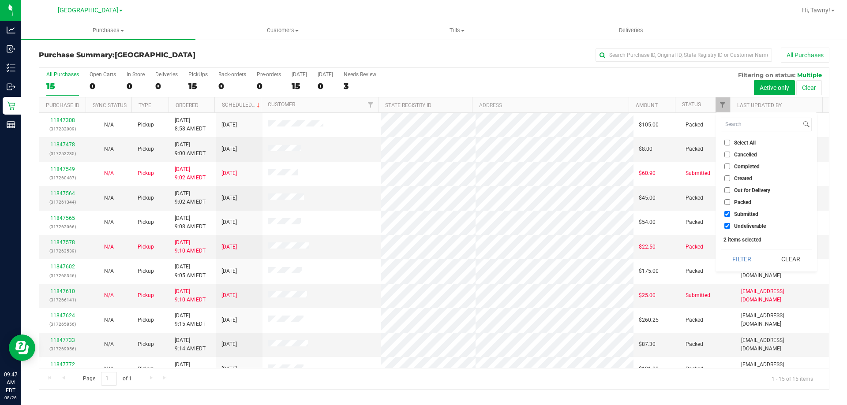
click at [746, 225] on span "Undeliverable" at bounding box center [750, 226] width 32 height 5
click at [730, 225] on input "Undeliverable" at bounding box center [727, 226] width 6 height 6
checkbox input "false"
click at [746, 251] on button "Filter" at bounding box center [742, 259] width 42 height 19
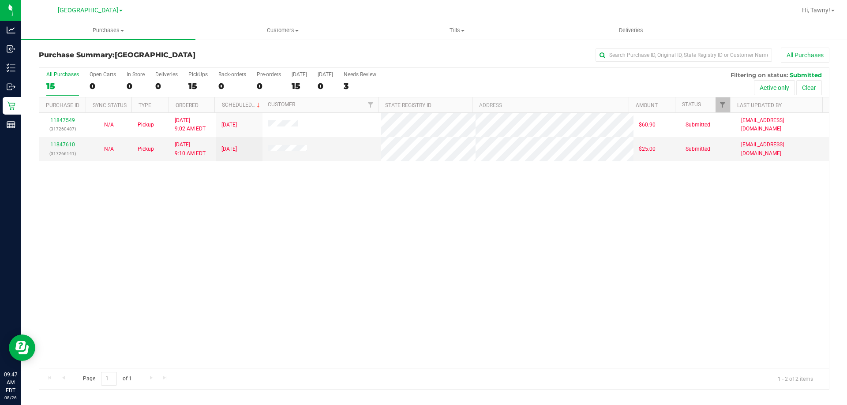
click at [214, 219] on div "11847549 (317260487) N/A Pickup [DATE] 9:02 AM EDT 8/26/2025 $60.90 Submitted […" at bounding box center [434, 240] width 790 height 255
drag, startPoint x: 379, startPoint y: 231, endPoint x: 376, endPoint y: 235, distance: 5.4
click at [377, 232] on div "11847549 (317260487) N/A Pickup [DATE] 9:02 AM EDT 8/26/2025 $60.90 Submitted […" at bounding box center [434, 240] width 790 height 255
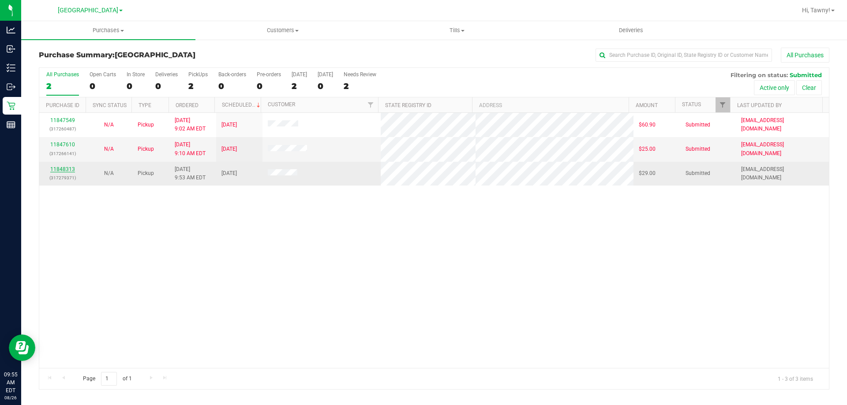
click at [65, 169] on link "11848313" at bounding box center [62, 169] width 25 height 6
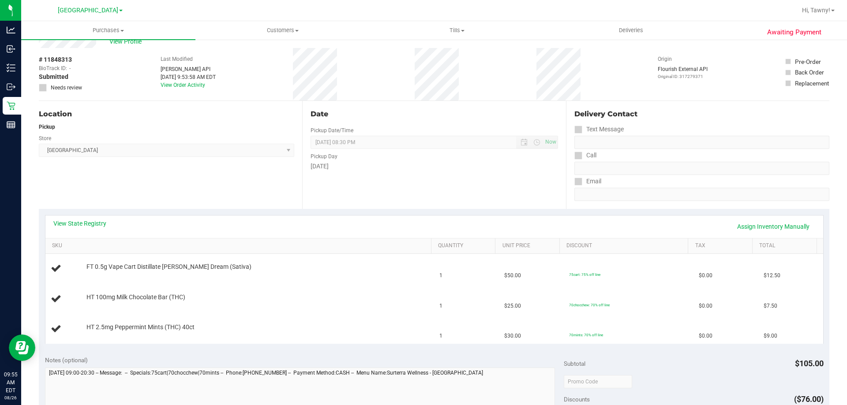
scroll to position [44, 0]
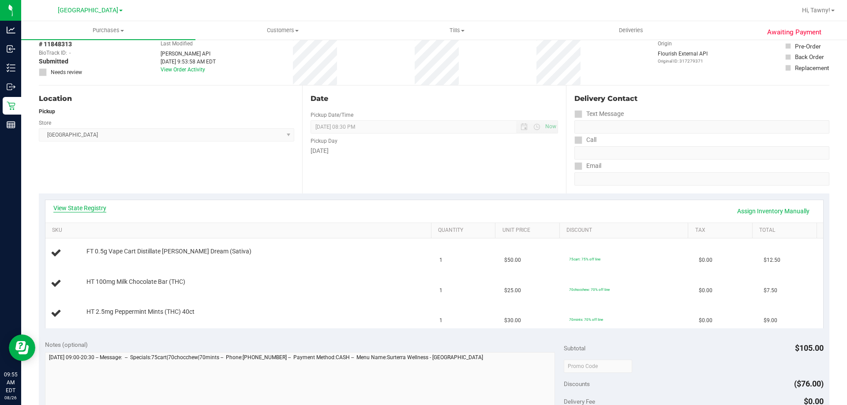
click at [93, 206] on link "View State Registry" at bounding box center [79, 208] width 53 height 9
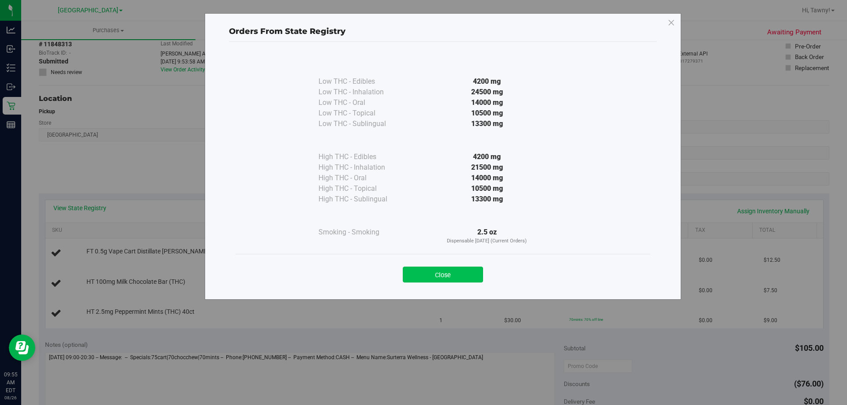
click at [458, 274] on button "Close" at bounding box center [443, 275] width 80 height 16
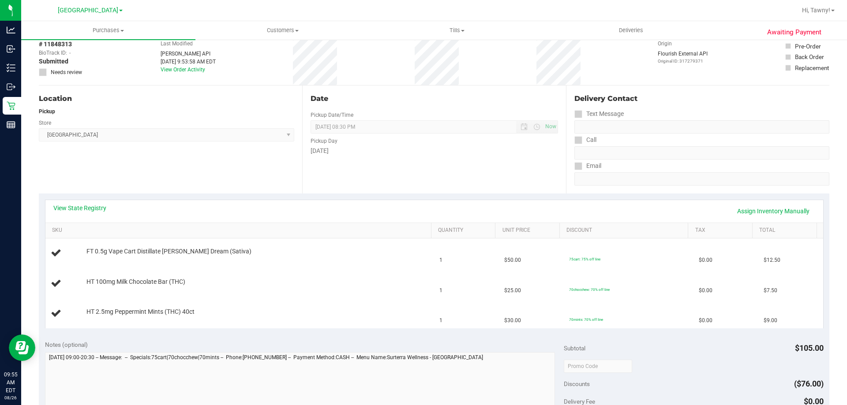
click at [225, 161] on div "Location Pickup Store [GEOGRAPHIC_DATA] WC Select Store [PERSON_NAME][GEOGRAPHI…" at bounding box center [170, 140] width 263 height 108
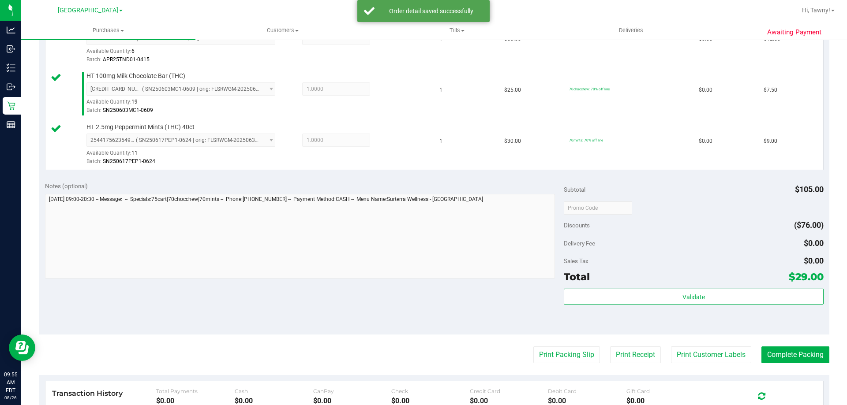
scroll to position [309, 0]
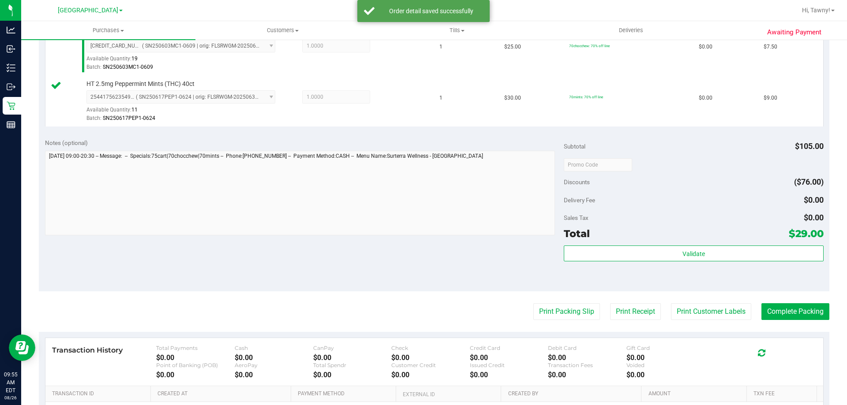
click at [604, 265] on div "Validate" at bounding box center [693, 266] width 259 height 40
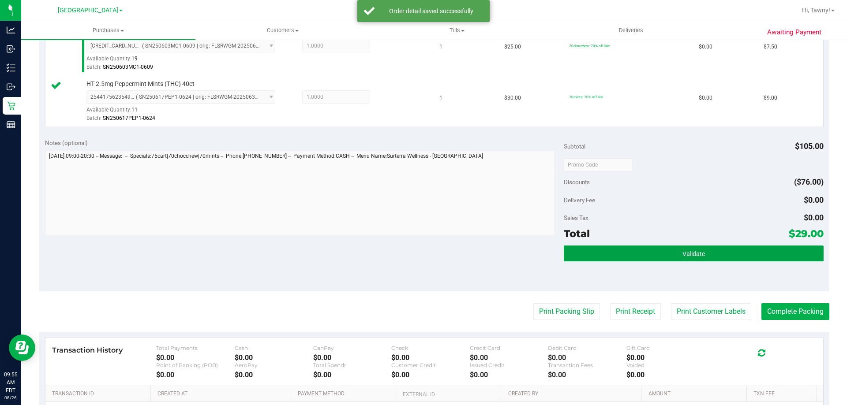
click at [610, 254] on button "Validate" at bounding box center [693, 254] width 259 height 16
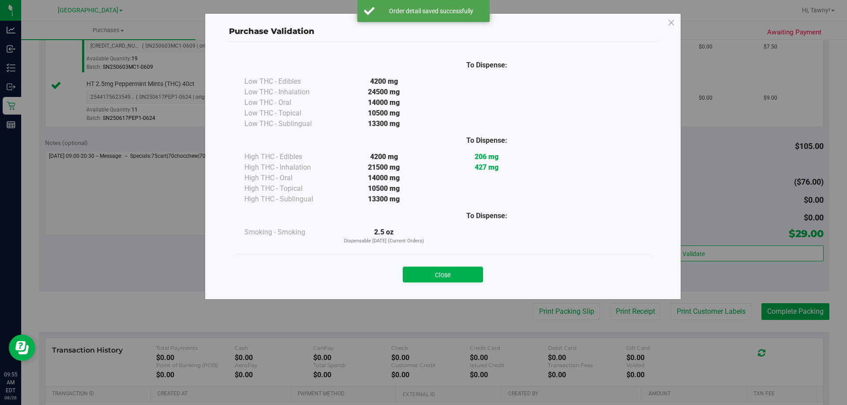
click at [475, 285] on div "Close" at bounding box center [443, 272] width 415 height 36
click at [481, 277] on div "Close" at bounding box center [442, 272] width 401 height 22
click at [456, 277] on button "Close" at bounding box center [443, 275] width 80 height 16
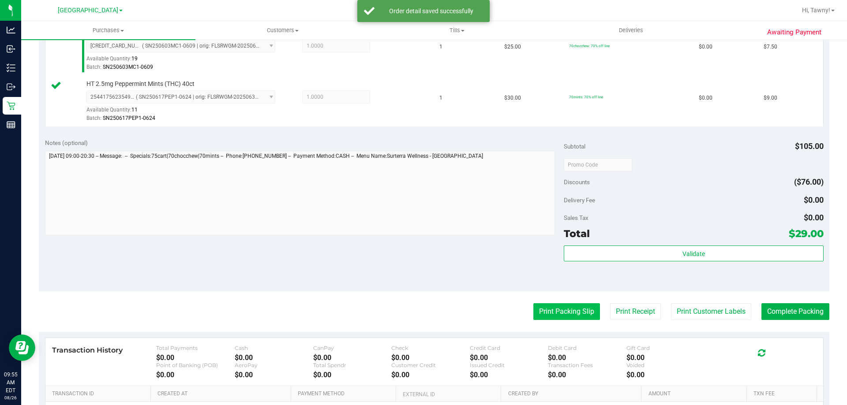
click at [552, 306] on button "Print Packing Slip" at bounding box center [566, 312] width 67 height 17
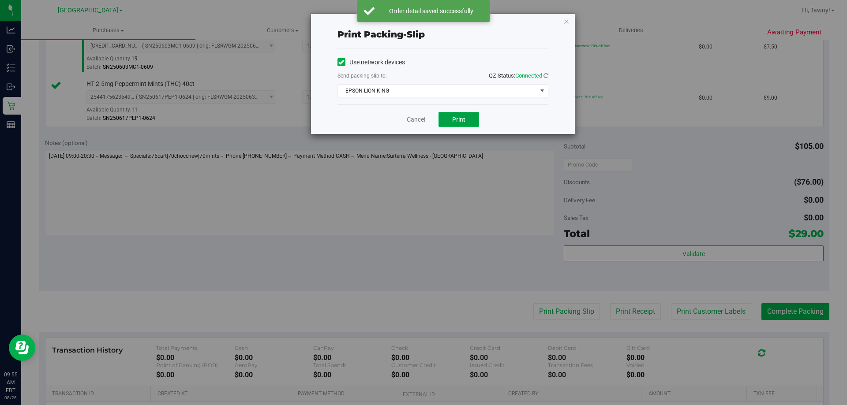
click at [453, 118] on span "Print" at bounding box center [458, 119] width 13 height 7
click at [565, 22] on icon "button" at bounding box center [566, 21] width 6 height 11
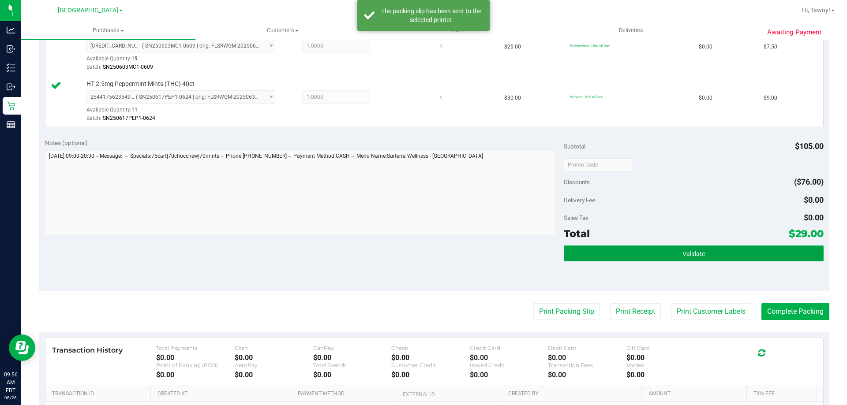
click at [728, 252] on button "Validate" at bounding box center [693, 254] width 259 height 16
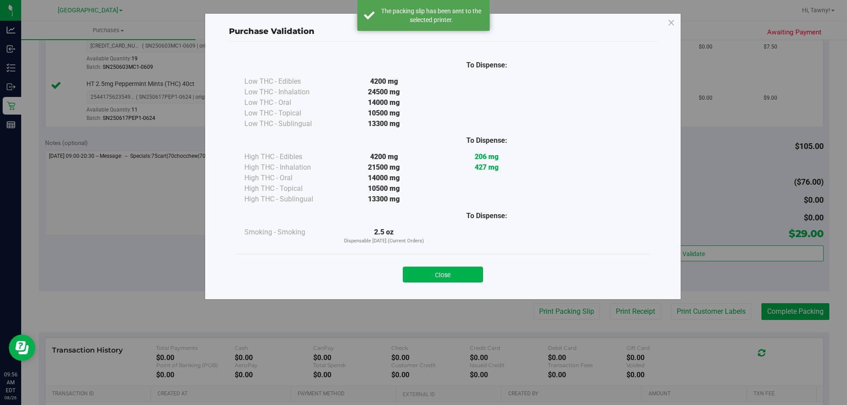
drag, startPoint x: 456, startPoint y: 280, endPoint x: 513, endPoint y: 290, distance: 57.8
click at [457, 280] on button "Close" at bounding box center [443, 275] width 80 height 16
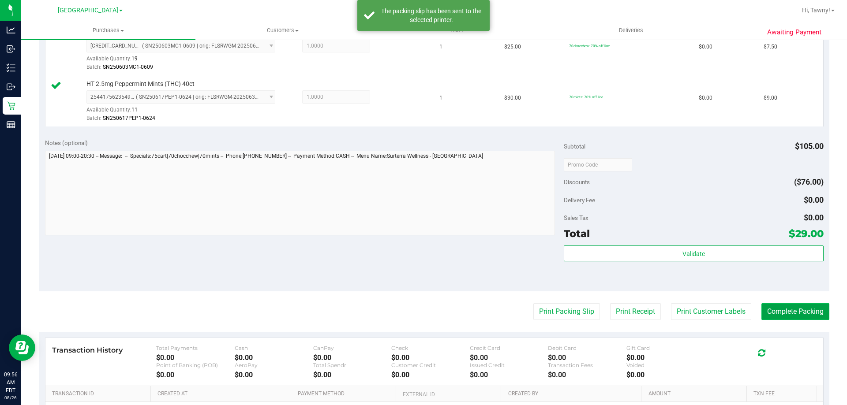
click at [773, 311] on button "Complete Packing" at bounding box center [795, 312] width 68 height 17
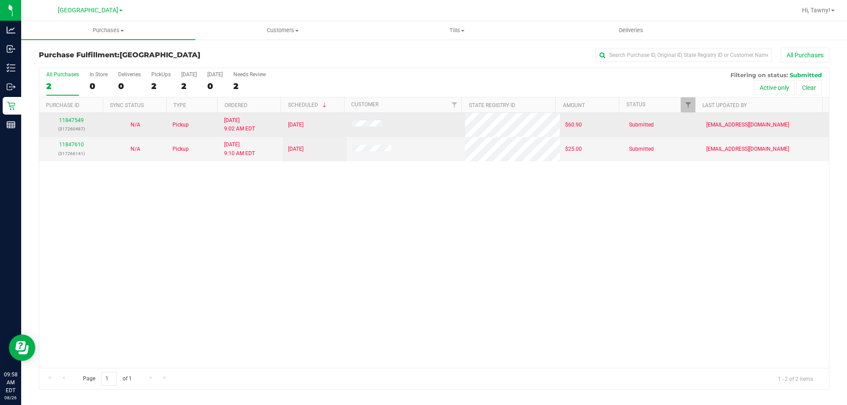
click at [66, 116] on td "11847549 (317260487)" at bounding box center [71, 125] width 64 height 24
click at [66, 118] on link "11847549" at bounding box center [71, 120] width 25 height 6
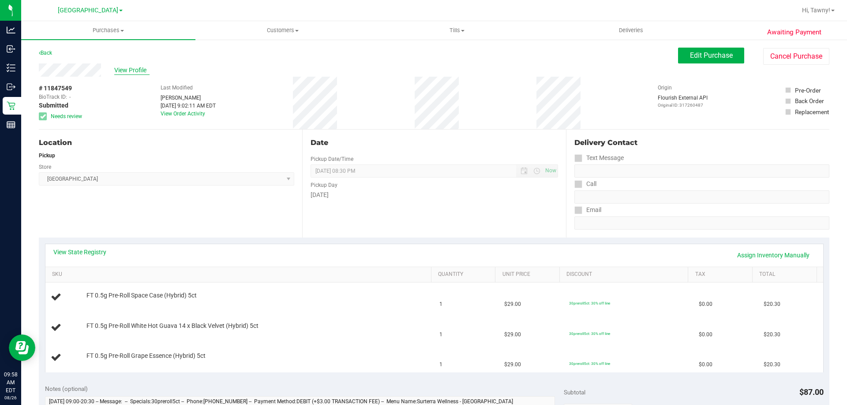
click at [139, 70] on span "View Profile" at bounding box center [131, 70] width 35 height 9
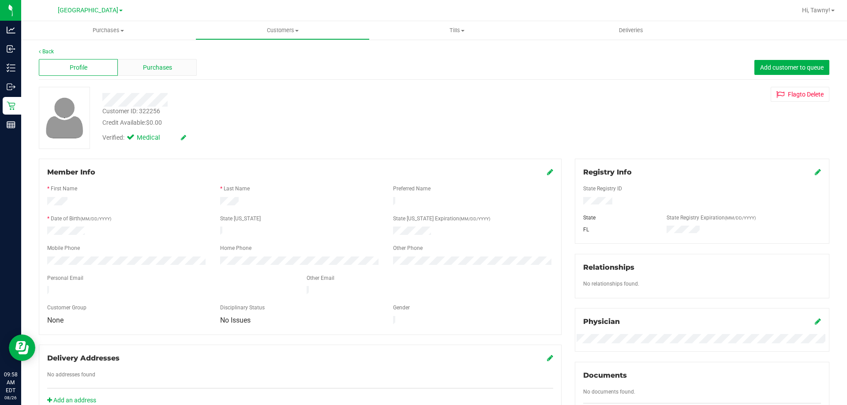
click at [164, 68] on span "Purchases" at bounding box center [157, 67] width 29 height 9
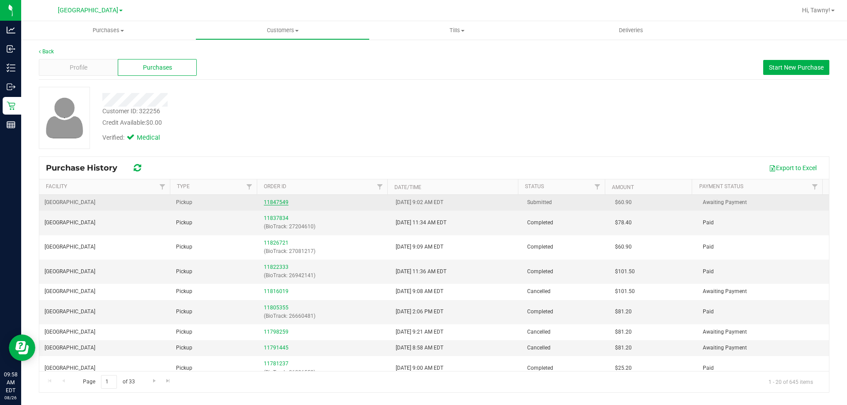
click at [276, 201] on link "11847549" at bounding box center [276, 202] width 25 height 6
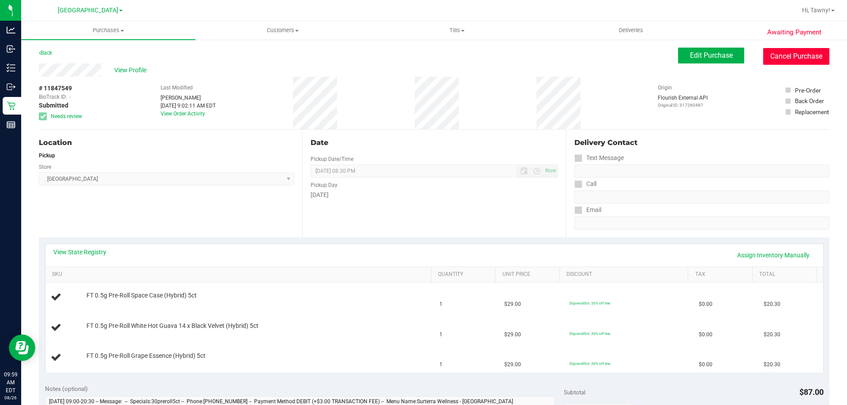
click at [798, 56] on button "Cancel Purchase" at bounding box center [796, 56] width 66 height 17
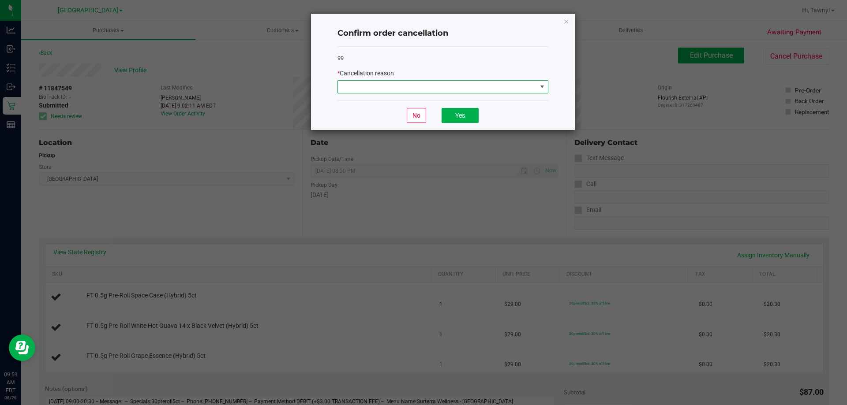
click at [517, 88] on span at bounding box center [437, 87] width 199 height 12
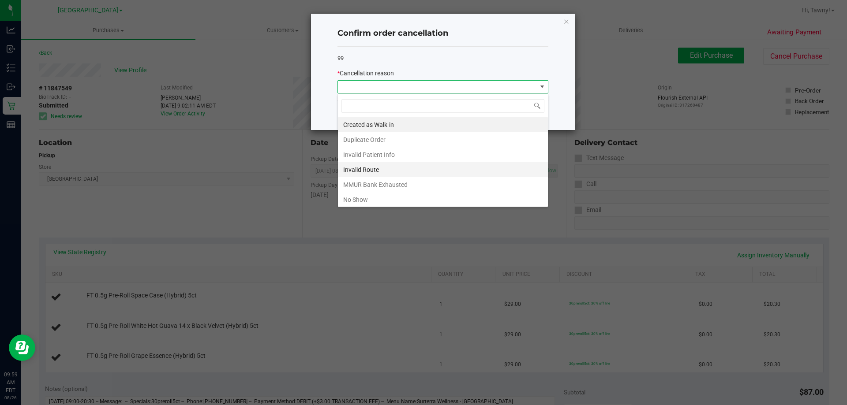
scroll to position [13, 211]
click at [387, 186] on li "MMUR Bank Exhausted" at bounding box center [443, 184] width 210 height 15
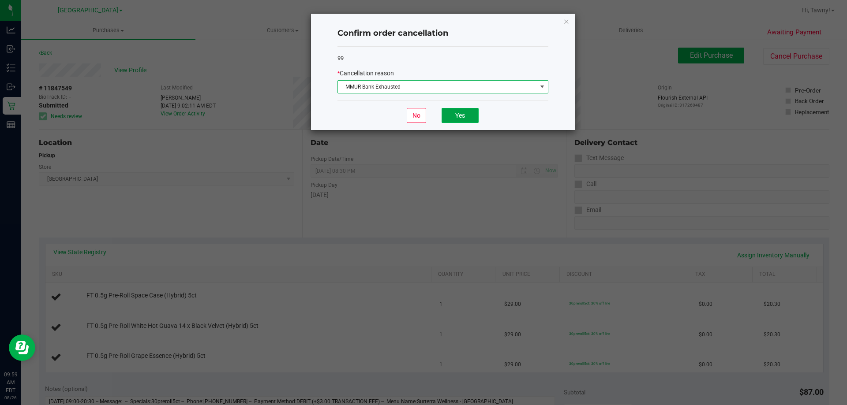
click at [450, 109] on button "Yes" at bounding box center [460, 115] width 37 height 15
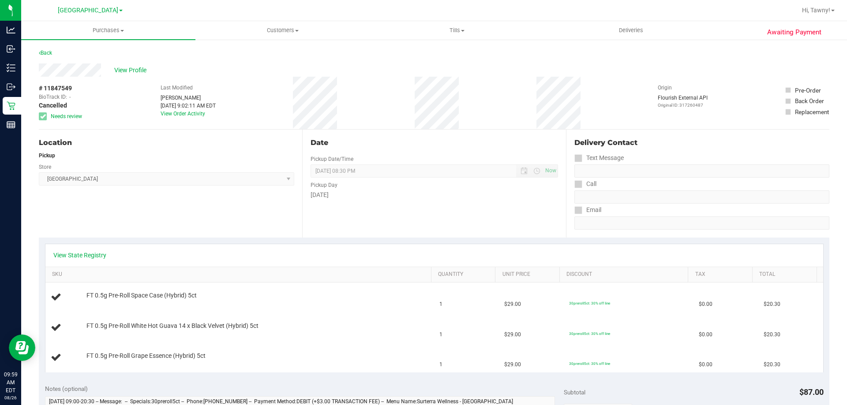
click at [26, 101] on div "Awaiting Payment Back View Profile # 11847549 BioTrack ID: - Cancelled Needs re…" at bounding box center [434, 400] width 826 height 722
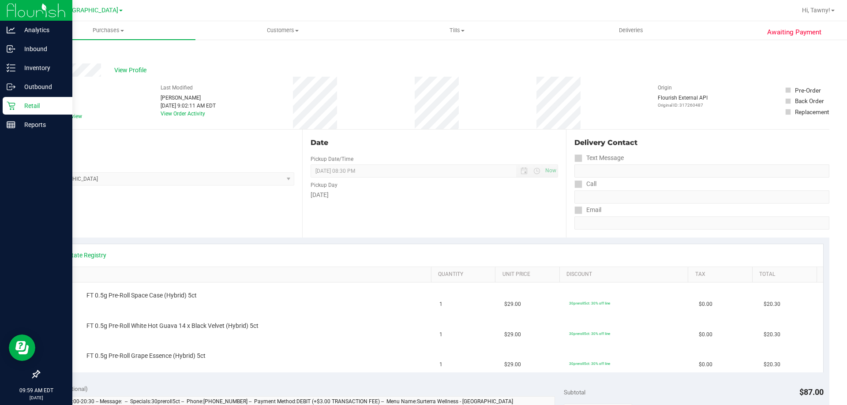
click at [18, 106] on p "Retail" at bounding box center [41, 106] width 53 height 11
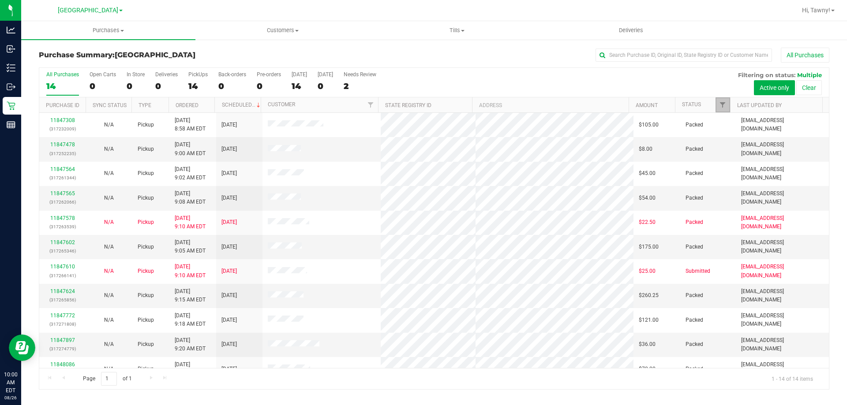
click at [719, 110] on link "Filter" at bounding box center [723, 104] width 15 height 15
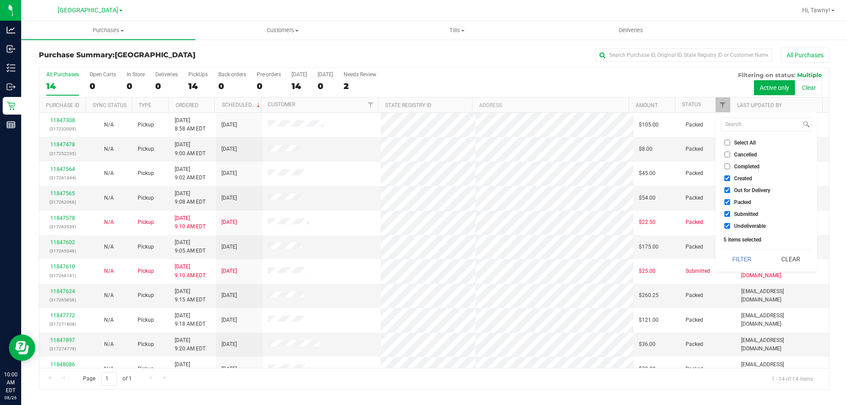
click at [734, 178] on span "Created" at bounding box center [743, 178] width 18 height 5
click at [730, 178] on input "Created" at bounding box center [727, 179] width 6 height 6
checkbox input "false"
click at [739, 188] on span "Out for Delivery" at bounding box center [752, 190] width 36 height 5
click at [730, 187] on input "Out for Delivery" at bounding box center [727, 190] width 6 height 6
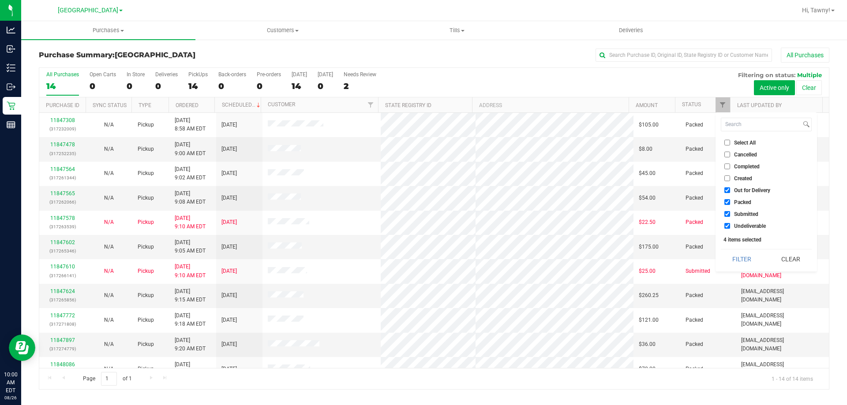
checkbox input "false"
click at [739, 207] on li "Packed" at bounding box center [766, 202] width 91 height 9
click at [748, 201] on span "Packed" at bounding box center [742, 202] width 17 height 5
click at [730, 201] on input "Packed" at bounding box center [727, 202] width 6 height 6
checkbox input "false"
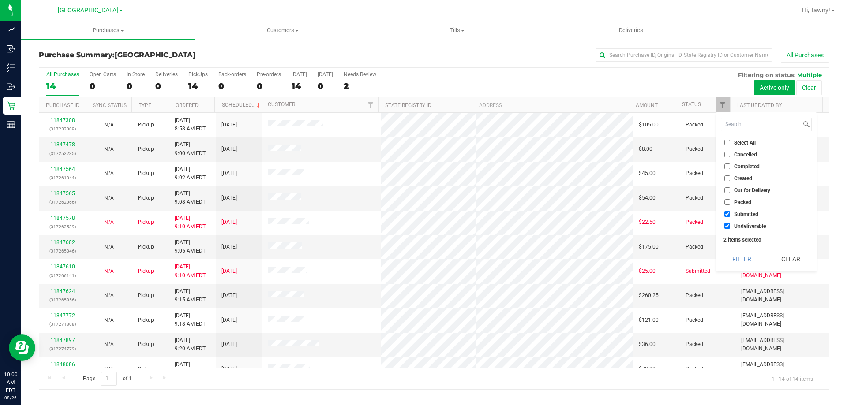
click at [743, 227] on span "Undeliverable" at bounding box center [750, 226] width 32 height 5
click at [730, 227] on input "Undeliverable" at bounding box center [727, 226] width 6 height 6
checkbox input "false"
click at [744, 257] on button "Filter" at bounding box center [742, 259] width 42 height 19
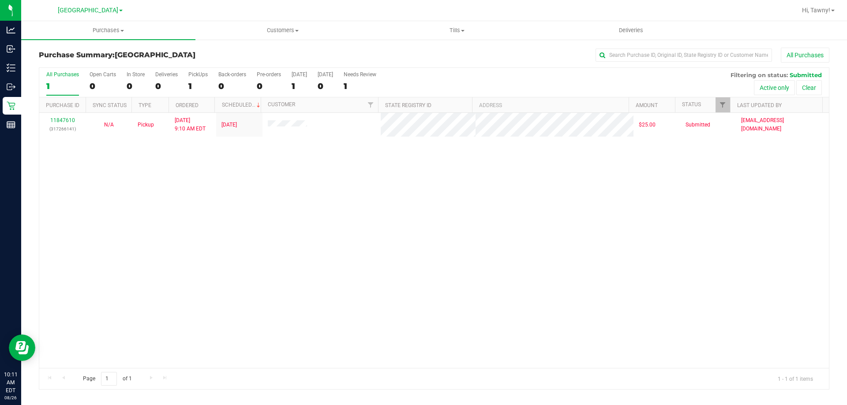
click at [318, 210] on div "11847610 (317266141) N/A Pickup [DATE] 9:10 AM EDT 8/26/2025 $25.00 Submitted […" at bounding box center [434, 240] width 790 height 255
click at [309, 216] on div "11847610 (317266141) N/A Pickup [DATE] 9:10 AM EDT 8/26/2025 $25.00 Submitted […" at bounding box center [434, 240] width 790 height 255
click at [183, 214] on div "11847610 (317266141) N/A Pickup [DATE] 9:10 AM EDT 8/26/2025 $25.00 Submitted […" at bounding box center [434, 240] width 790 height 255
click at [384, 230] on div "11847610 (317266141) N/A Pickup [DATE] 9:10 AM EDT 8/26/2025 $25.00 Submitted […" at bounding box center [434, 240] width 790 height 255
click at [373, 344] on div "11847610 (317266141) N/A Pickup [DATE] 9:10 AM EDT 8/26/2025 $25.00 Submitted […" at bounding box center [434, 240] width 790 height 255
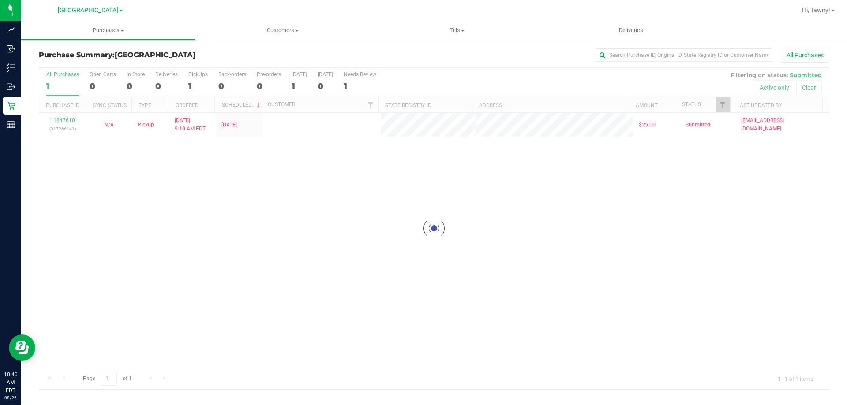
click at [267, 266] on div "Loading... 11847610 (317266141) N/A Pickup [DATE] 9:10 AM EDT 8/26/2025 $25.00 …" at bounding box center [434, 240] width 790 height 255
click at [489, 207] on div "11847610 (317266141) N/A Pickup [DATE] 9:10 AM EDT 8/26/2025 $25.00 Submitted […" at bounding box center [434, 240] width 790 height 255
click at [289, 175] on div "11847610 (317266141) N/A Pickup [DATE] 9:10 AM EDT 8/26/2025 $25.00 Submitted […" at bounding box center [434, 240] width 790 height 255
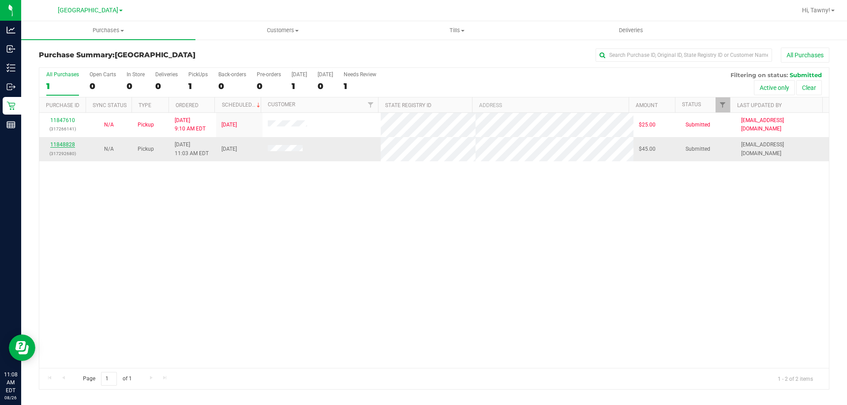
click at [71, 146] on link "11848828" at bounding box center [62, 145] width 25 height 6
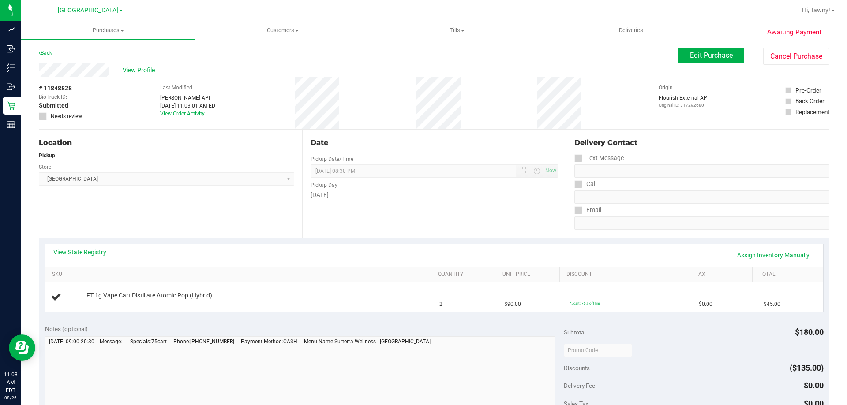
click at [93, 249] on link "View State Registry" at bounding box center [79, 252] width 53 height 9
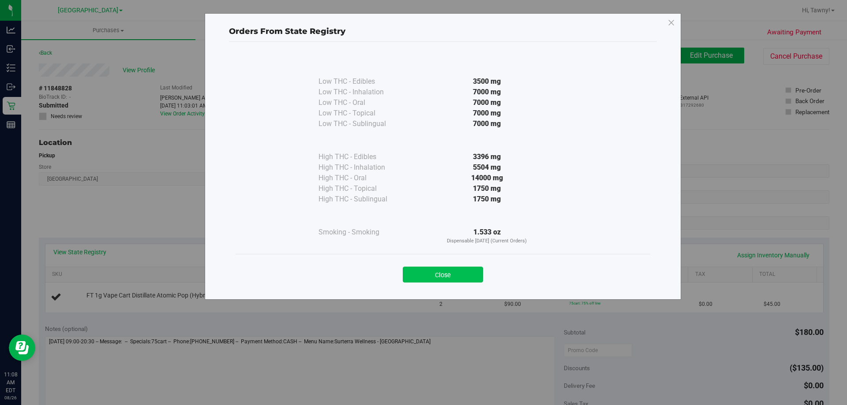
click at [461, 271] on button "Close" at bounding box center [443, 275] width 80 height 16
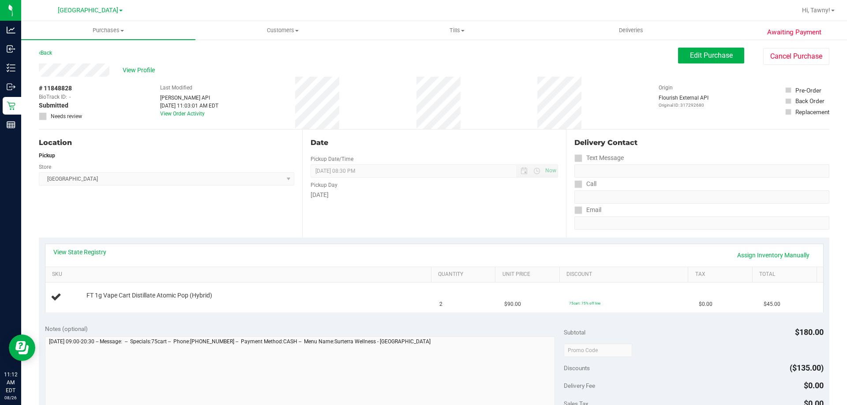
click at [153, 230] on div "Location Pickup Store [GEOGRAPHIC_DATA] WC Select Store [PERSON_NAME][GEOGRAPHI…" at bounding box center [170, 184] width 263 height 108
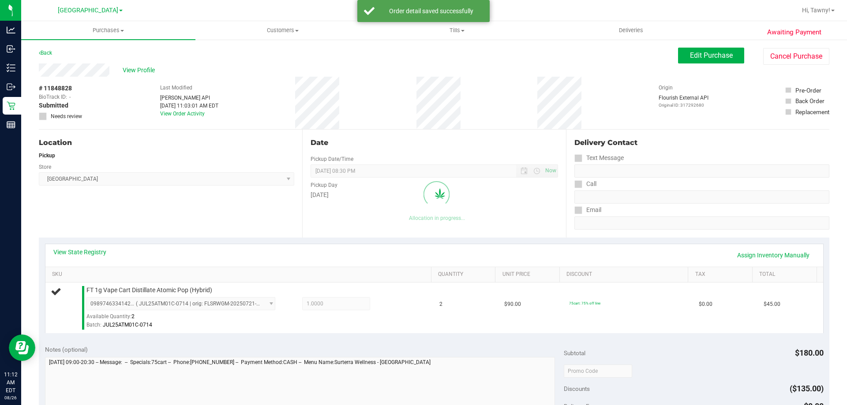
scroll to position [221, 0]
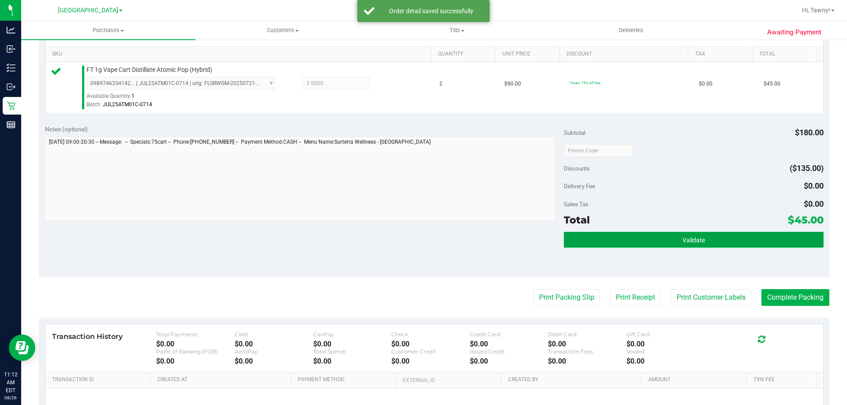
click at [656, 233] on button "Validate" at bounding box center [693, 240] width 259 height 16
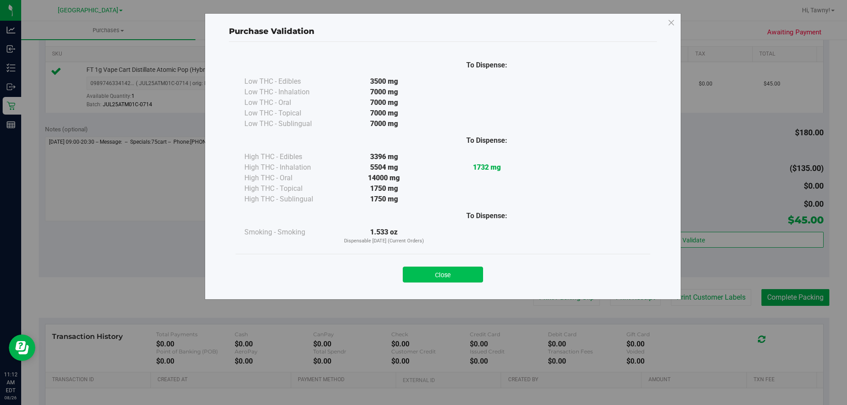
click at [461, 268] on button "Close" at bounding box center [443, 275] width 80 height 16
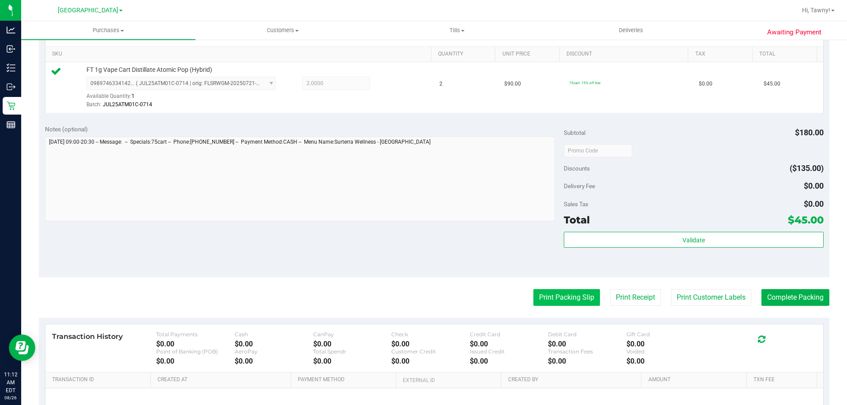
click at [559, 295] on button "Print Packing Slip" at bounding box center [566, 297] width 67 height 17
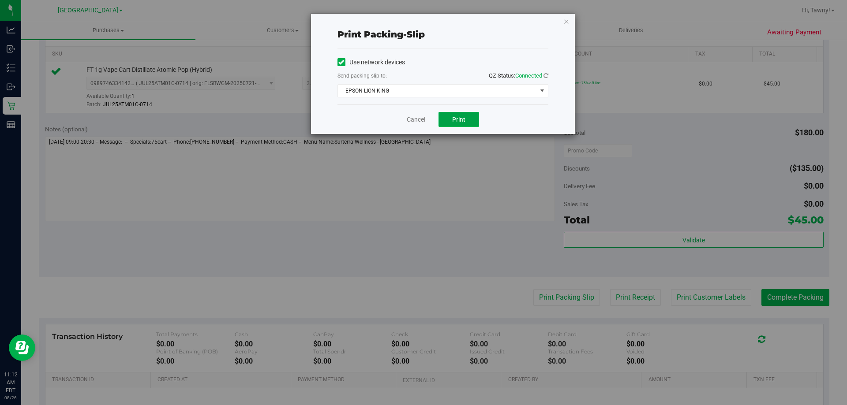
click at [454, 118] on span "Print" at bounding box center [458, 119] width 13 height 7
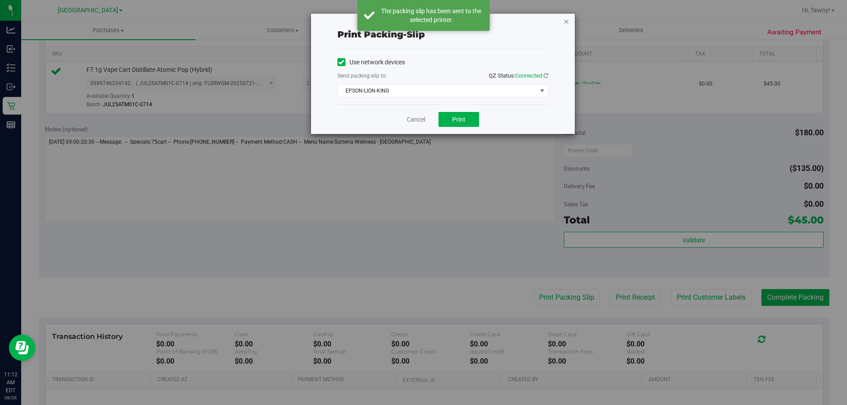
click at [567, 21] on icon "button" at bounding box center [566, 21] width 6 height 11
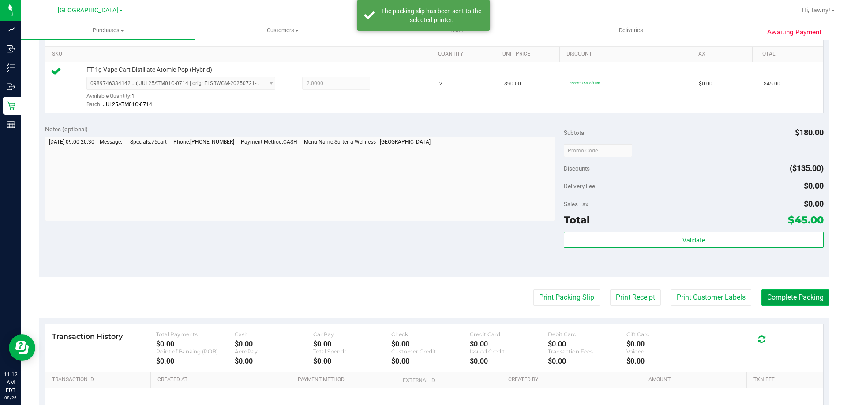
click at [783, 296] on button "Complete Packing" at bounding box center [795, 297] width 68 height 17
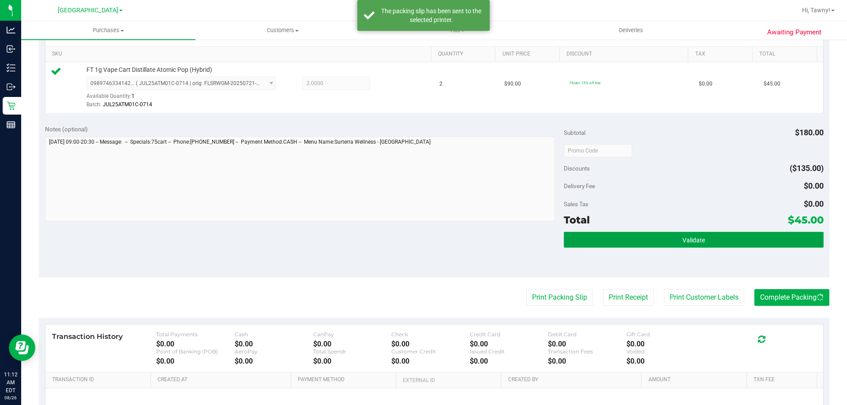
click at [738, 233] on button "Validate" at bounding box center [693, 240] width 259 height 16
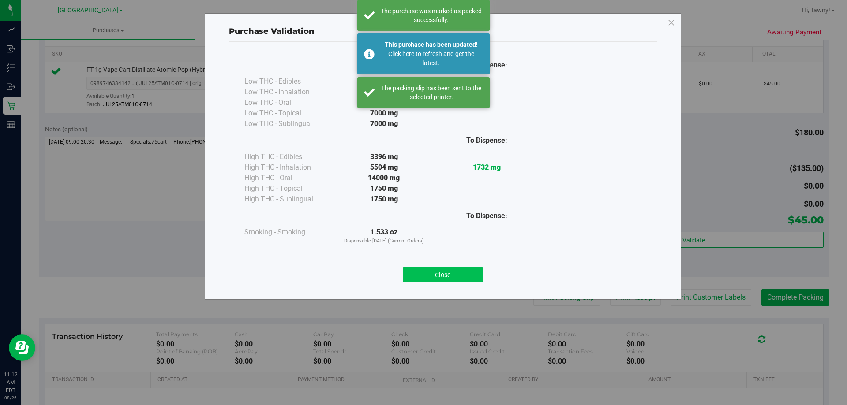
click at [451, 274] on button "Close" at bounding box center [443, 275] width 80 height 16
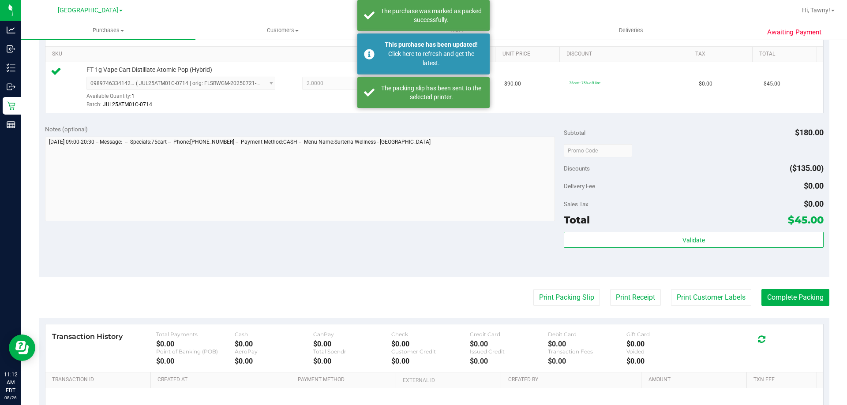
click at [498, 227] on div "Notes (optional) Subtotal $180.00 Discounts ($135.00) Delivery Fee $0.00 Sales …" at bounding box center [434, 198] width 791 height 159
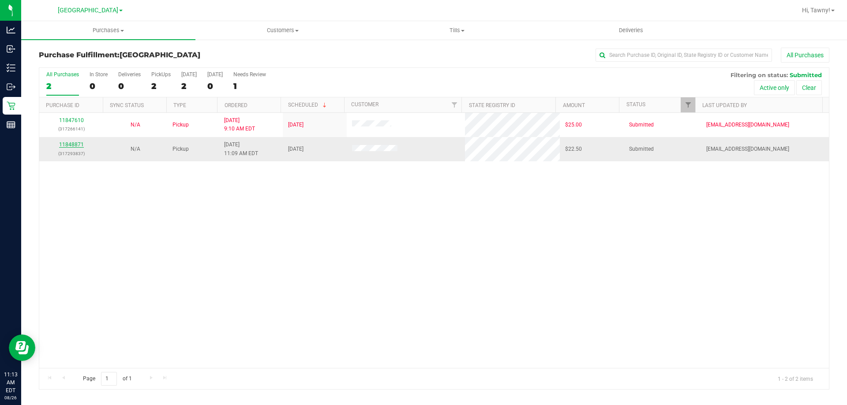
click at [74, 145] on link "11848871" at bounding box center [71, 145] width 25 height 6
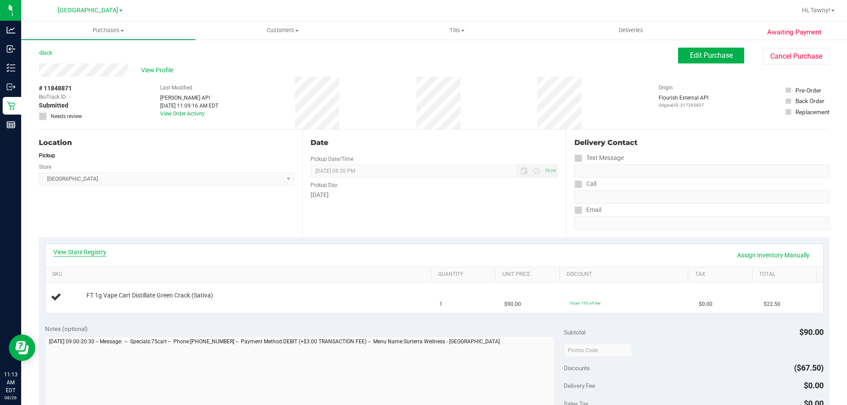
click at [97, 254] on link "View State Registry" at bounding box center [79, 252] width 53 height 9
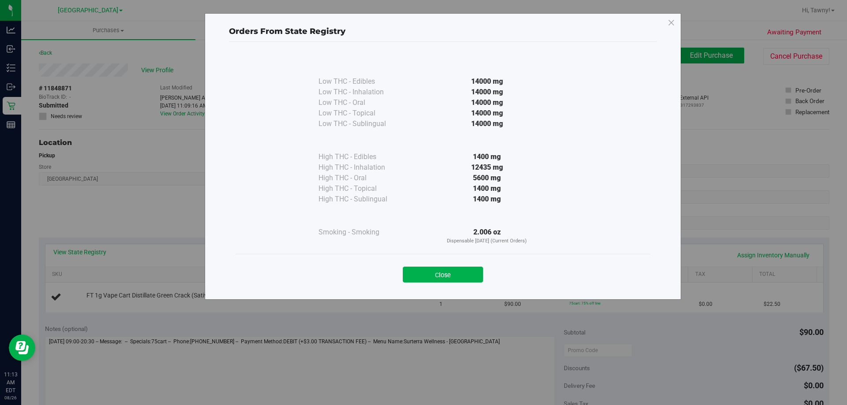
click at [421, 279] on button "Close" at bounding box center [443, 275] width 80 height 16
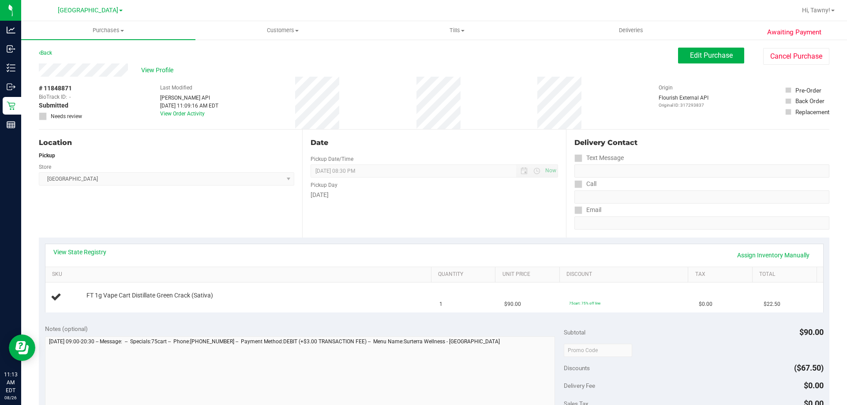
click at [503, 234] on div "Date Pickup Date/Time [DATE] Now [DATE] 08:30 PM Now Pickup Day [DATE]" at bounding box center [433, 184] width 263 height 108
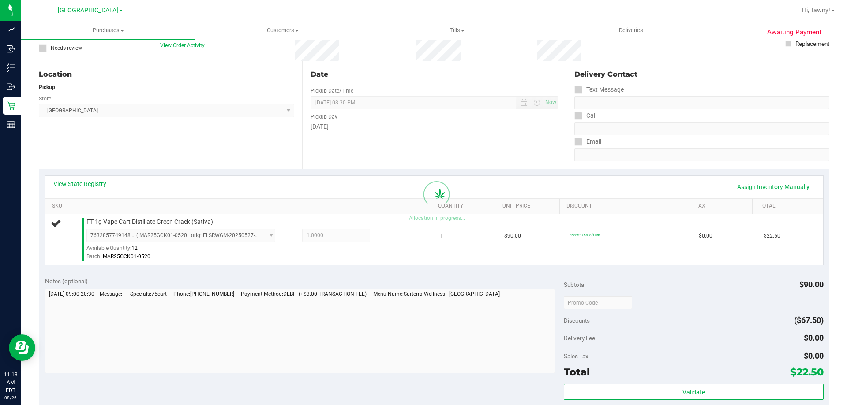
scroll to position [176, 0]
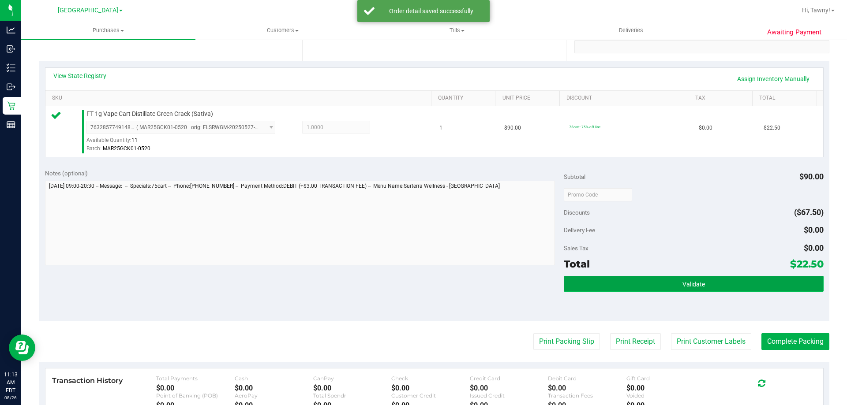
click at [683, 287] on span "Validate" at bounding box center [693, 284] width 22 height 7
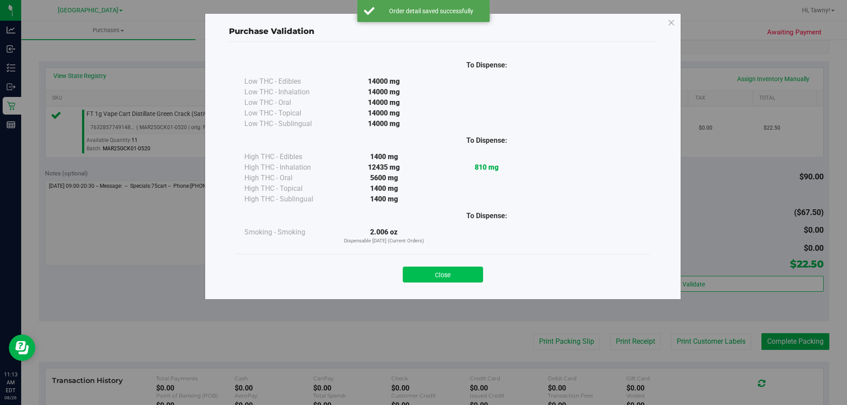
click at [469, 281] on button "Close" at bounding box center [443, 275] width 80 height 16
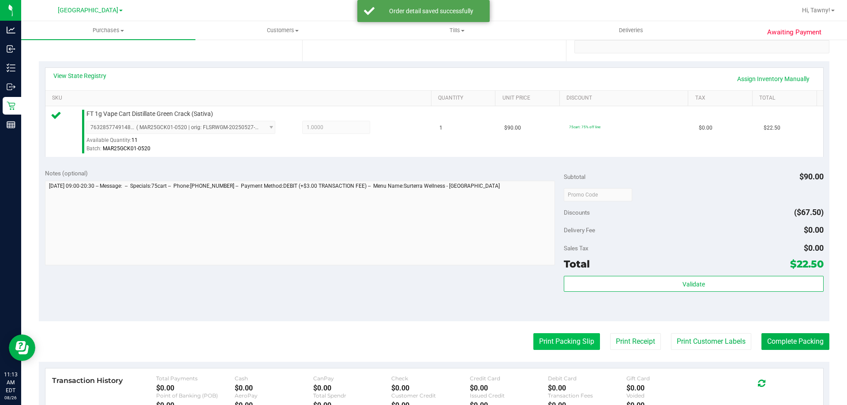
click at [559, 340] on button "Print Packing Slip" at bounding box center [566, 342] width 67 height 17
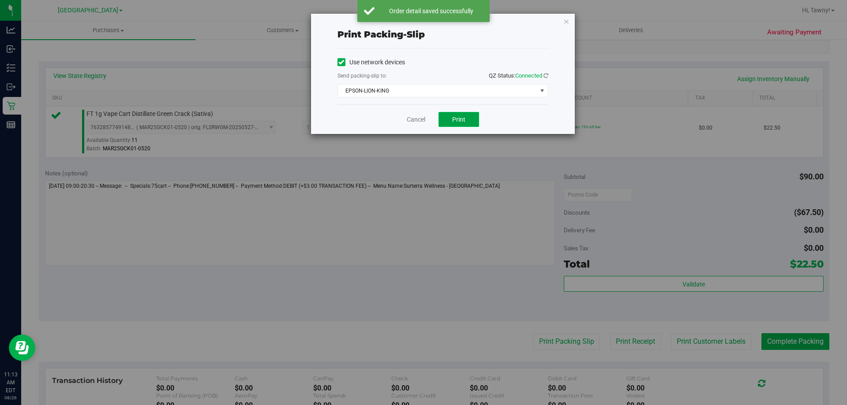
click at [456, 117] on span "Print" at bounding box center [458, 119] width 13 height 7
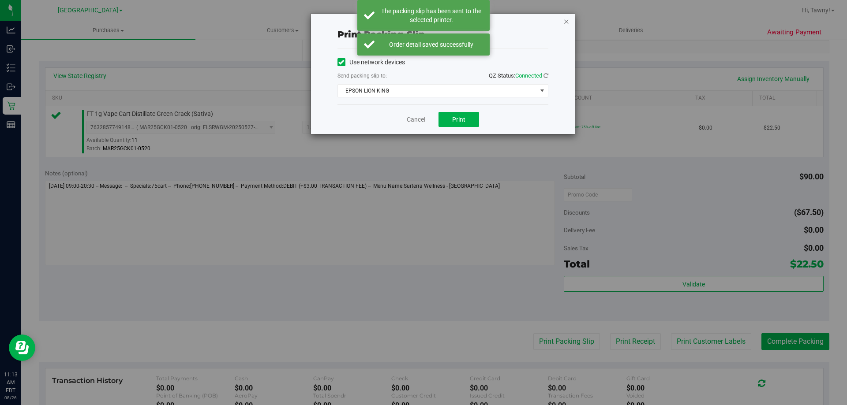
click at [565, 20] on icon "button" at bounding box center [566, 21] width 6 height 11
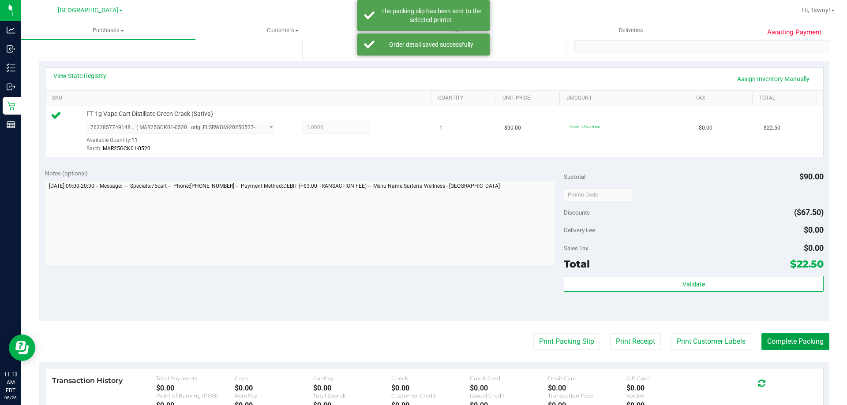
click at [796, 340] on button "Complete Packing" at bounding box center [795, 342] width 68 height 17
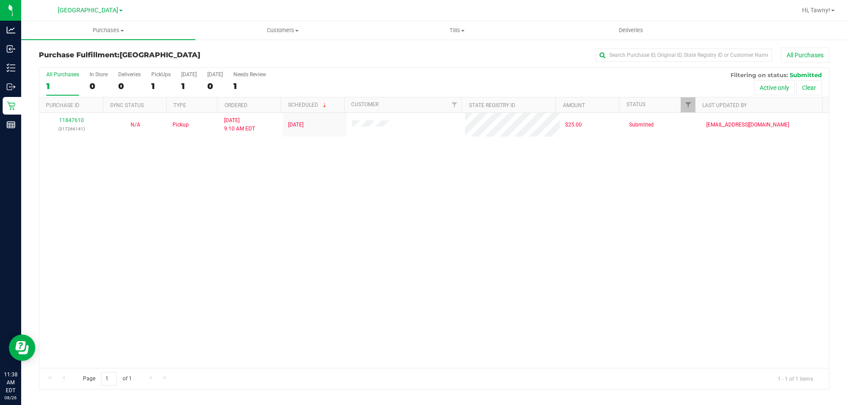
click at [328, 201] on div "11847610 (317266141) N/A Pickup [DATE] 9:10 AM EDT 8/26/2025 $25.00 Submitted […" at bounding box center [434, 240] width 790 height 255
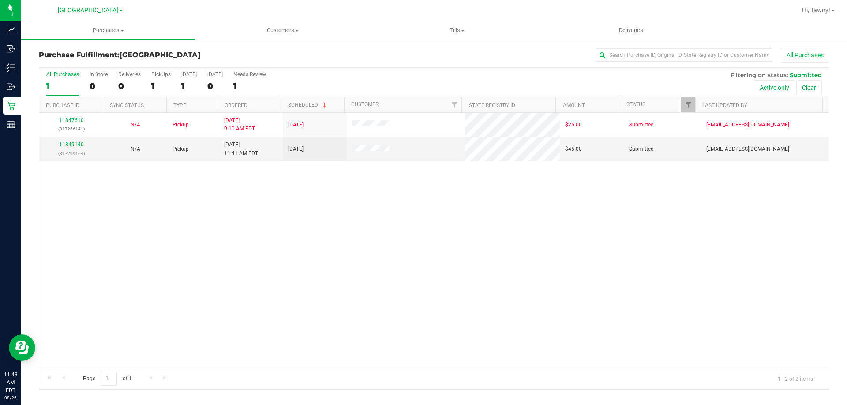
click at [289, 178] on div "11847610 (317266141) N/A Pickup [DATE] 9:10 AM EDT 8/26/2025 $25.00 Submitted […" at bounding box center [434, 240] width 790 height 255
click at [77, 147] on link "11849140" at bounding box center [71, 145] width 25 height 6
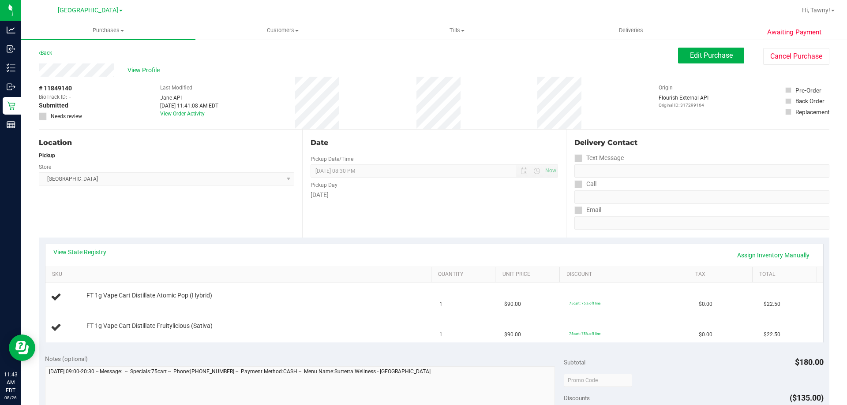
click at [157, 229] on div "Location Pickup Store [GEOGRAPHIC_DATA] WC Select Store [PERSON_NAME][GEOGRAPHI…" at bounding box center [170, 184] width 263 height 108
click at [94, 257] on div "View State Registry Assign Inventory Manually" at bounding box center [434, 255] width 762 height 15
click at [95, 247] on div "View State Registry Assign Inventory Manually" at bounding box center [434, 255] width 778 height 22
click at [91, 253] on link "View State Registry" at bounding box center [79, 252] width 53 height 9
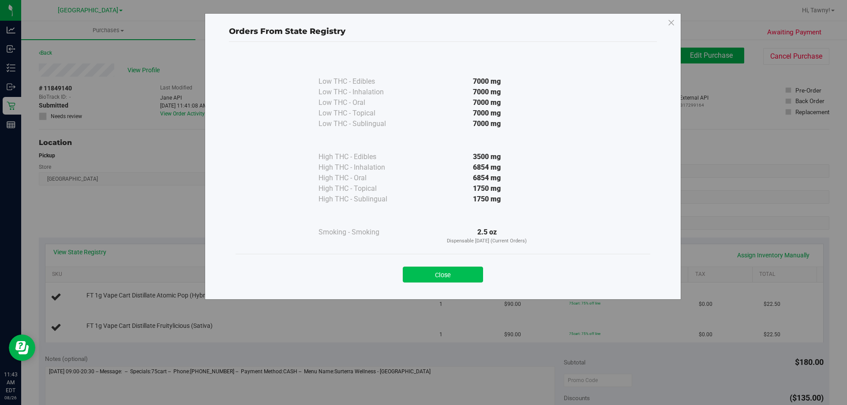
click at [448, 273] on button "Close" at bounding box center [443, 275] width 80 height 16
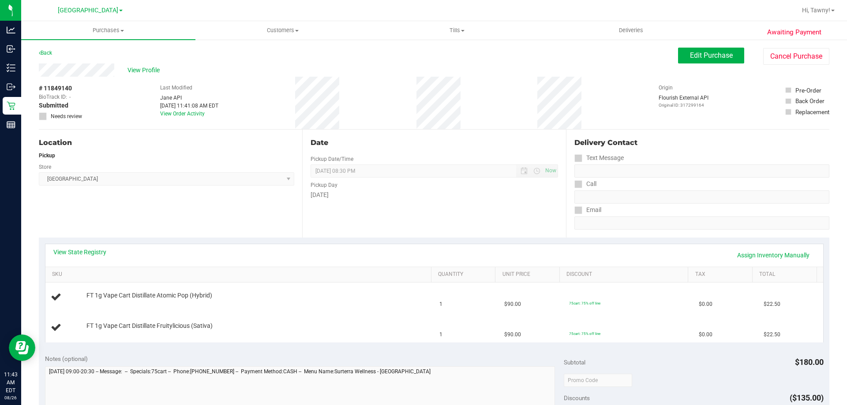
click at [499, 209] on div "Date Pickup Date/Time [DATE] Now [DATE] 08:30 PM Now Pickup Day [DATE]" at bounding box center [433, 184] width 263 height 108
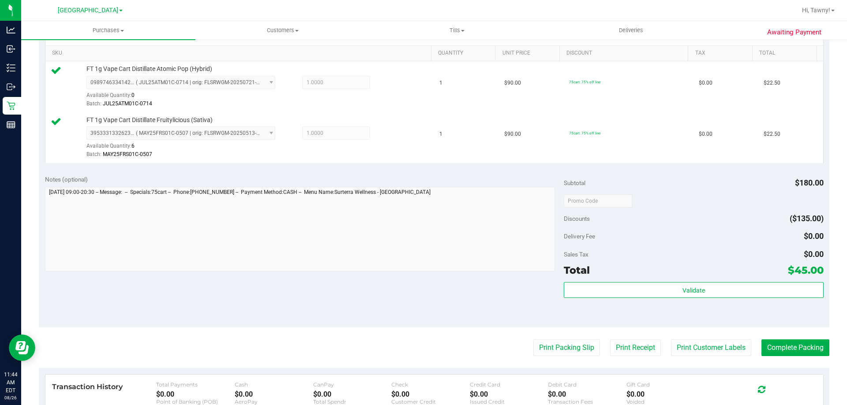
scroll to position [265, 0]
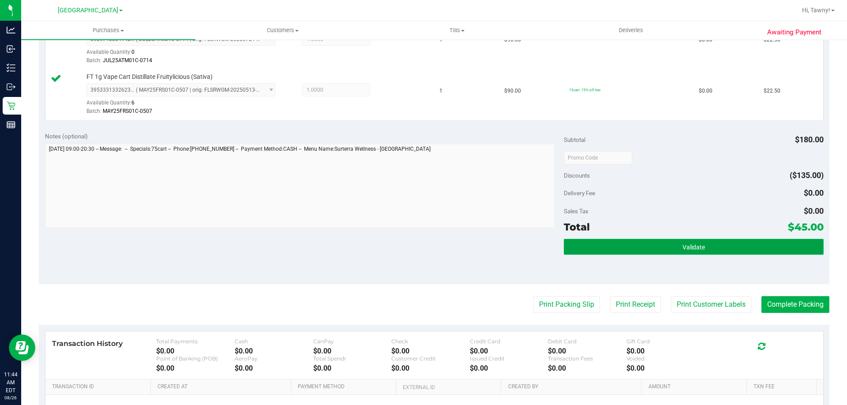
click at [682, 250] on span "Validate" at bounding box center [693, 247] width 22 height 7
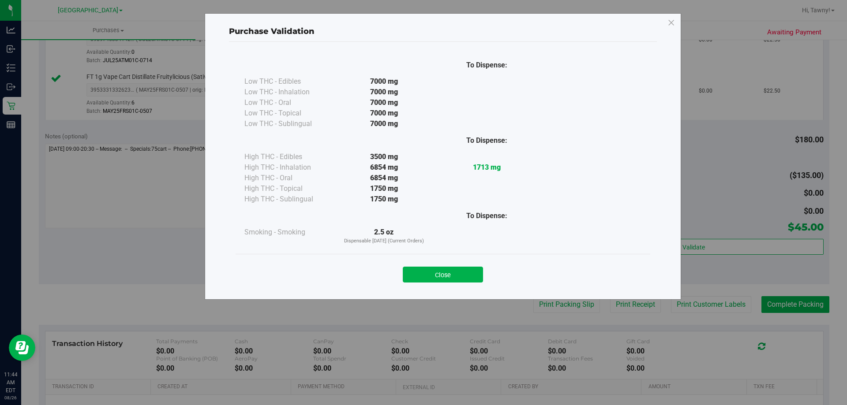
drag, startPoint x: 469, startPoint y: 284, endPoint x: 566, endPoint y: 296, distance: 98.2
click at [469, 283] on div "Close" at bounding box center [443, 272] width 415 height 36
click at [480, 278] on button "Close" at bounding box center [443, 275] width 80 height 16
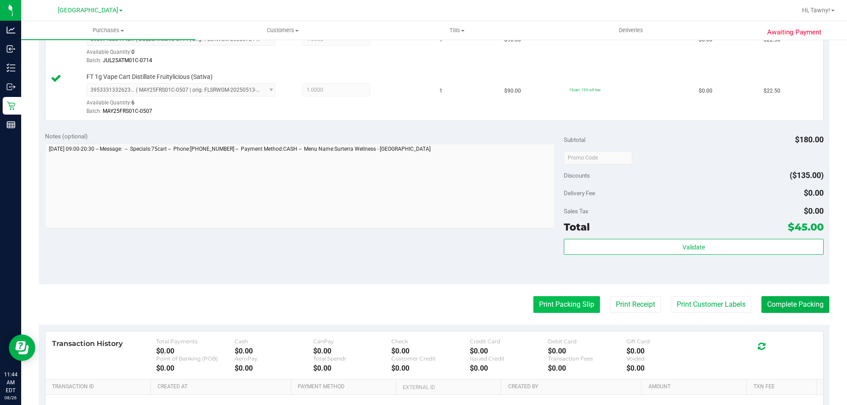
click at [564, 298] on button "Print Packing Slip" at bounding box center [566, 304] width 67 height 17
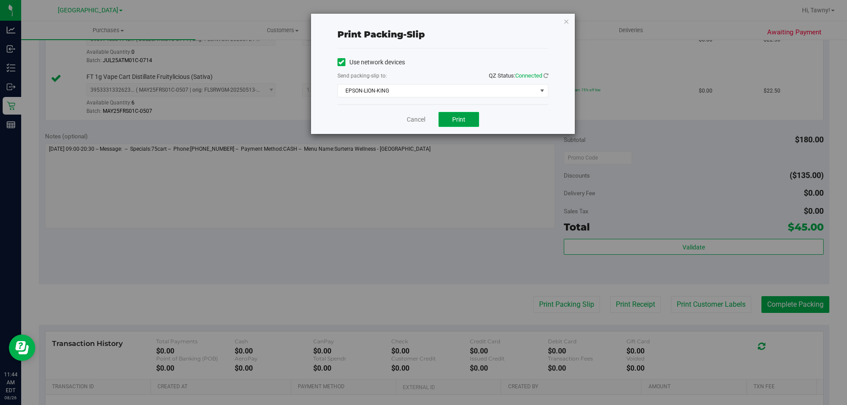
click at [464, 118] on span "Print" at bounding box center [458, 119] width 13 height 7
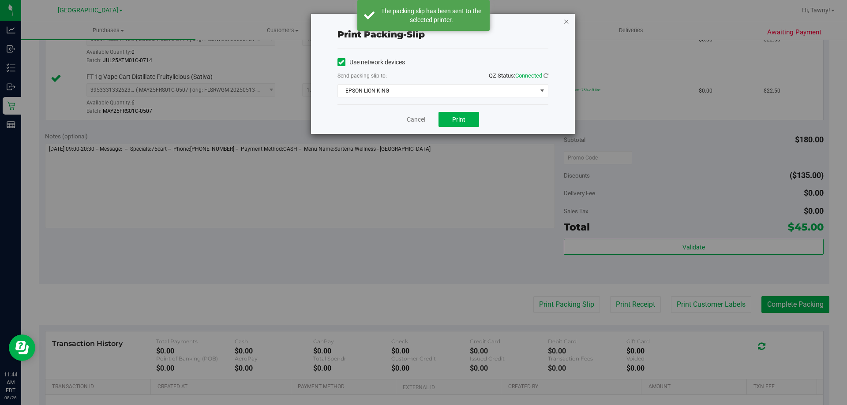
click at [564, 20] on icon "button" at bounding box center [566, 21] width 6 height 11
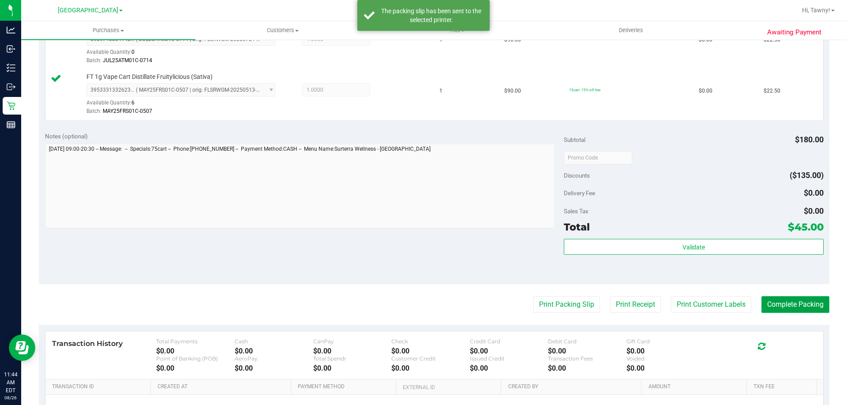
click at [790, 307] on button "Complete Packing" at bounding box center [795, 304] width 68 height 17
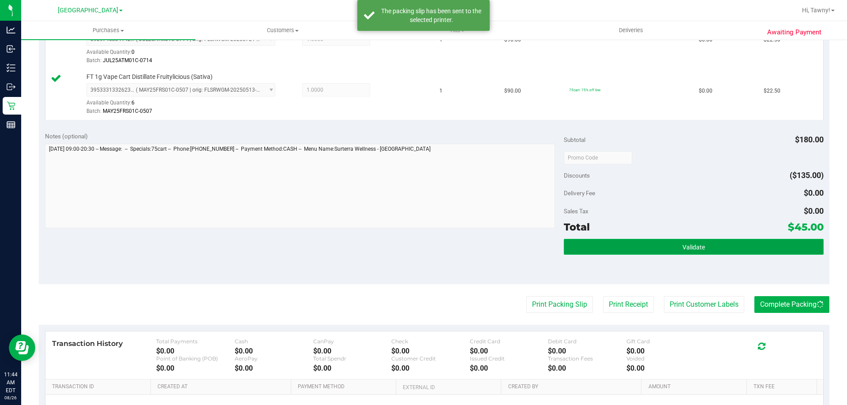
click at [785, 250] on button "Validate" at bounding box center [693, 247] width 259 height 16
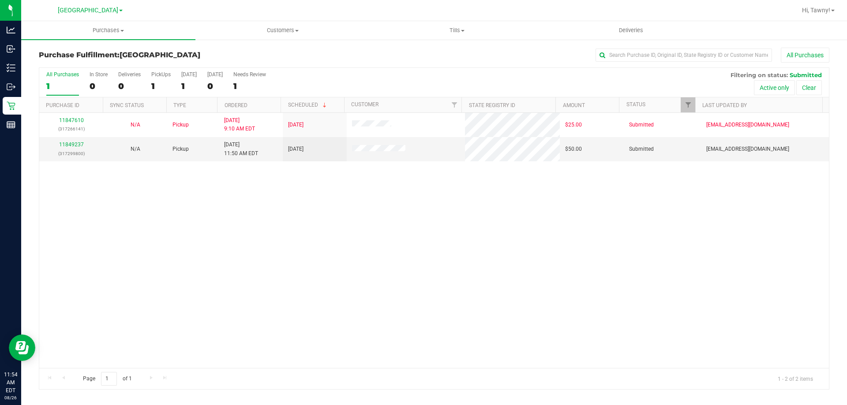
click at [294, 217] on div "11847610 (317266141) N/A Pickup [DATE] 9:10 AM EDT 8/26/2025 $25.00 Submitted […" at bounding box center [434, 240] width 790 height 255
click at [68, 143] on link "11849237" at bounding box center [71, 145] width 25 height 6
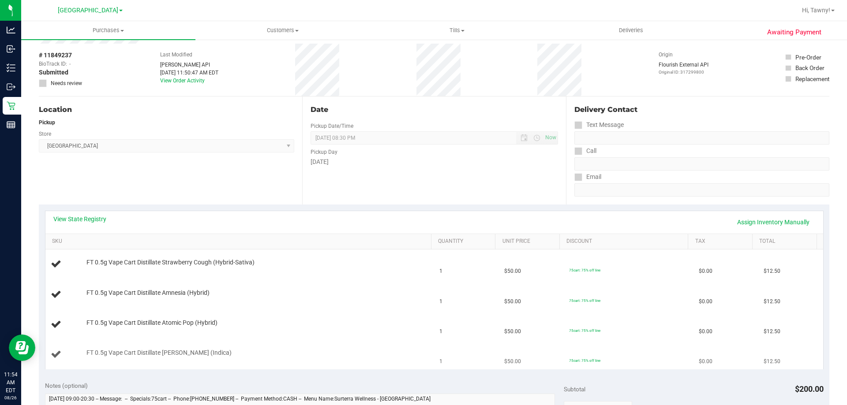
scroll to position [132, 0]
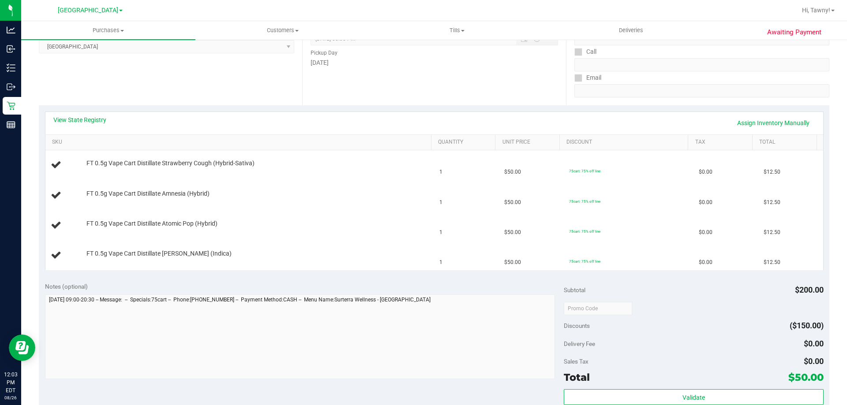
drag, startPoint x: 228, startPoint y: 285, endPoint x: 221, endPoint y: 281, distance: 7.9
click at [227, 285] on div "Notes (optional)" at bounding box center [304, 286] width 519 height 9
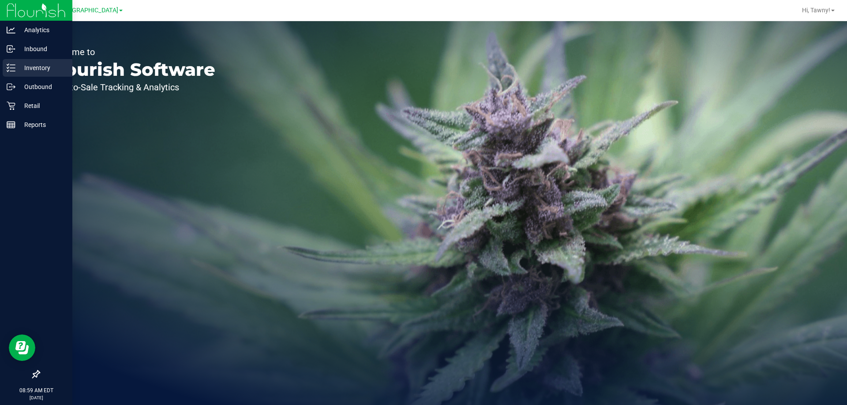
click at [12, 69] on icon at bounding box center [11, 68] width 9 height 9
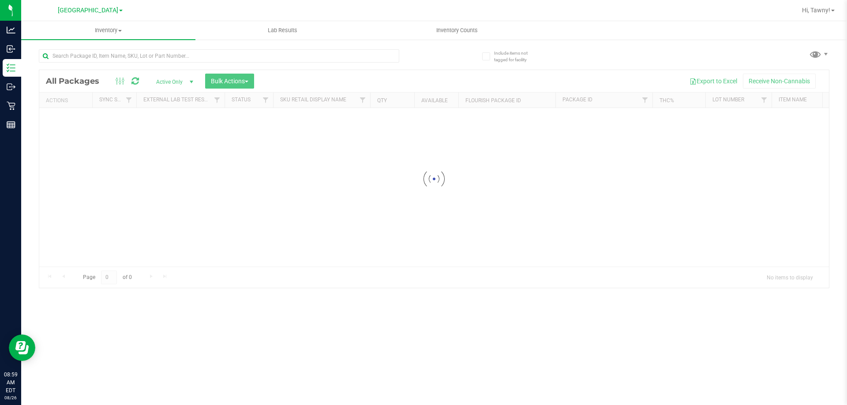
click at [187, 73] on div at bounding box center [434, 179] width 790 height 218
click at [201, 56] on div "Inventory All packages All inventory Waste log Create inventory Lab Results Inv…" at bounding box center [434, 213] width 826 height 384
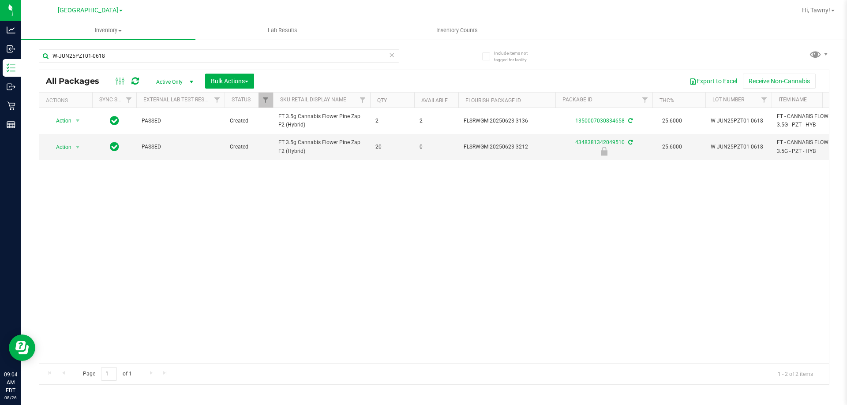
click at [191, 47] on div "W-JUN25PZT01-0618" at bounding box center [236, 55] width 395 height 28
click at [187, 48] on div "W-JUN25PZT01-0618" at bounding box center [236, 55] width 395 height 28
click at [185, 53] on input "W-JUN25PZT01-0618" at bounding box center [219, 55] width 360 height 13
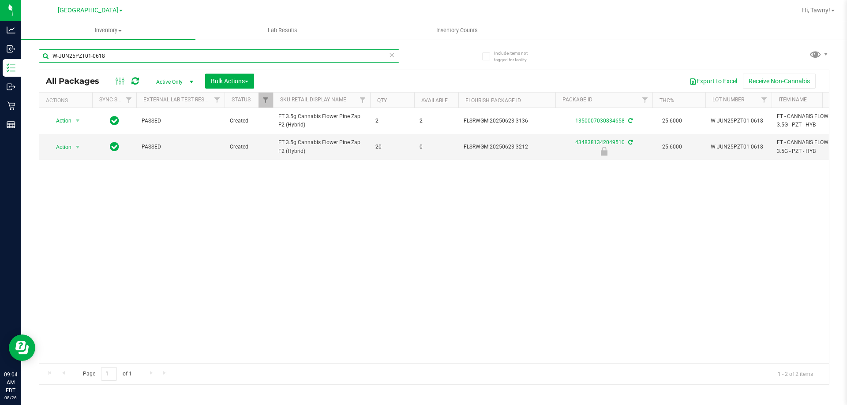
click at [185, 53] on input "W-JUN25PZT01-0618" at bounding box center [219, 55] width 360 height 13
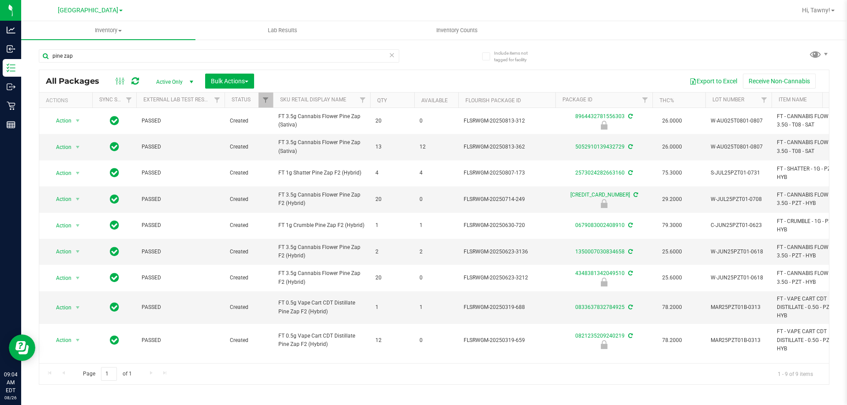
click at [193, 63] on div "pine zap" at bounding box center [219, 59] width 360 height 20
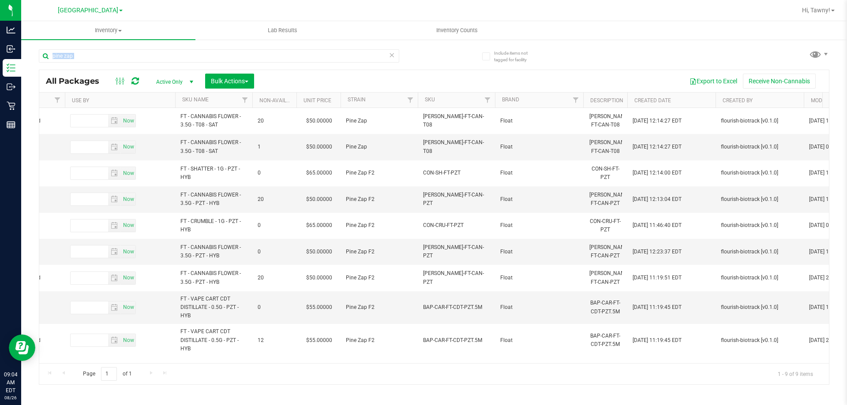
scroll to position [0, 1031]
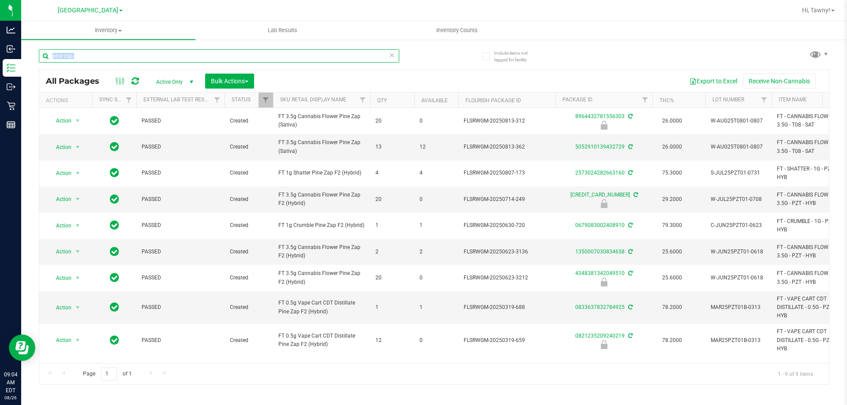
click at [101, 58] on input "pine zap" at bounding box center [219, 55] width 360 height 13
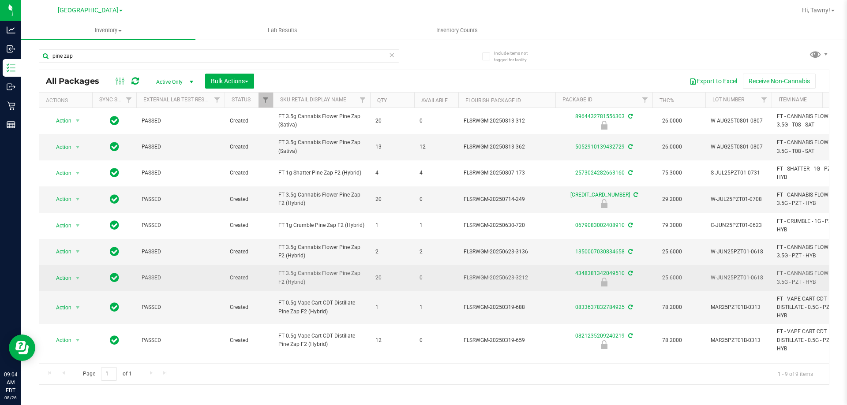
click at [301, 280] on span "FT 3.5g Cannabis Flower Pine Zap F2 (Hybrid)" at bounding box center [321, 278] width 86 height 17
copy tr "FT 3.5g Cannabis Flower Pine Zap F2 (Hybrid)"
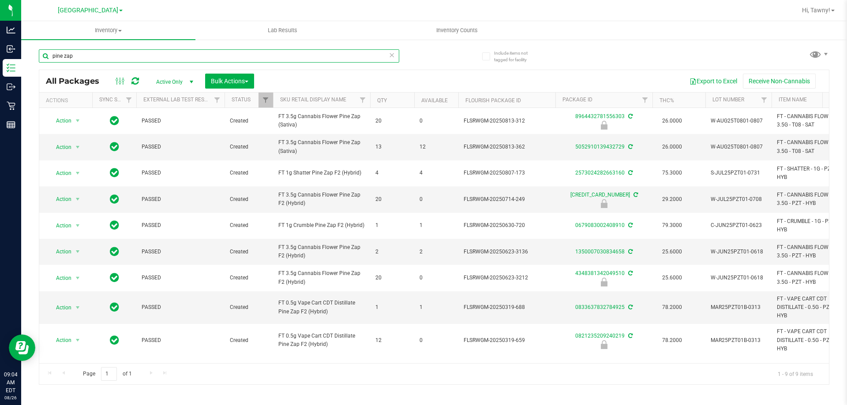
click at [200, 55] on input "pine zap" at bounding box center [219, 55] width 360 height 13
paste input "FT 3.5g Cannabis Flower Pine Zap F2 (Hybrid)"
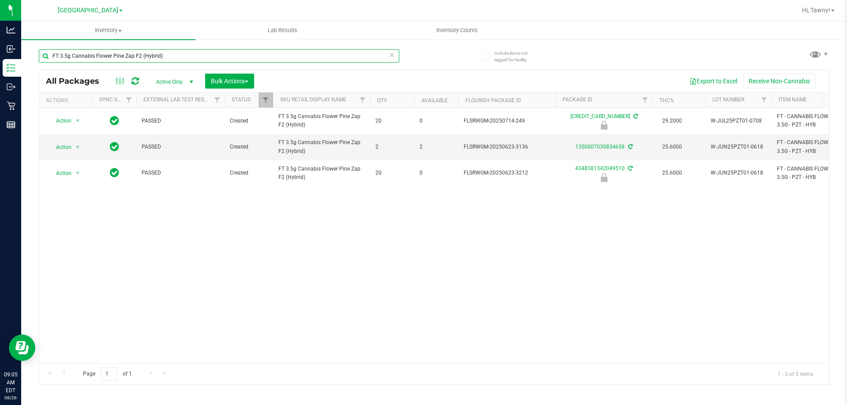
click at [184, 58] on input "FT 3.5g Cannabis Flower Pine Zap F2 (Hybrid)" at bounding box center [219, 55] width 360 height 13
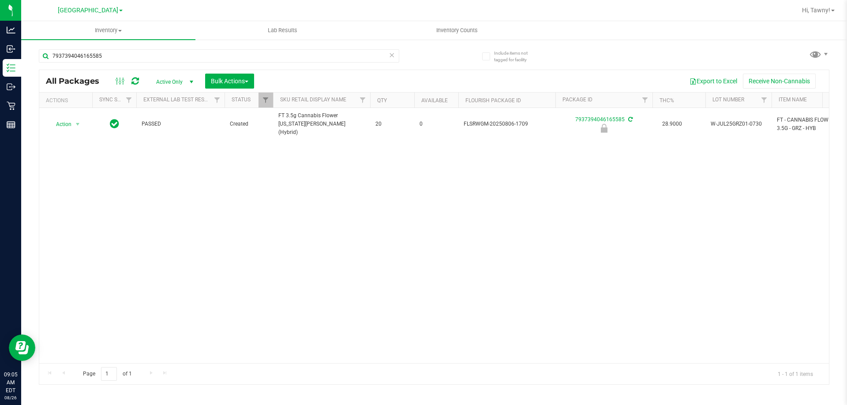
click at [296, 116] on span "FT 3.5g Cannabis Flower [US_STATE][PERSON_NAME] (Hybrid)" at bounding box center [321, 125] width 86 height 26
copy tr "FT 3.5g Cannabis Flower [US_STATE][PERSON_NAME] (Hybrid)"
click at [150, 50] on input "7937394046165585" at bounding box center [219, 55] width 360 height 13
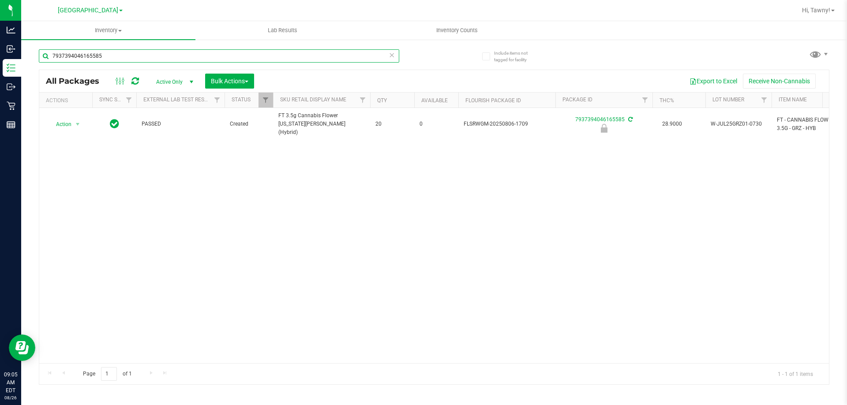
click at [150, 50] on input "7937394046165585" at bounding box center [219, 55] width 360 height 13
paste input "FT 3.5g Cannabis Flower [US_STATE][PERSON_NAME] (Hybrid)"
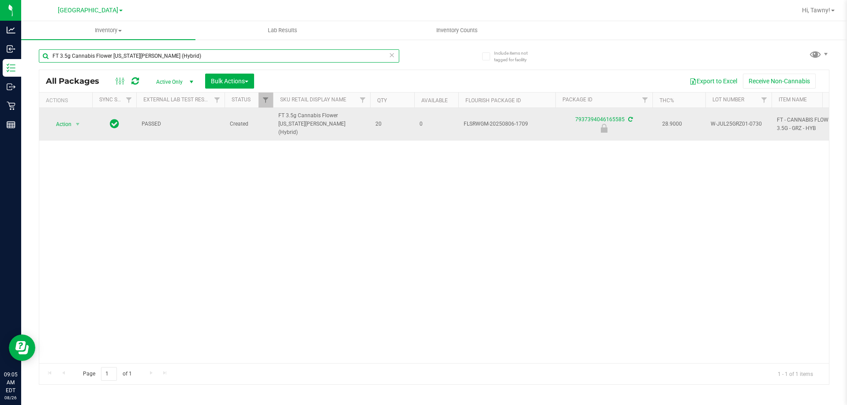
type input "FT 3.5g Cannabis Flower [US_STATE][PERSON_NAME] (Hybrid)"
click at [67, 118] on span "Action" at bounding box center [60, 124] width 24 height 12
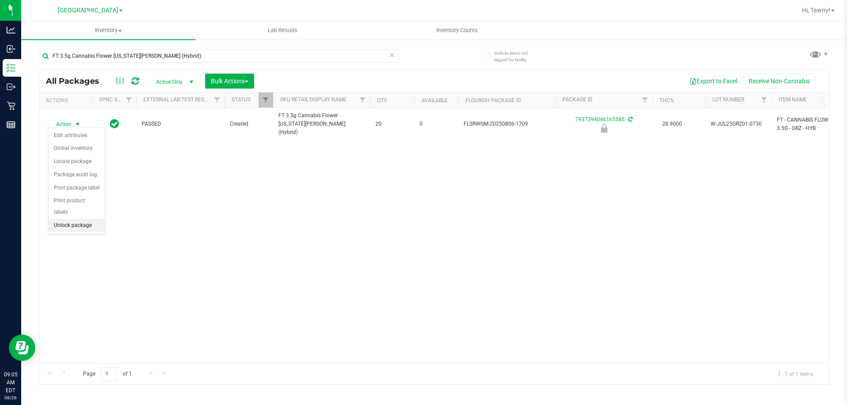
click at [68, 219] on li "Unlock package" at bounding box center [77, 225] width 56 height 13
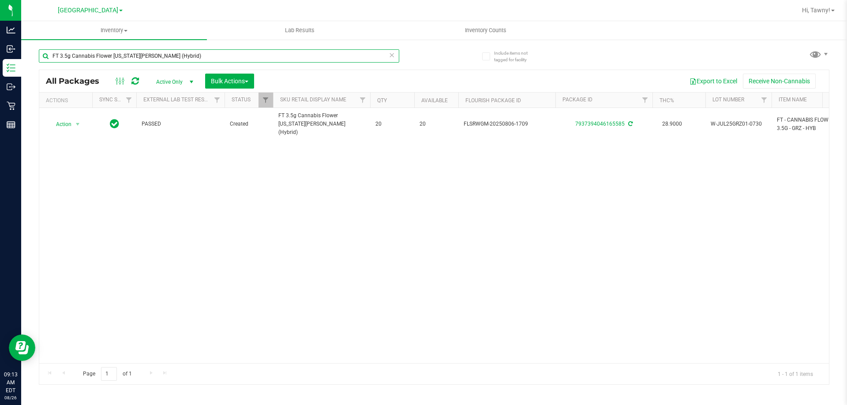
click at [154, 54] on input "FT 3.5g Cannabis Flower [US_STATE][PERSON_NAME] (Hybrid)" at bounding box center [219, 55] width 360 height 13
type input "0259010262601060"
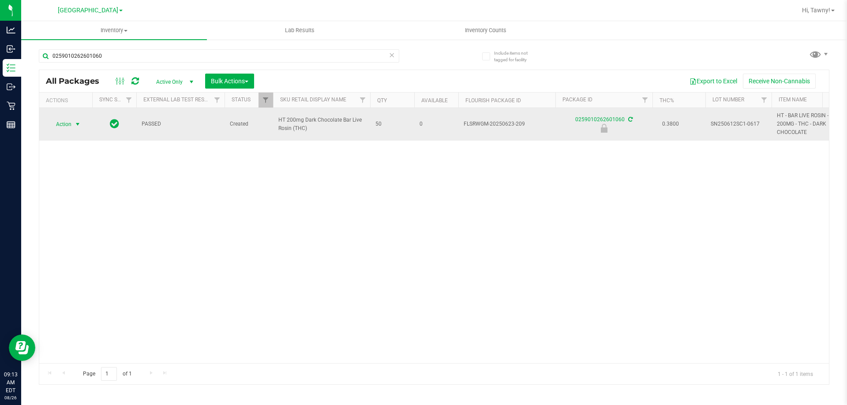
click at [76, 125] on span "select" at bounding box center [77, 124] width 7 height 7
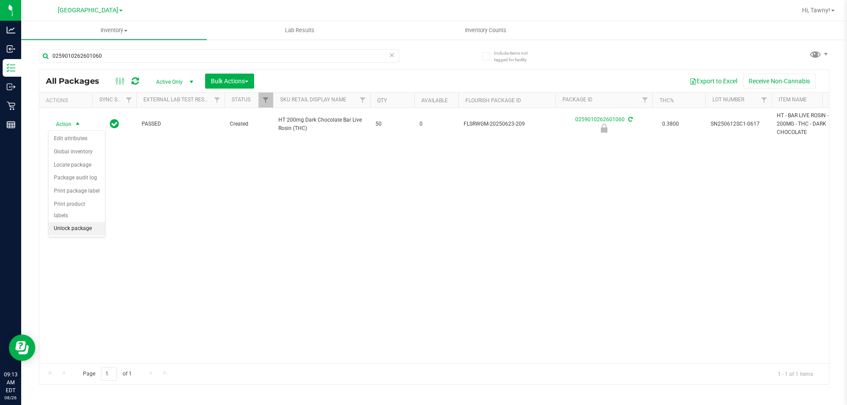
click at [90, 222] on li "Unlock package" at bounding box center [77, 228] width 56 height 13
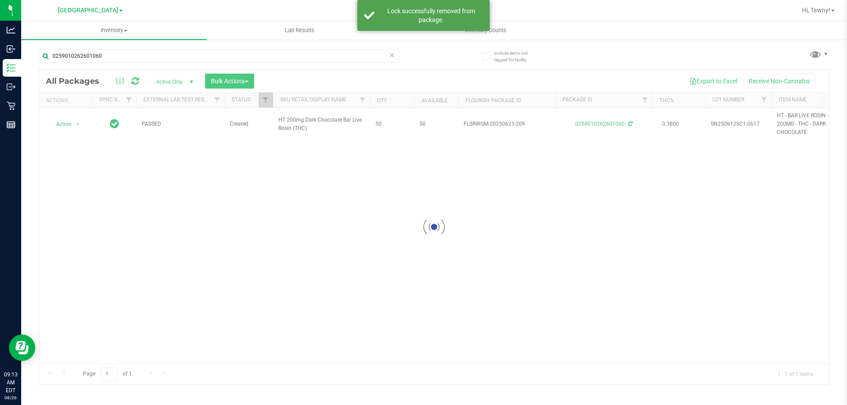
click at [335, 258] on div "Loading... Action Action Adjust qty Create package Edit attributes Global inven…" at bounding box center [434, 235] width 790 height 255
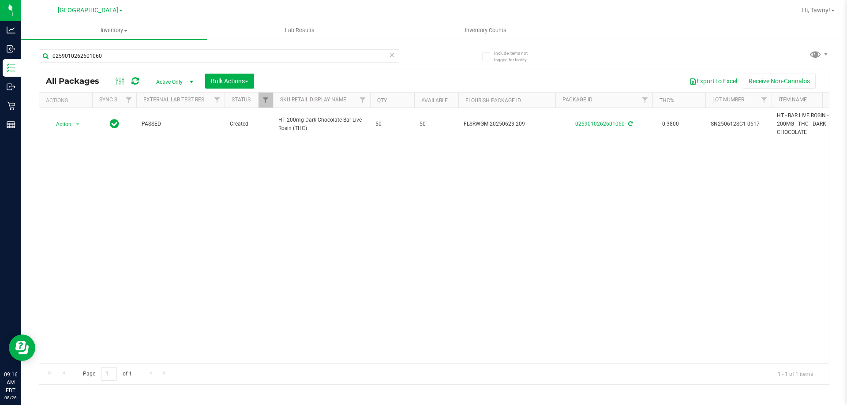
click at [170, 47] on div "0259010262601060" at bounding box center [236, 55] width 395 height 28
click at [170, 50] on input "0259010262601060" at bounding box center [219, 55] width 360 height 13
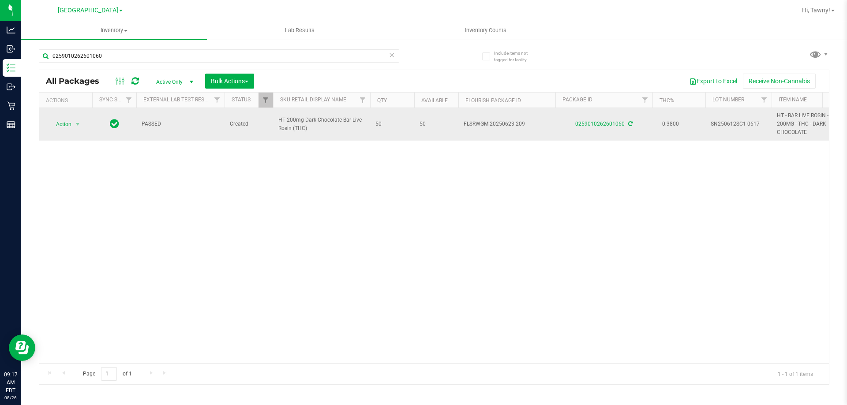
click at [326, 120] on span "HT 200mg Dark Chocolate Bar Live Rosin (THC)" at bounding box center [321, 124] width 86 height 17
copy tr "HT 200mg Dark Chocolate Bar Live Rosin (THC)"
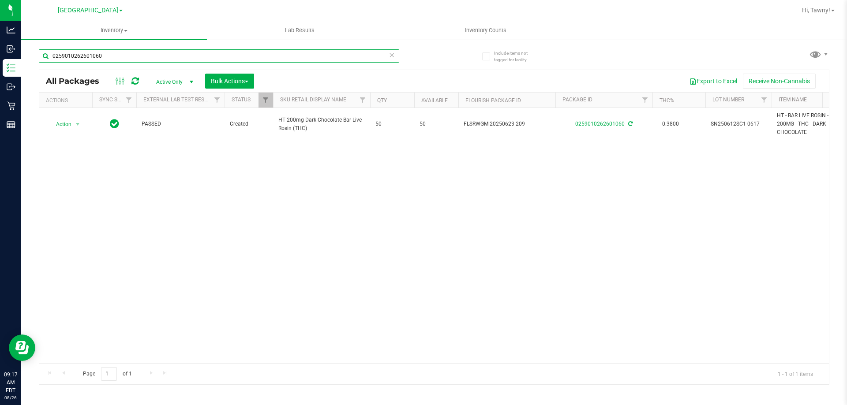
click at [154, 52] on input "0259010262601060" at bounding box center [219, 55] width 360 height 13
click at [154, 53] on input "0259010262601060" at bounding box center [219, 55] width 360 height 13
paste input "HT 200mg Dark Chocolate Bar Live Rosin (THC)"
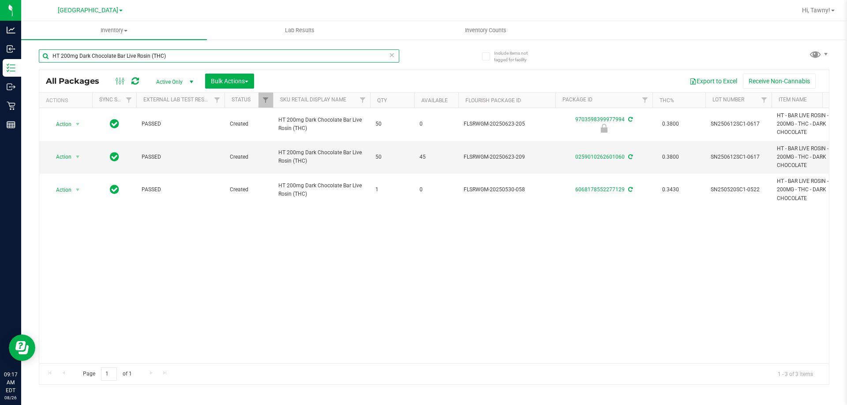
type input "HT 200mg Dark Chocolate Bar Live Rosin (THC)"
click at [387, 283] on div "Action Action Edit attributes Global inventory Locate package Package audit log…" at bounding box center [434, 235] width 790 height 255
click at [91, 252] on div "Action Action Edit attributes Global inventory Locate package Package audit log…" at bounding box center [434, 235] width 790 height 255
click at [449, 271] on div "Action Action Edit attributes Global inventory Locate package Package audit log…" at bounding box center [434, 235] width 790 height 255
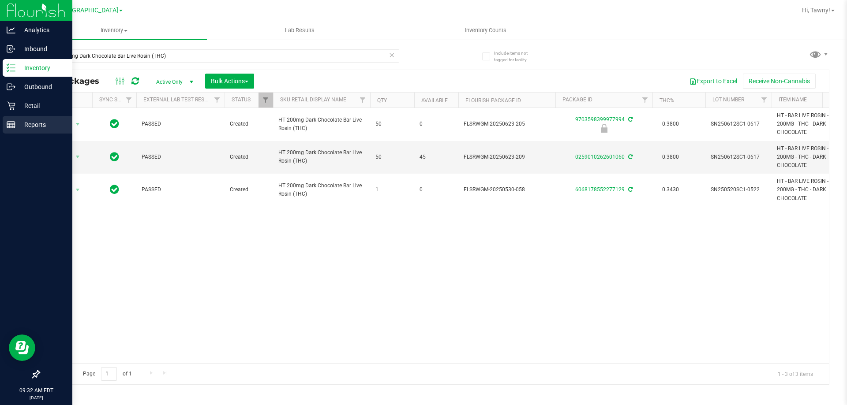
click at [8, 124] on line at bounding box center [11, 124] width 8 height 0
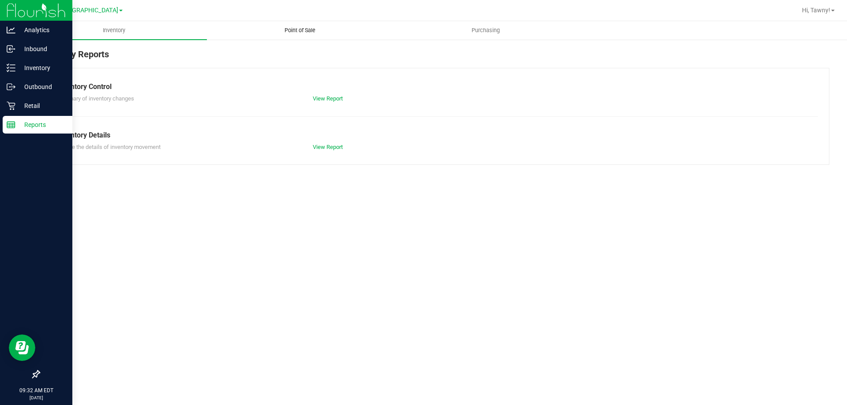
click at [293, 28] on span "Point of Sale" at bounding box center [300, 30] width 55 height 8
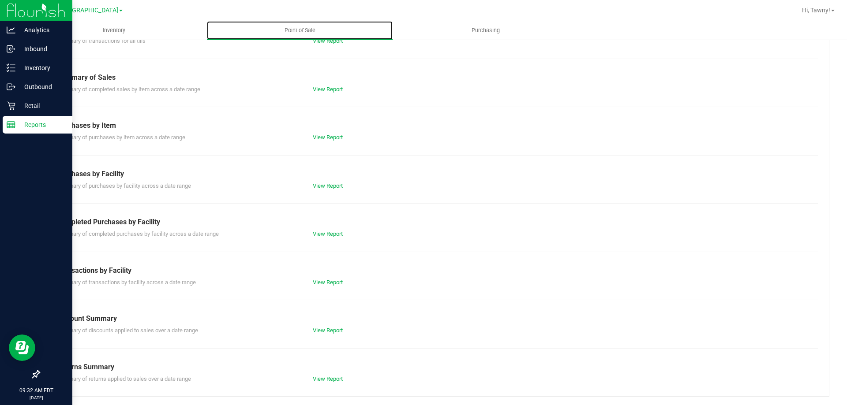
scroll to position [58, 0]
click at [313, 279] on link "View Report" at bounding box center [328, 282] width 30 height 7
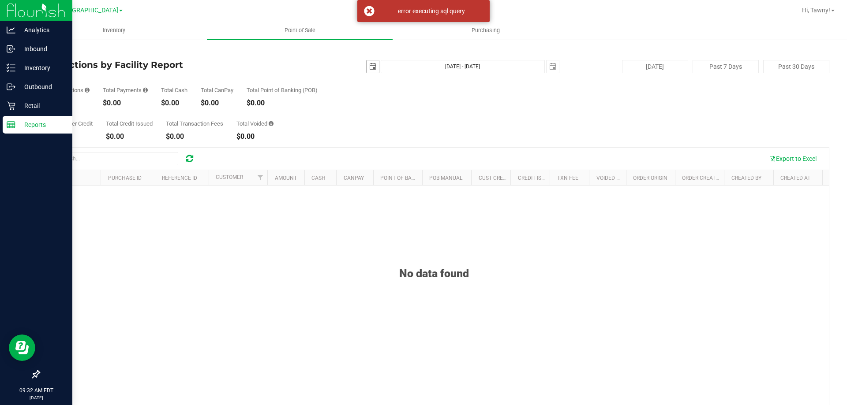
click at [369, 67] on span "select" at bounding box center [372, 66] width 7 height 7
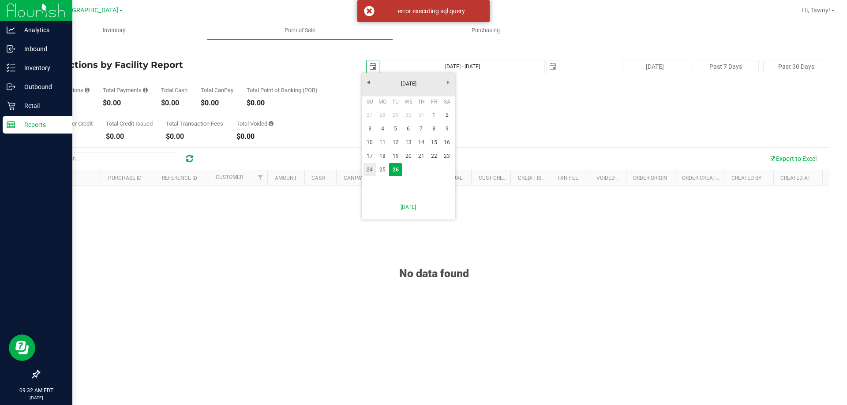
click at [370, 170] on link "24" at bounding box center [370, 170] width 13 height 14
type input "2025-08-24"
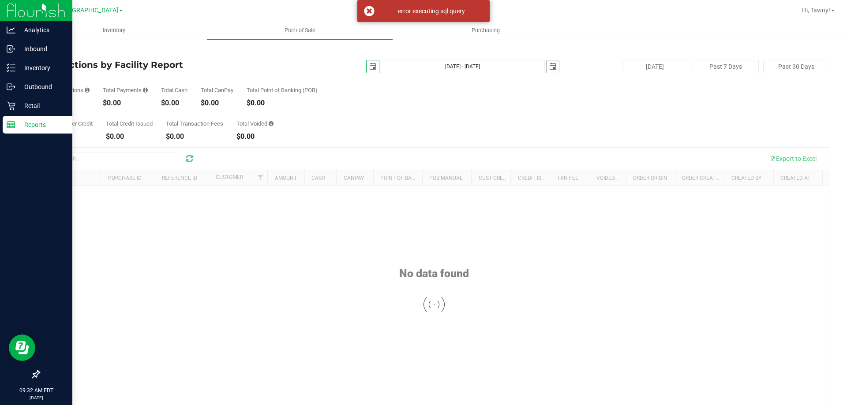
click at [547, 62] on span "select" at bounding box center [553, 66] width 12 height 12
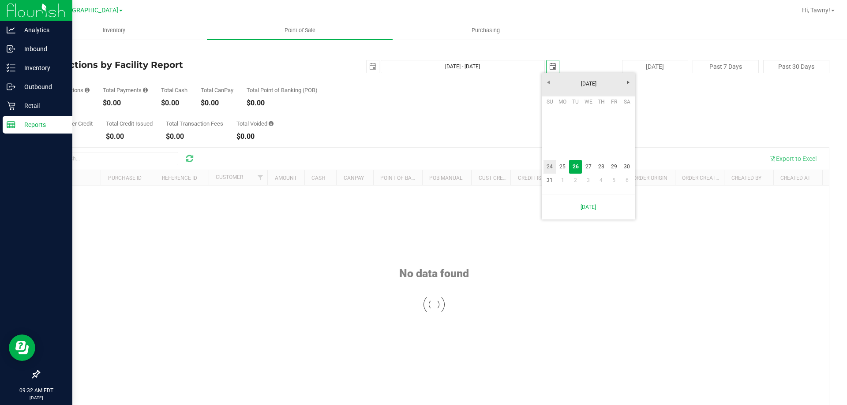
click at [547, 169] on link "24" at bounding box center [550, 167] width 13 height 14
type input "Aug 24, 2025 - Aug 24, 2025"
type input "2025-08-24"
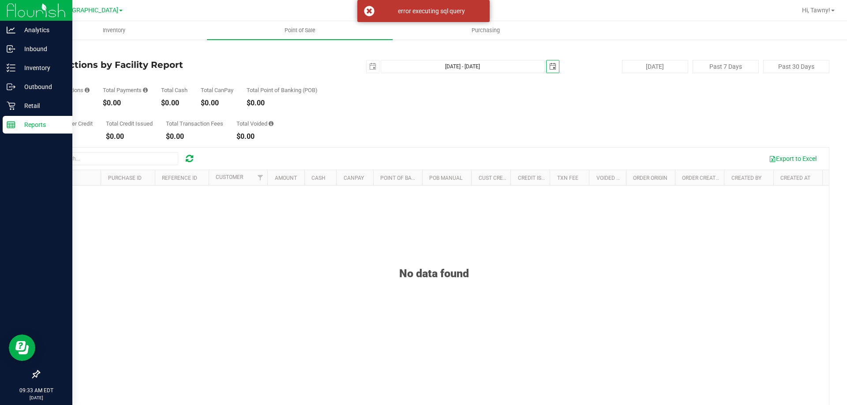
click at [391, 123] on div "Total Customer Credit $0.00 Total Credit Issued $0.00 Total Transaction Fees $0…" at bounding box center [434, 124] width 791 height 34
